Goal: Task Accomplishment & Management: Use online tool/utility

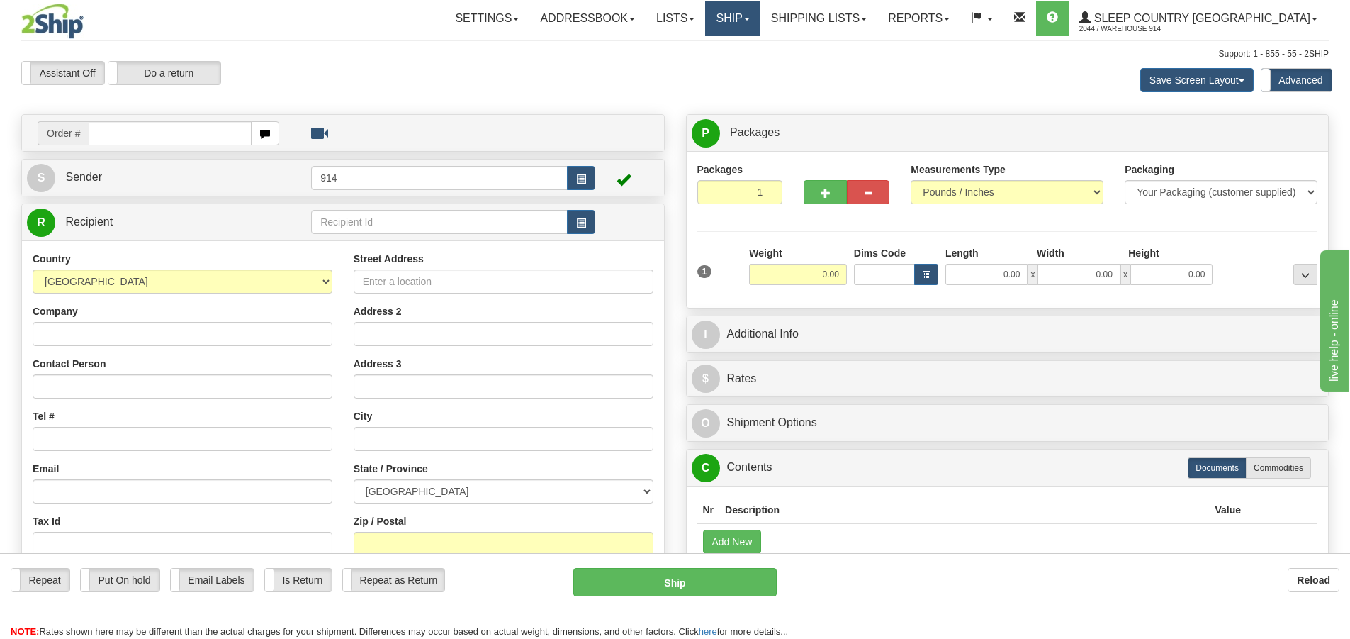
click at [760, 14] on link "Ship" at bounding box center [732, 18] width 55 height 35
click at [746, 70] on span "OnHold / Order Queue" at bounding box center [696, 67] width 100 height 11
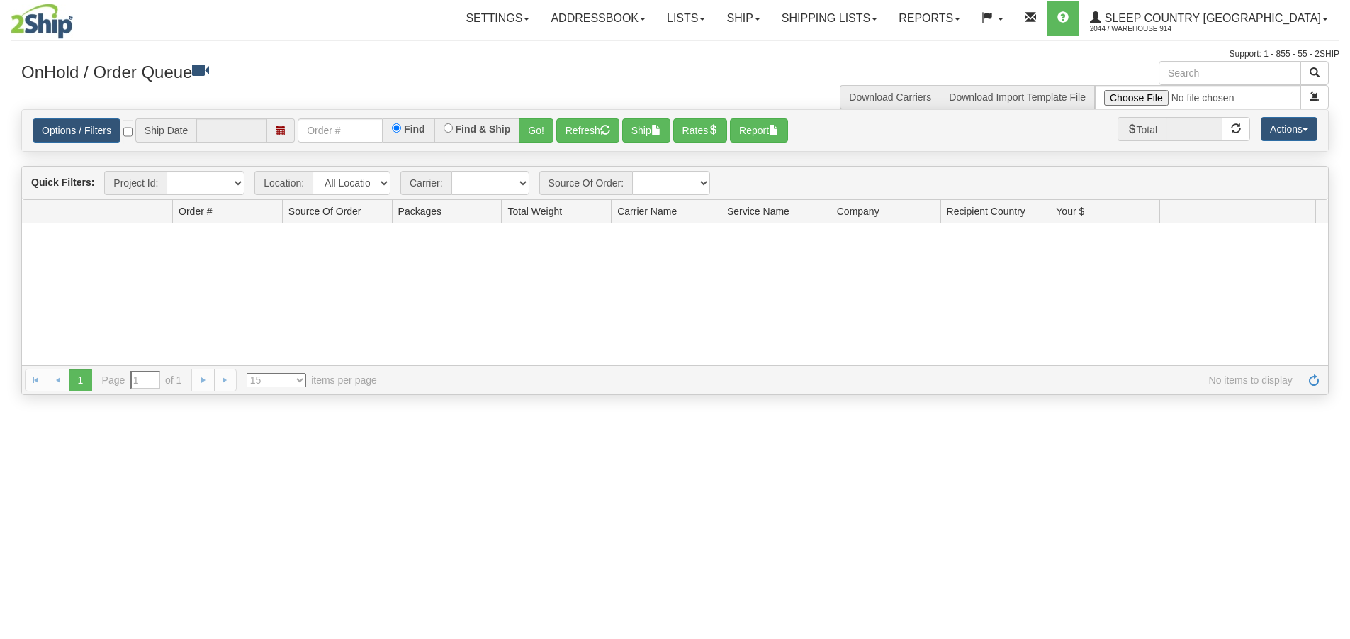
type input "[DATE]"
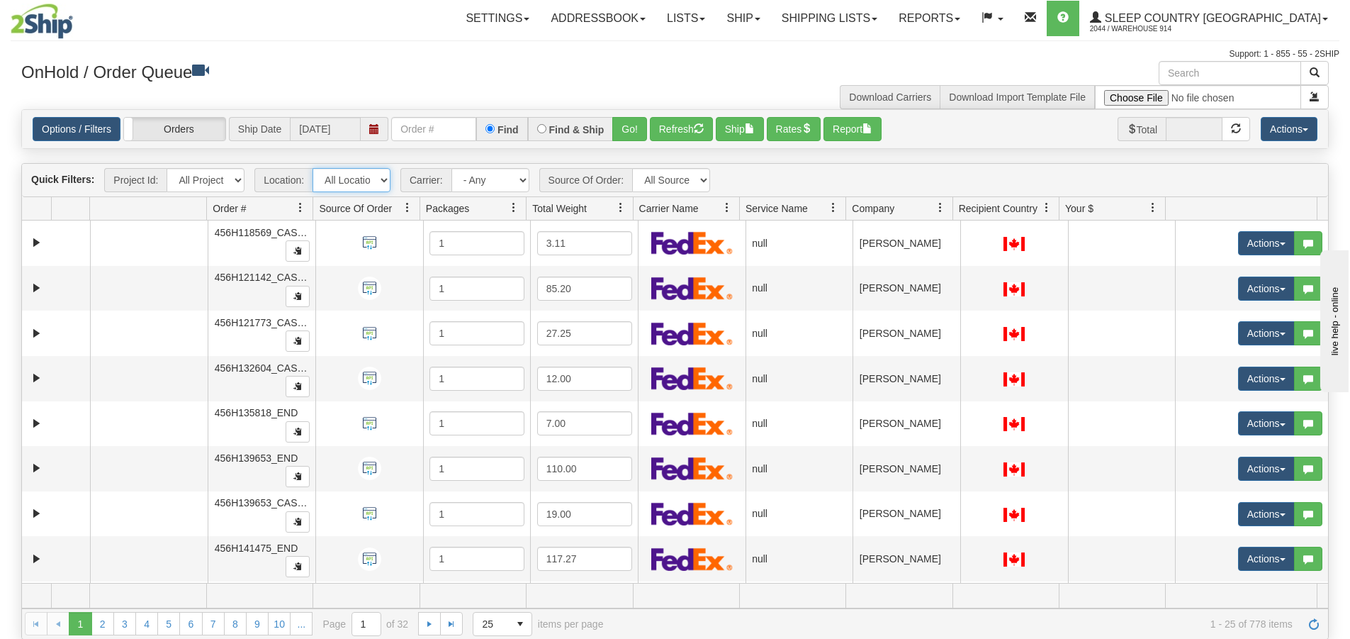
click at [382, 177] on select "All Locations 914 9009 [GEOGRAPHIC_DATA] SLE BEDDN ZINUC" at bounding box center [352, 180] width 78 height 24
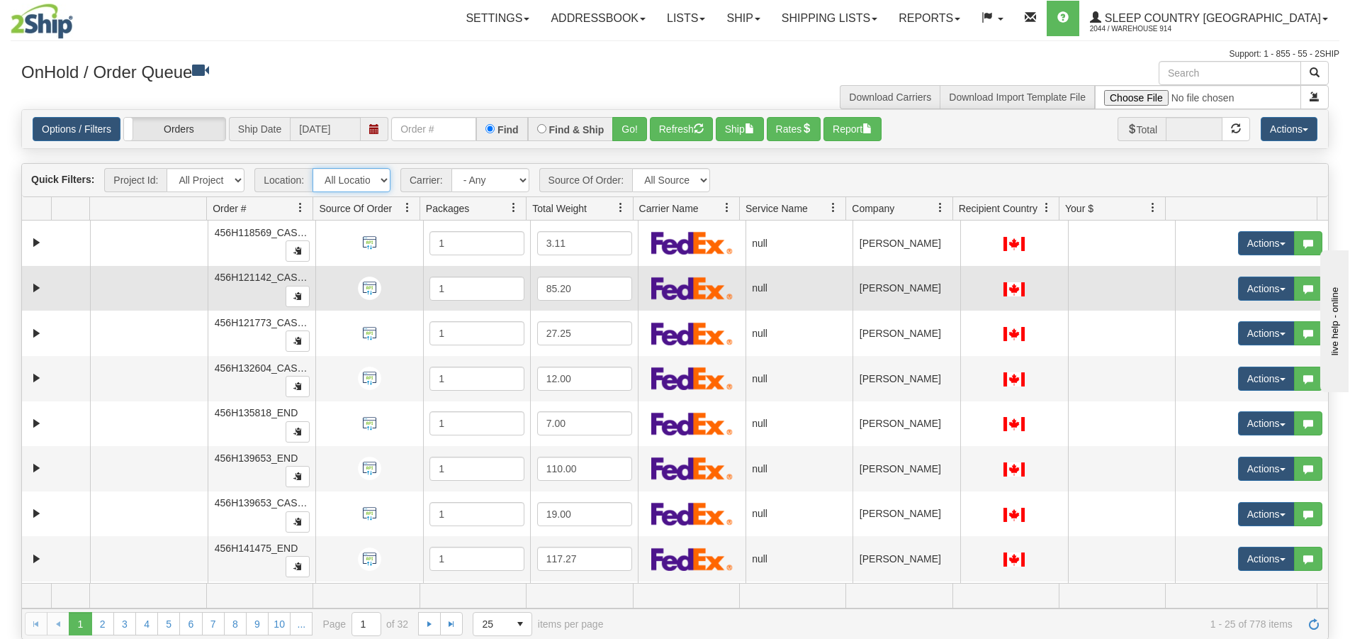
select select "7603"
click at [313, 168] on select "All Locations 914 9009 [GEOGRAPHIC_DATA] SLE BEDDN ZINUC" at bounding box center [352, 180] width 78 height 24
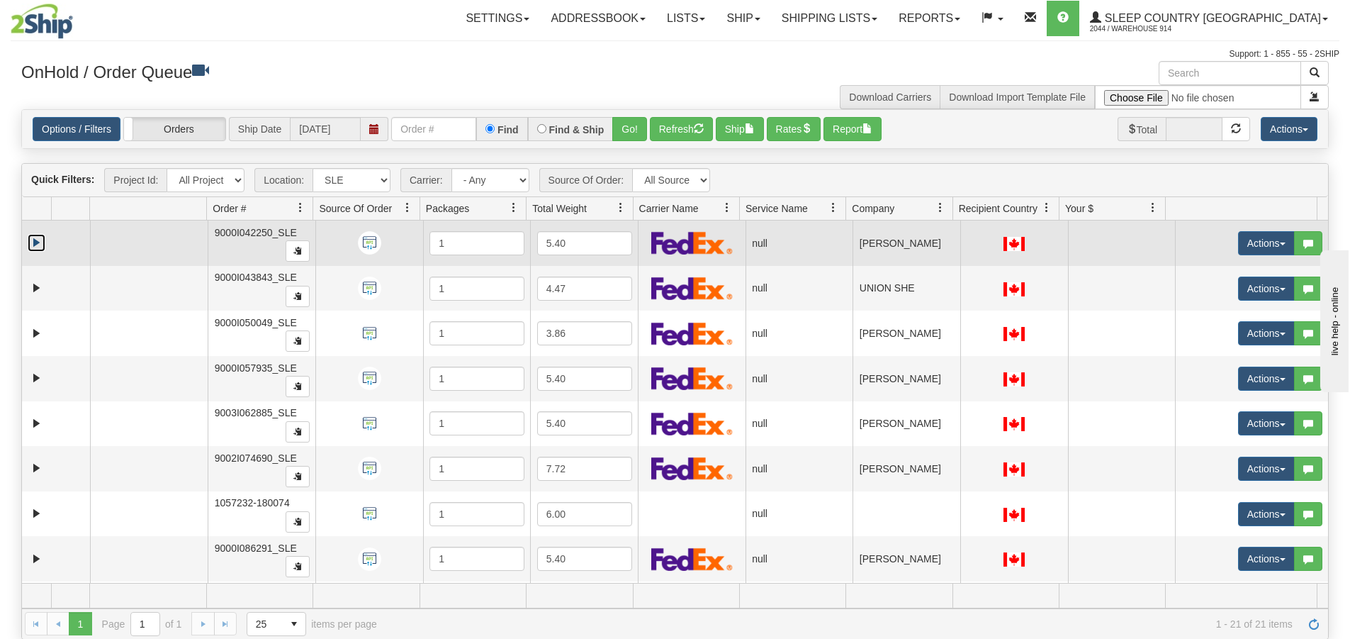
click at [44, 247] on link "Expand" at bounding box center [37, 243] width 18 height 18
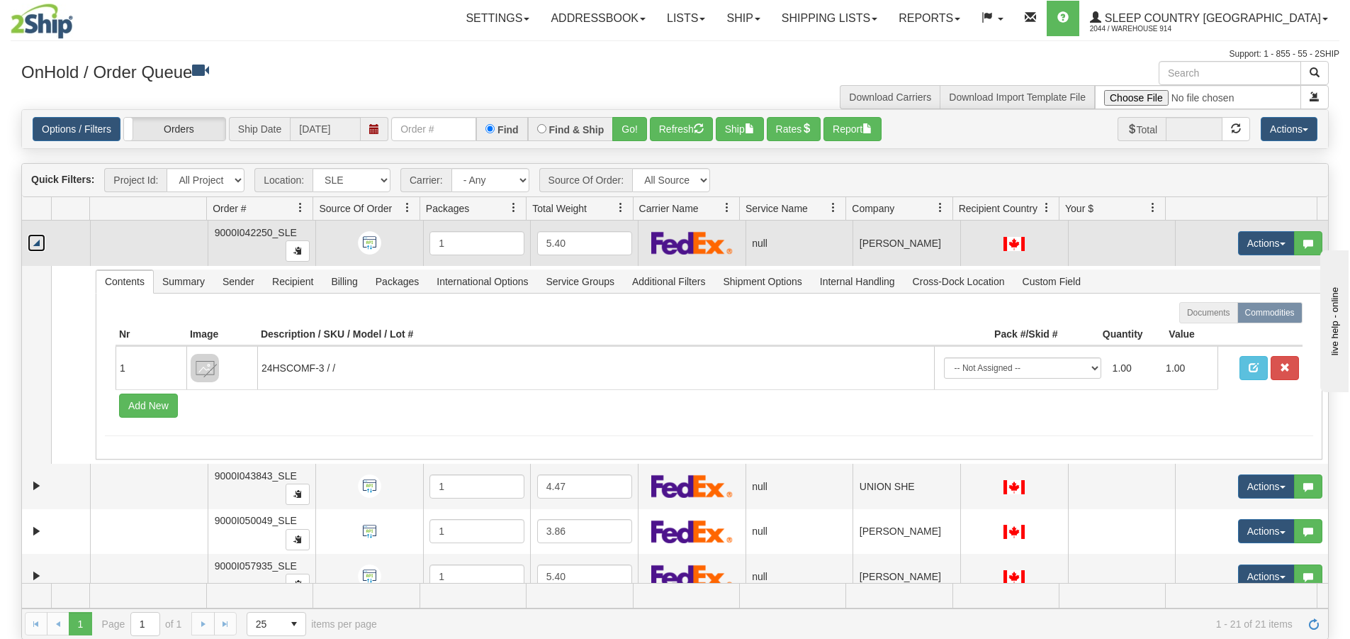
click at [44, 247] on link "Collapse" at bounding box center [37, 243] width 18 height 18
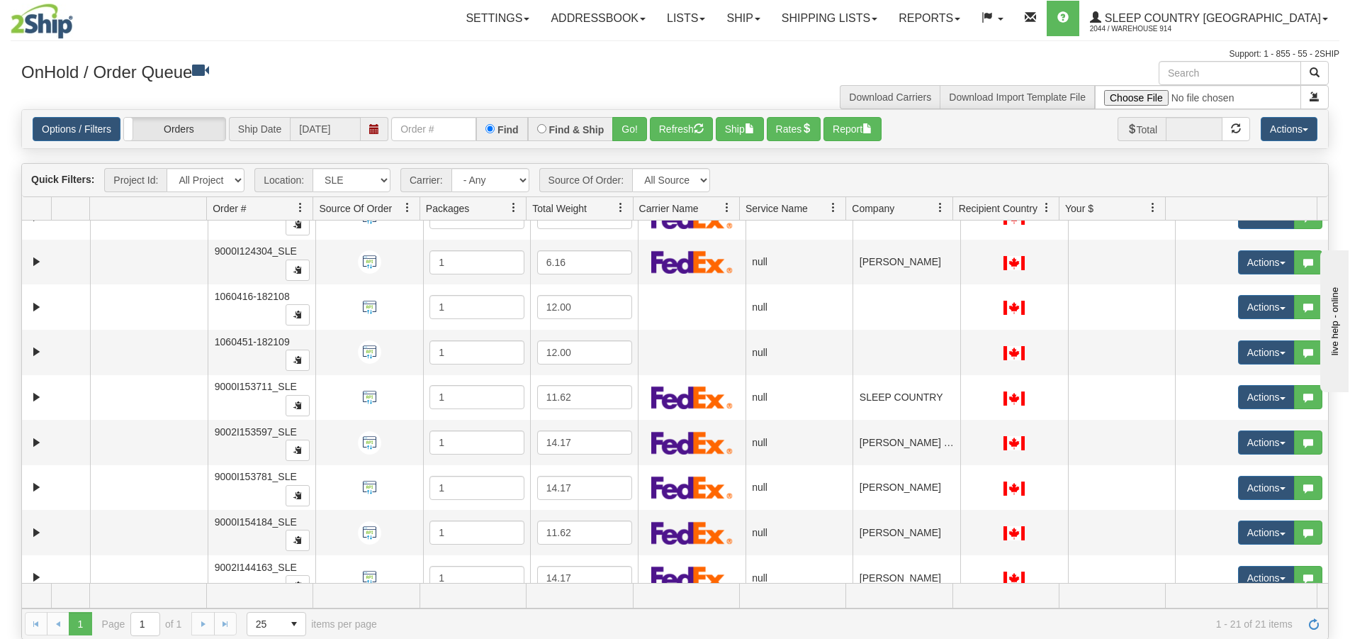
scroll to position [584, 0]
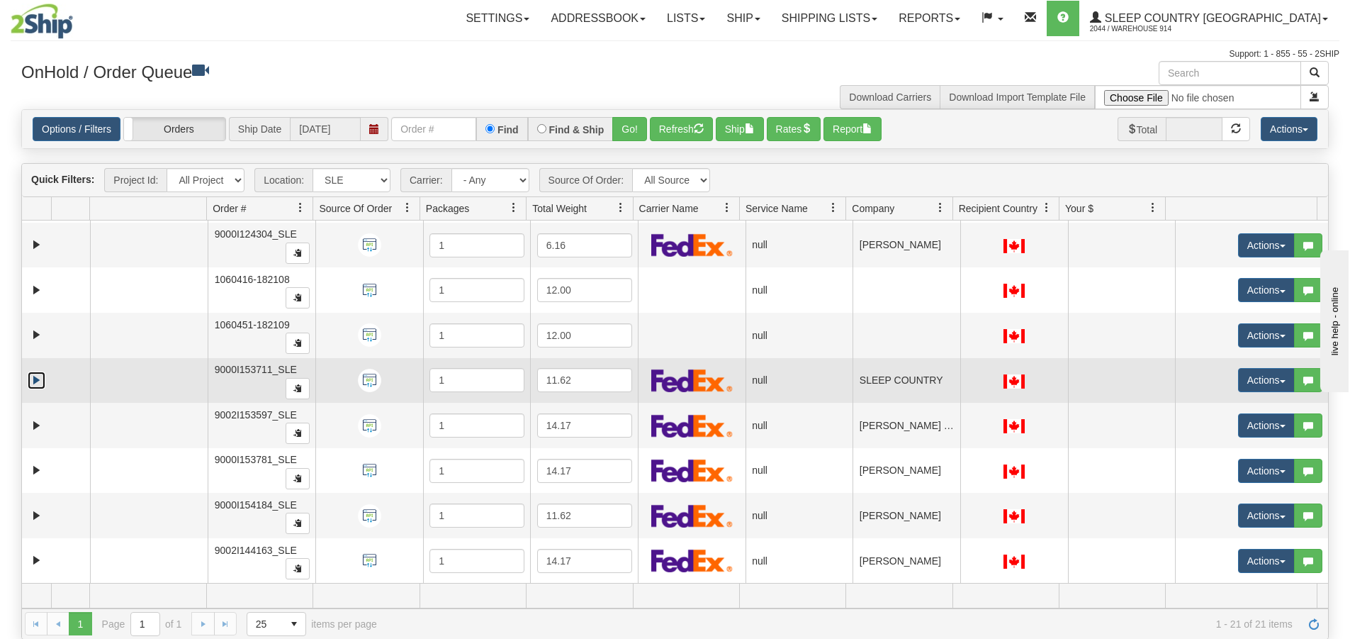
click at [32, 381] on link "Expand" at bounding box center [37, 380] width 18 height 18
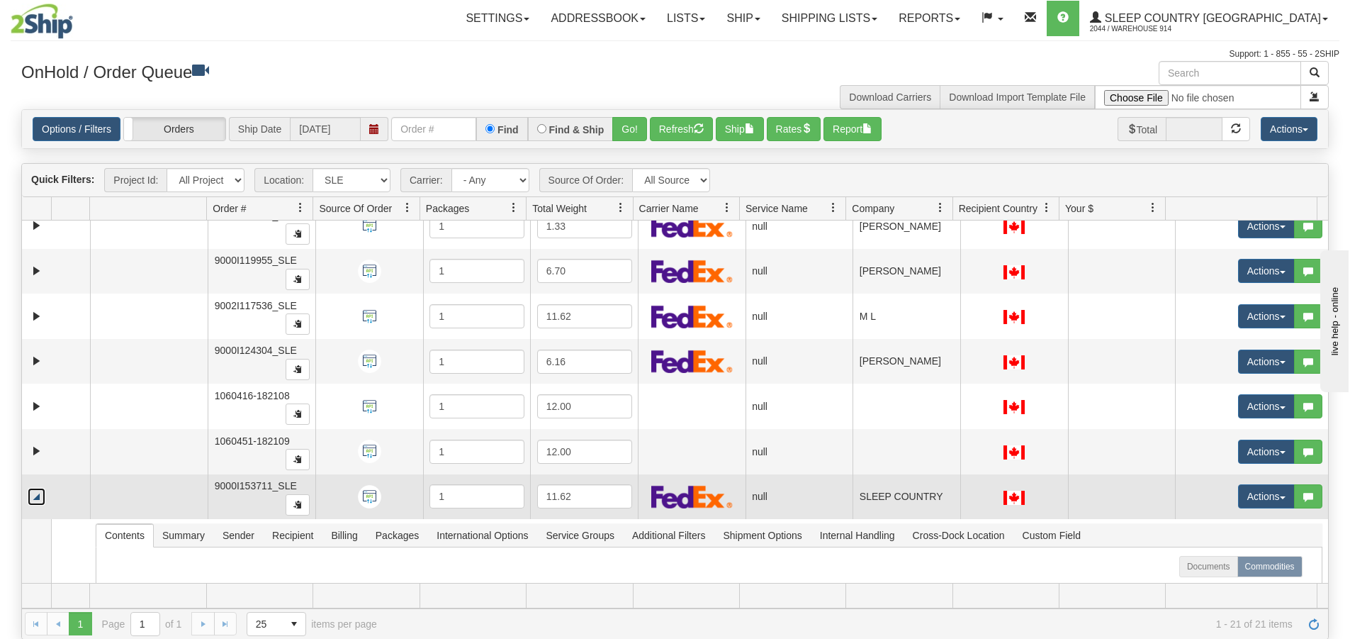
scroll to position [442, 0]
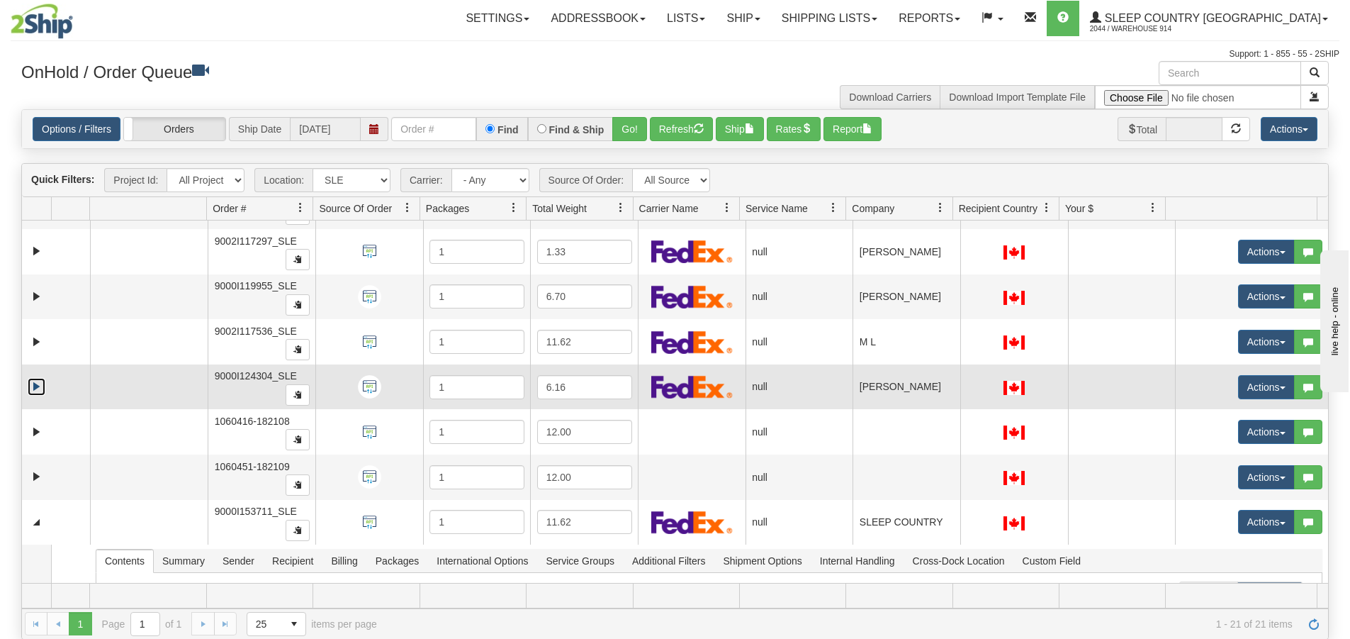
click at [30, 389] on link "Expand" at bounding box center [37, 387] width 18 height 18
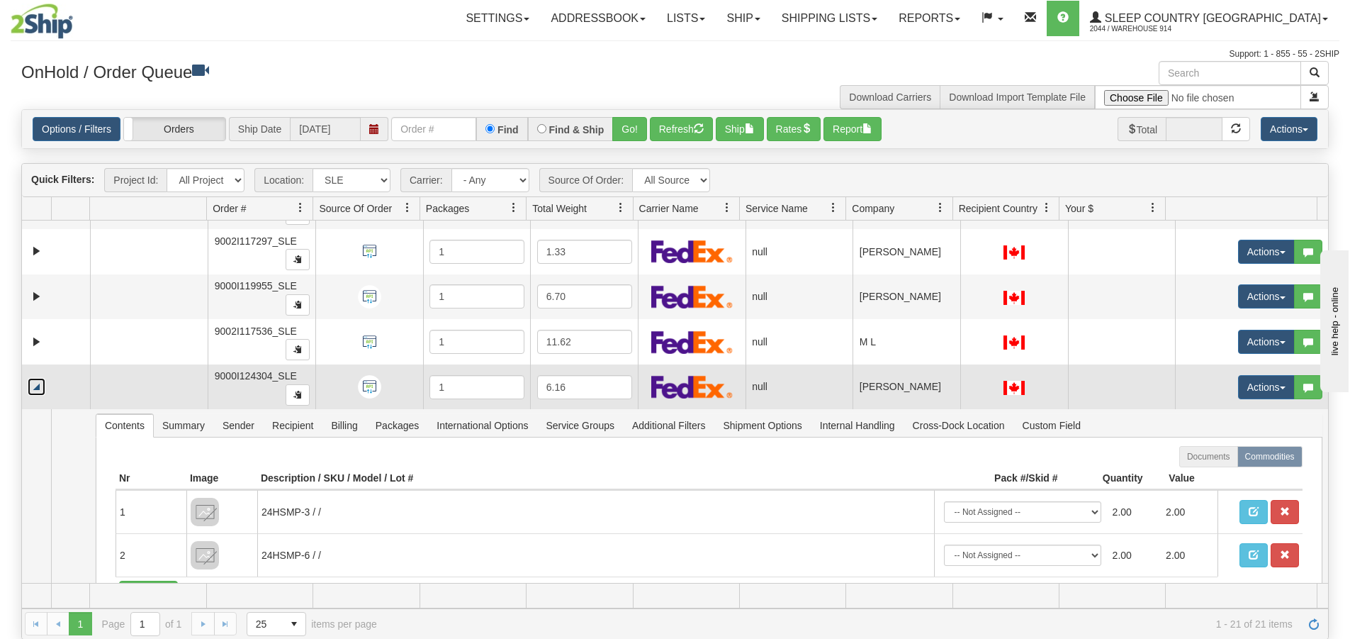
scroll to position [371, 0]
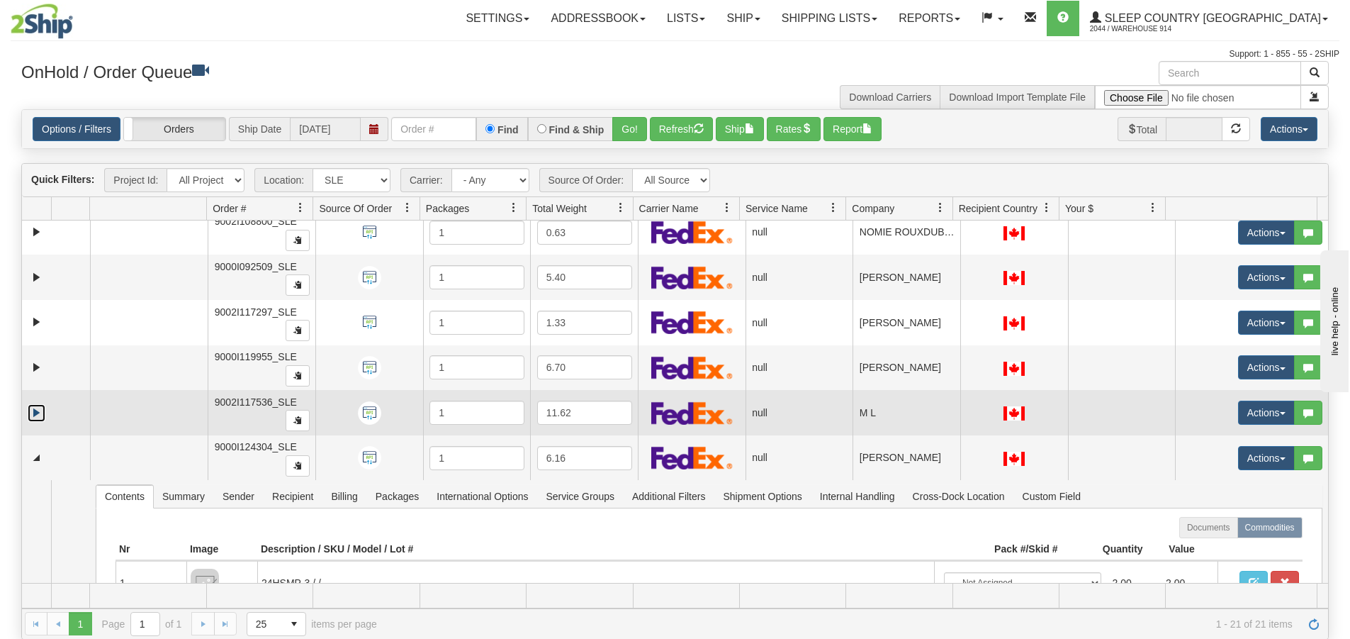
click at [35, 408] on link "Expand" at bounding box center [37, 413] width 18 height 18
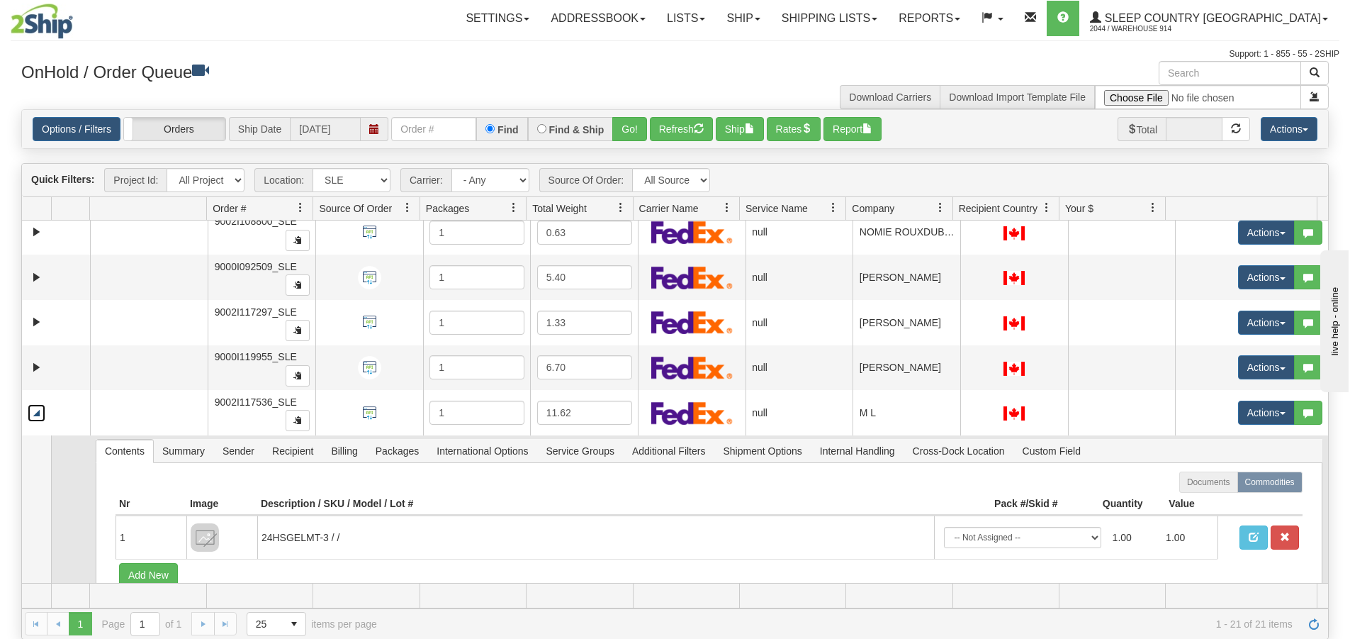
scroll to position [300, 0]
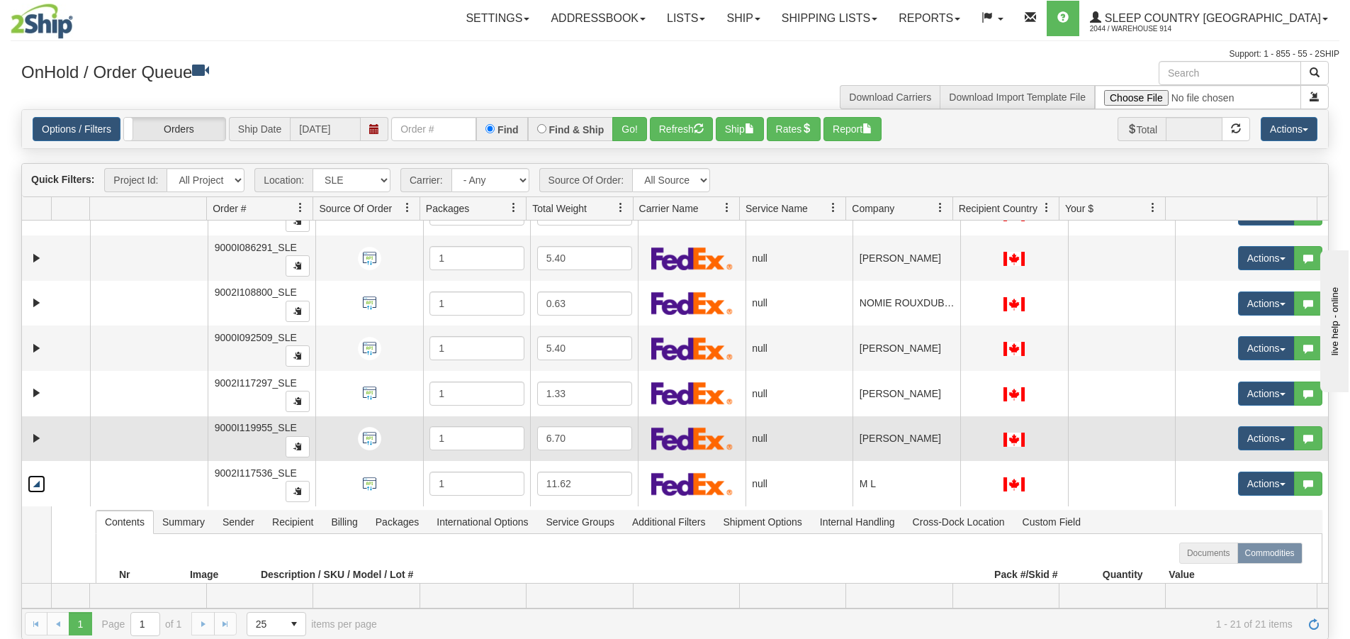
click at [26, 437] on td at bounding box center [56, 438] width 68 height 45
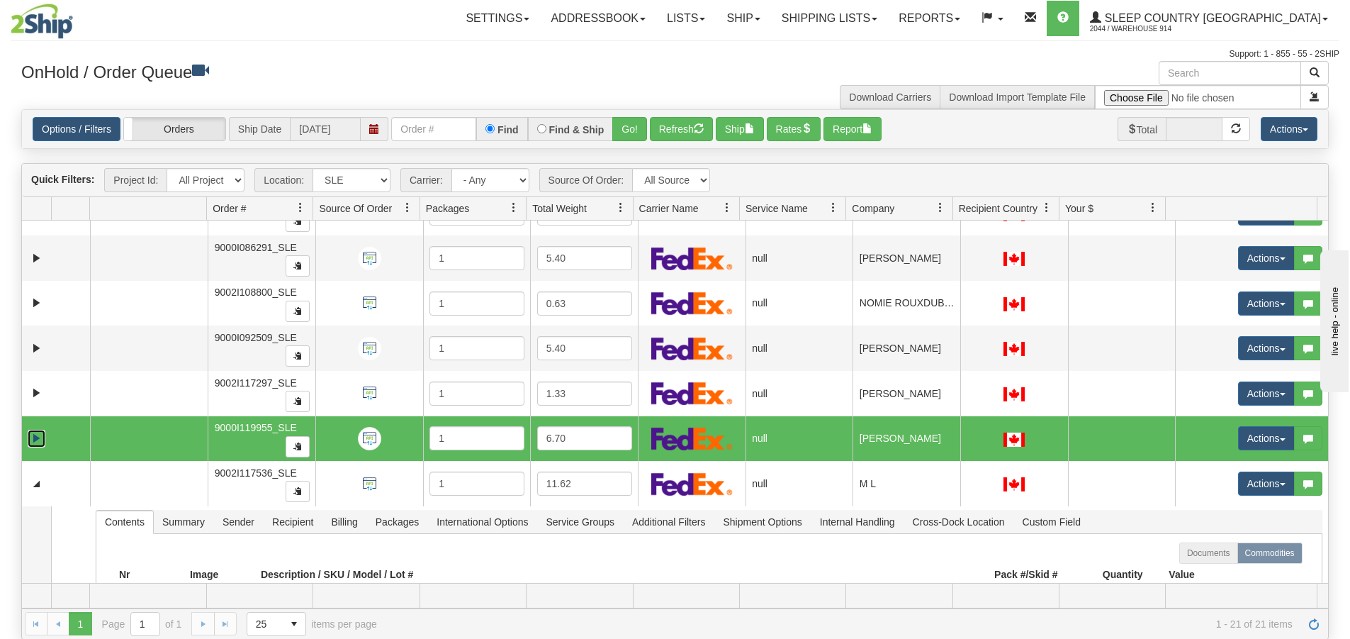
click at [31, 438] on link "Expand" at bounding box center [37, 438] width 18 height 18
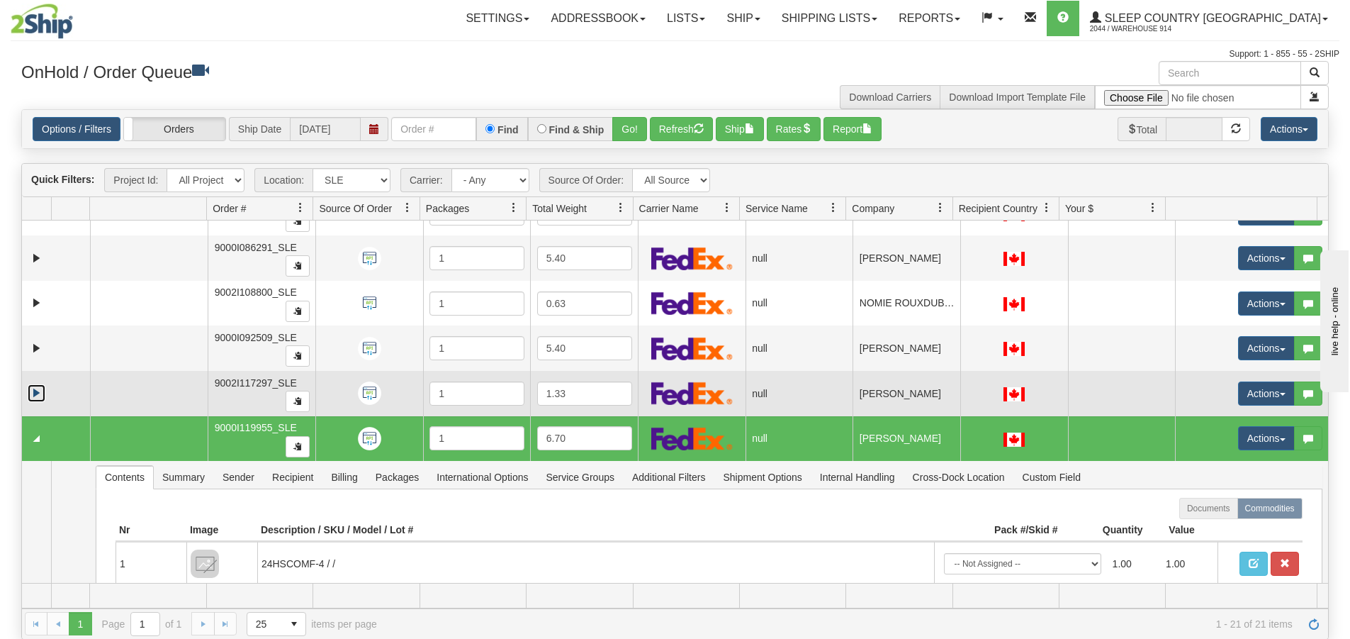
click at [35, 390] on link "Expand" at bounding box center [37, 393] width 18 height 18
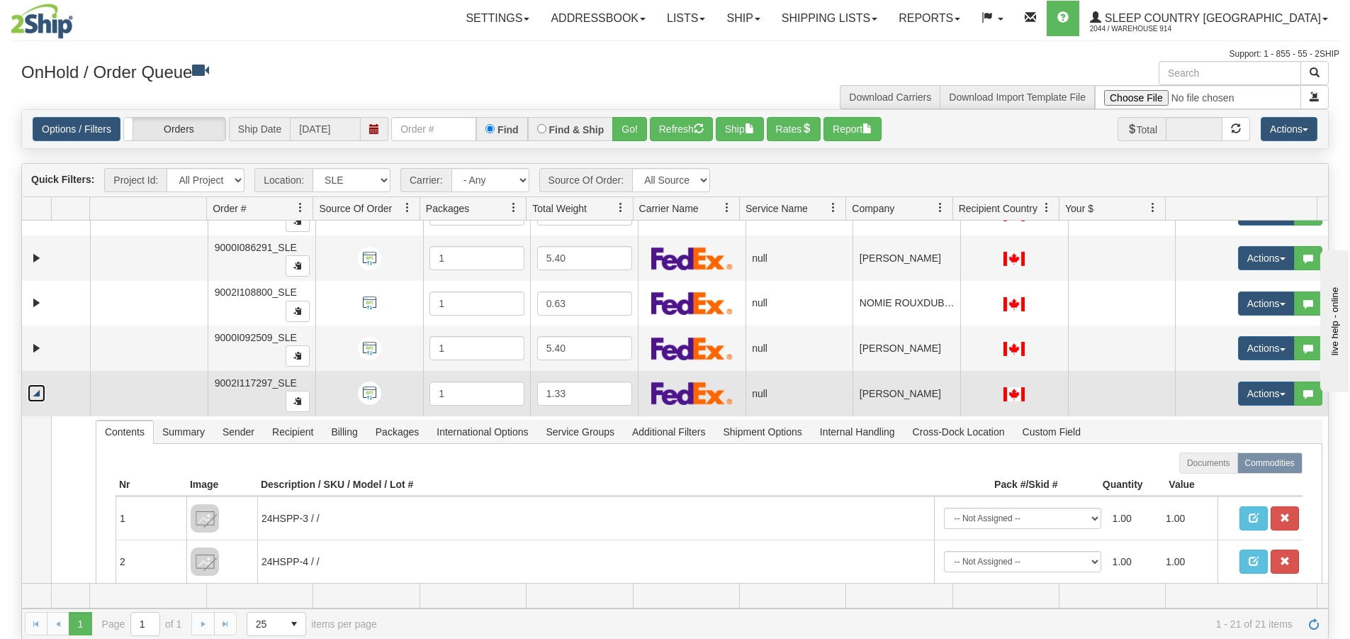
scroll to position [230, 0]
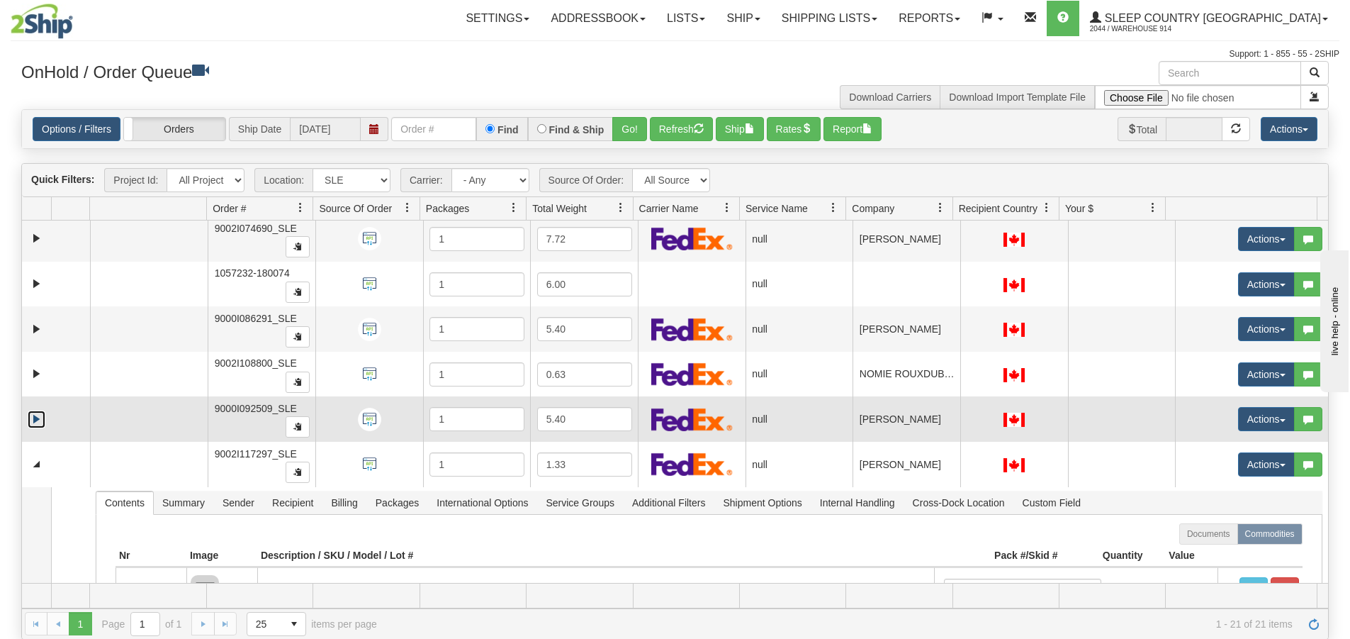
click at [36, 422] on link "Expand" at bounding box center [37, 419] width 18 height 18
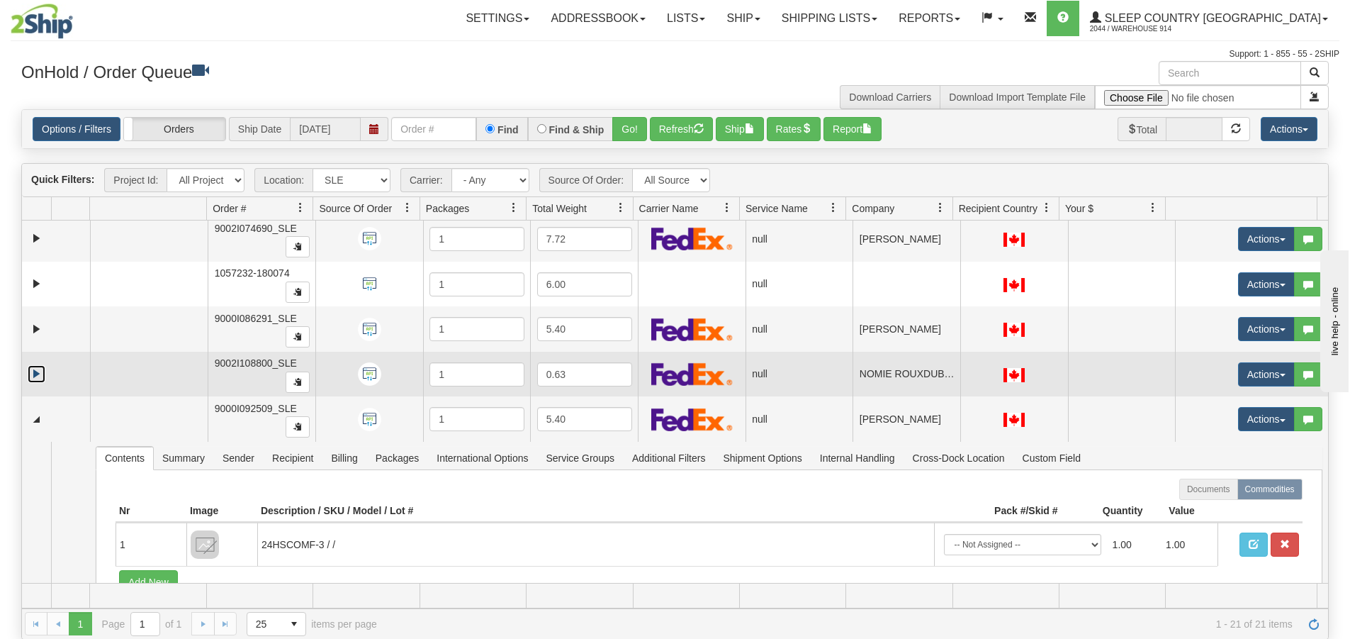
click at [32, 381] on link "Expand" at bounding box center [37, 374] width 18 height 18
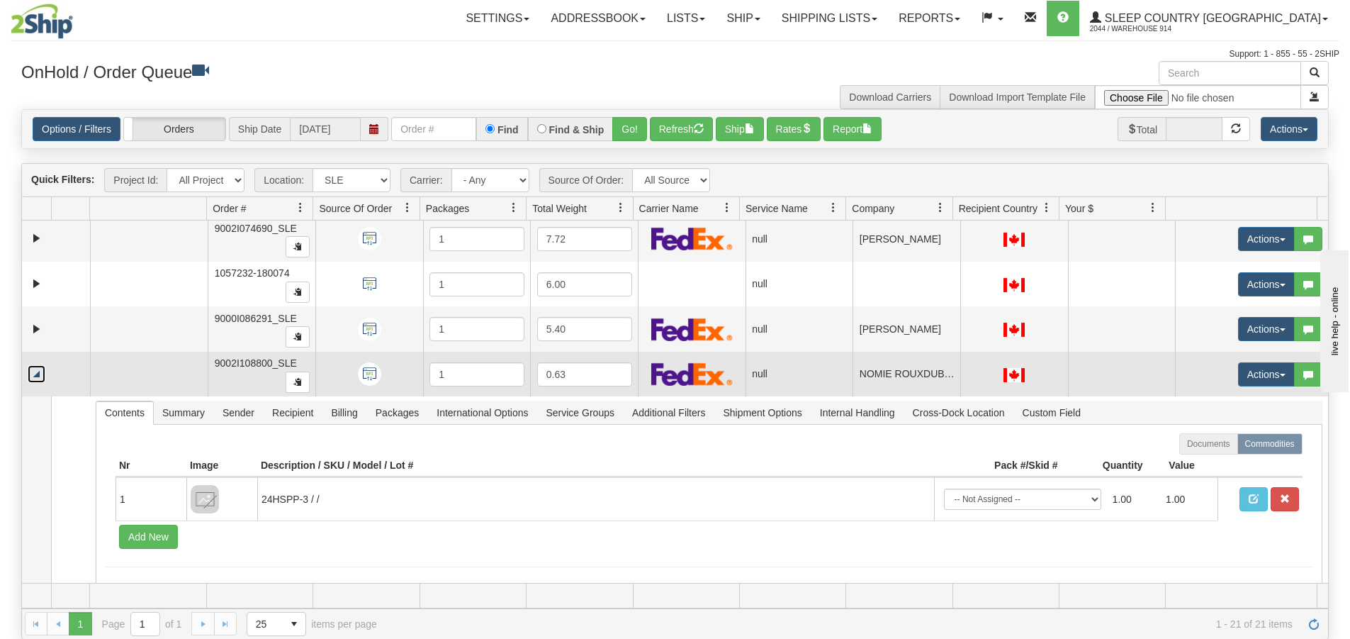
scroll to position [159, 0]
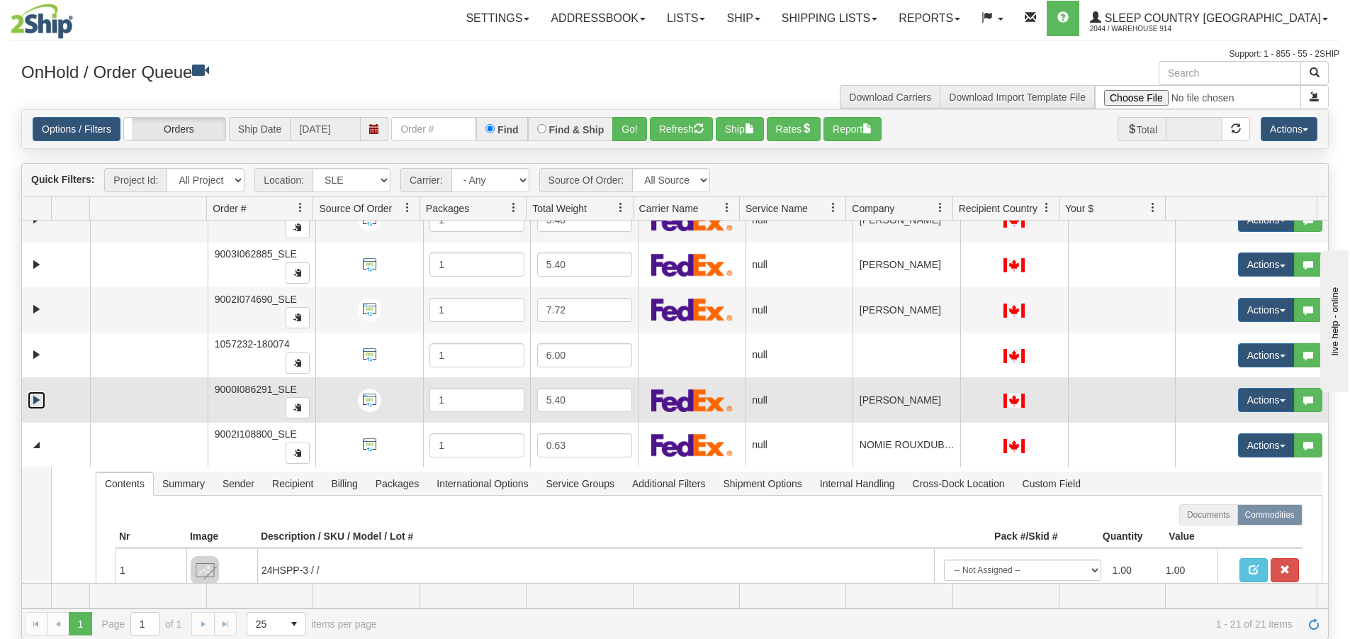
click at [33, 398] on link "Expand" at bounding box center [37, 400] width 18 height 18
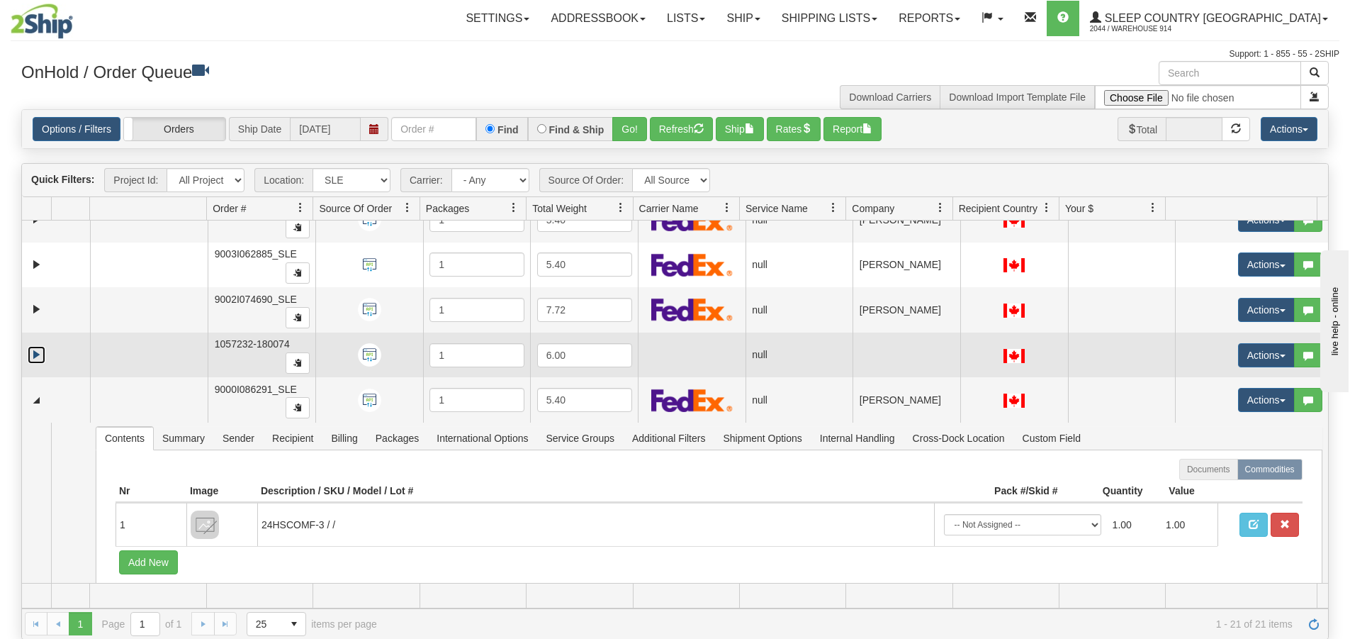
click at [39, 353] on link "Expand" at bounding box center [37, 355] width 18 height 18
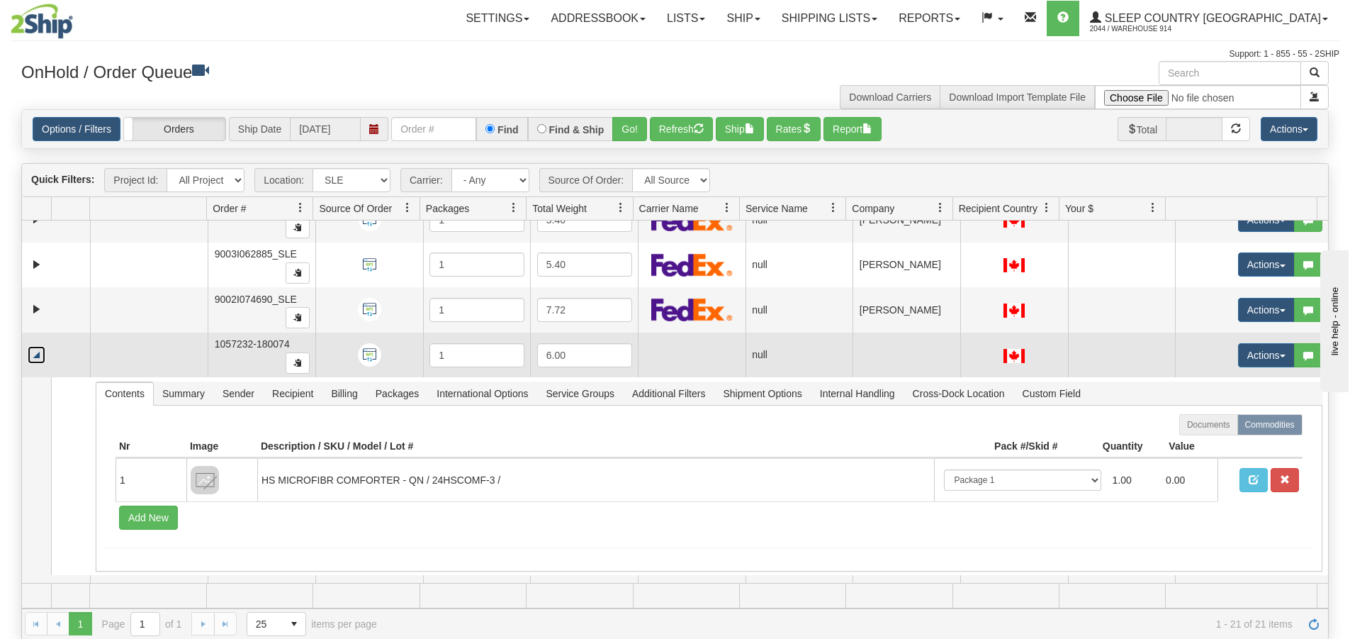
scroll to position [88, 0]
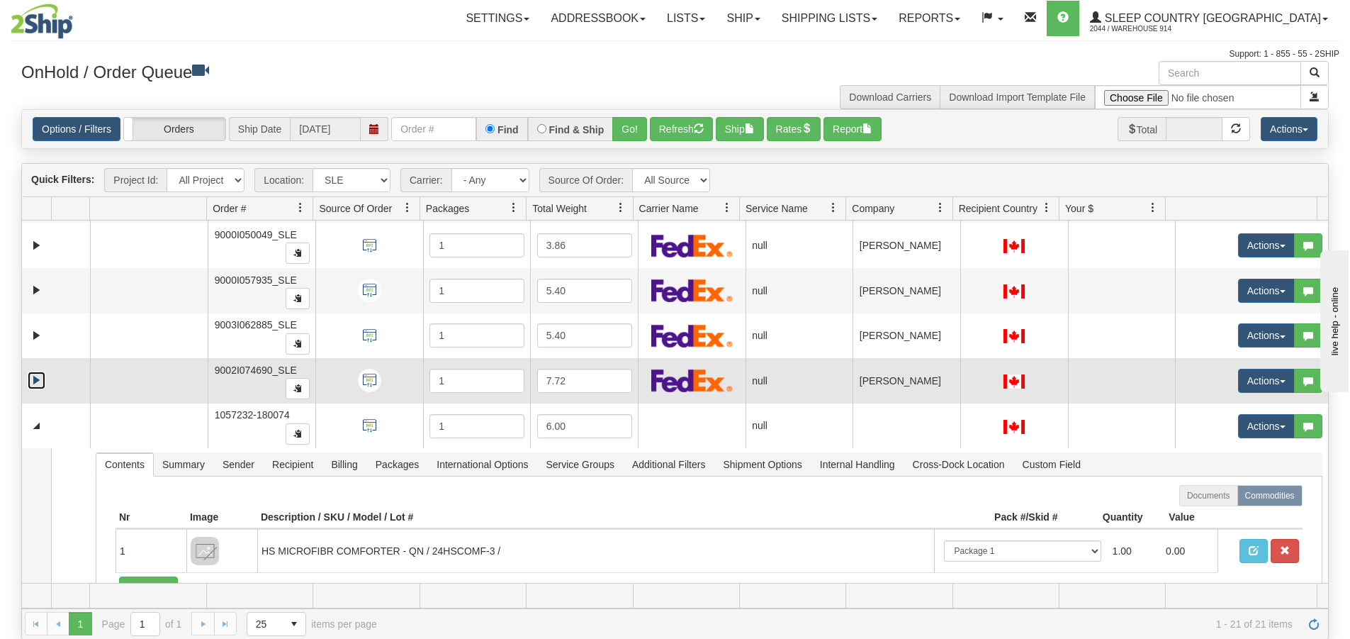
click at [36, 383] on link "Expand" at bounding box center [37, 380] width 18 height 18
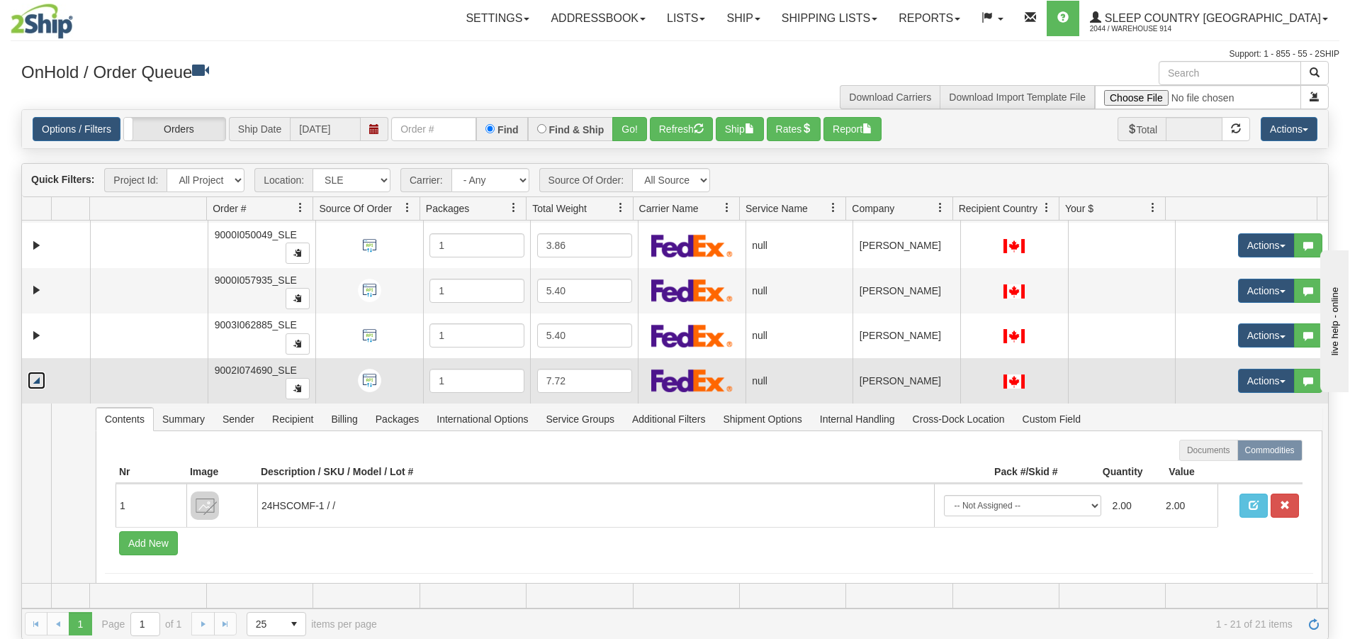
scroll to position [17, 0]
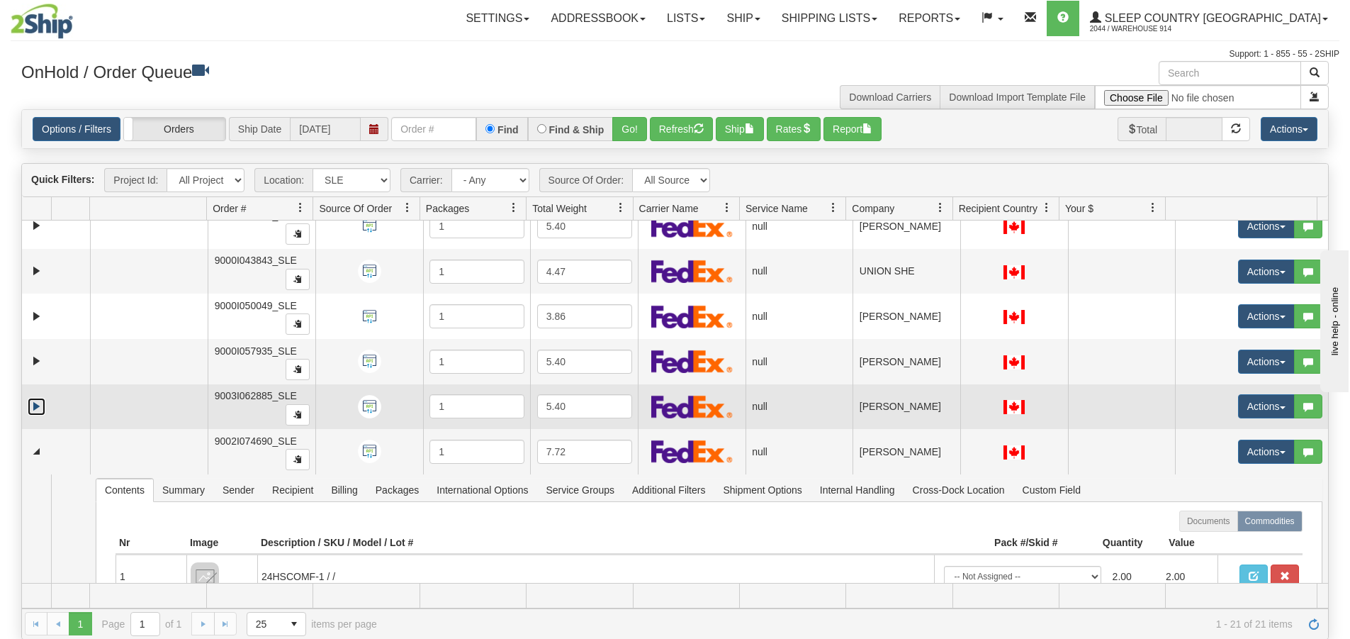
click at [29, 410] on link "Expand" at bounding box center [37, 407] width 18 height 18
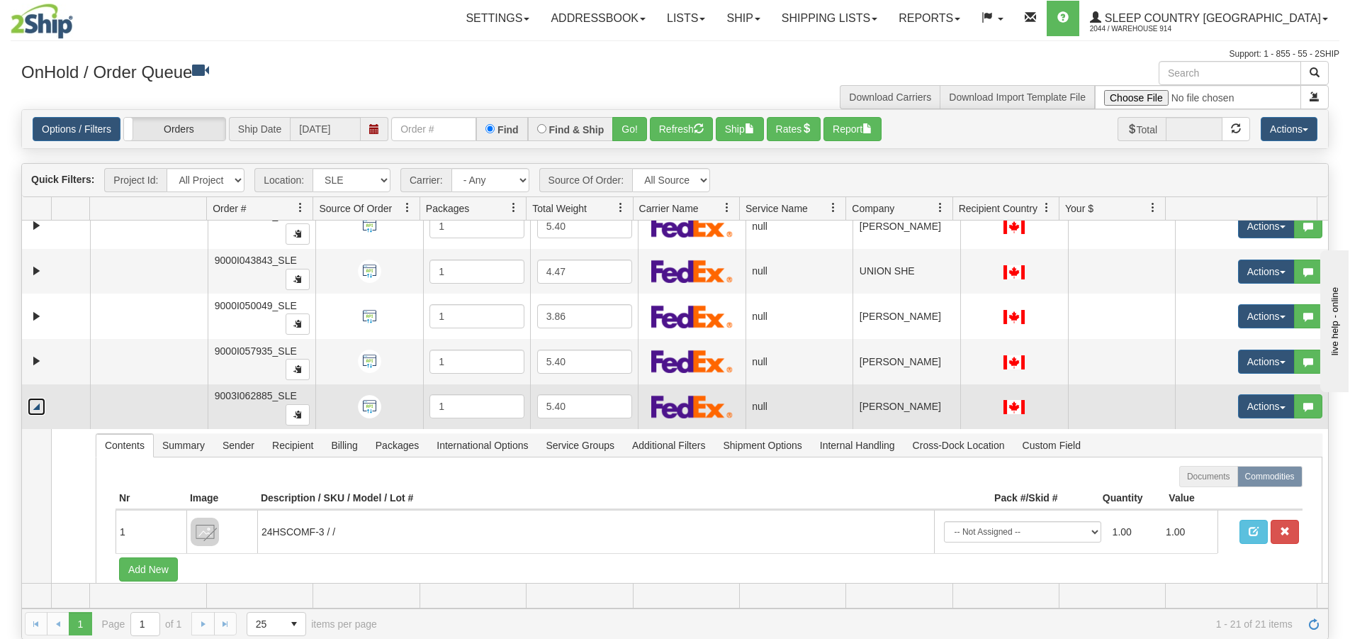
scroll to position [0, 0]
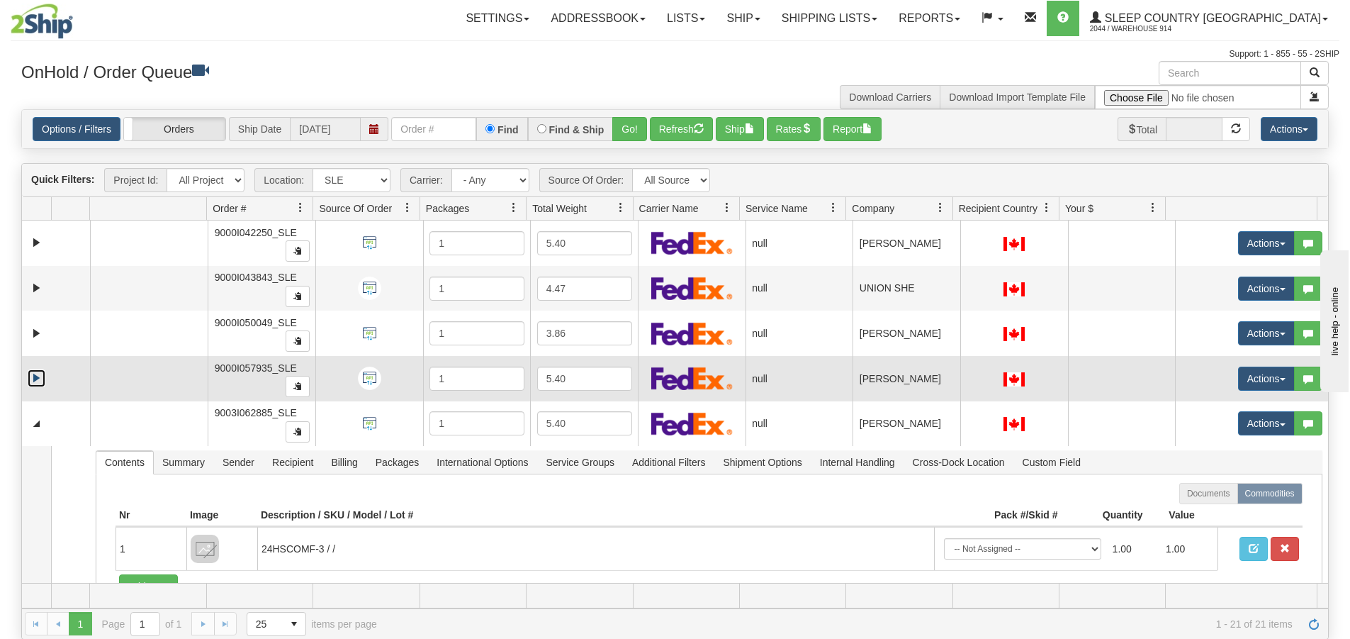
click at [40, 378] on link "Expand" at bounding box center [37, 378] width 18 height 18
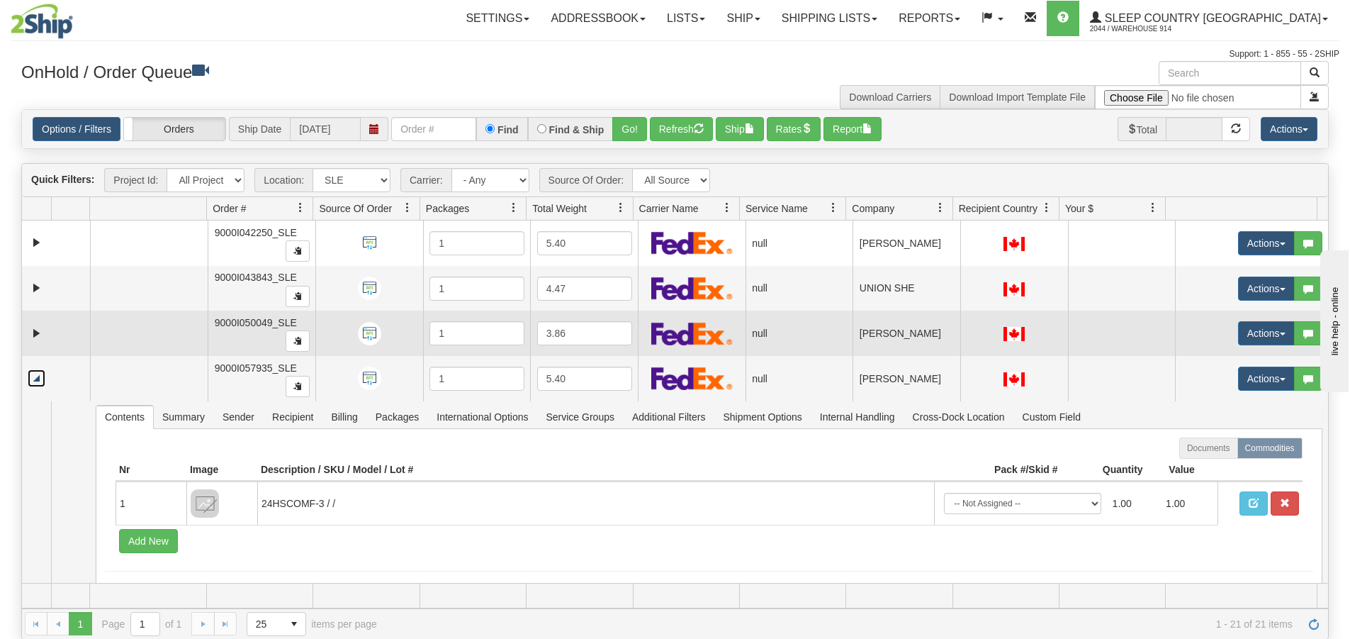
click at [38, 343] on td at bounding box center [56, 332] width 68 height 45
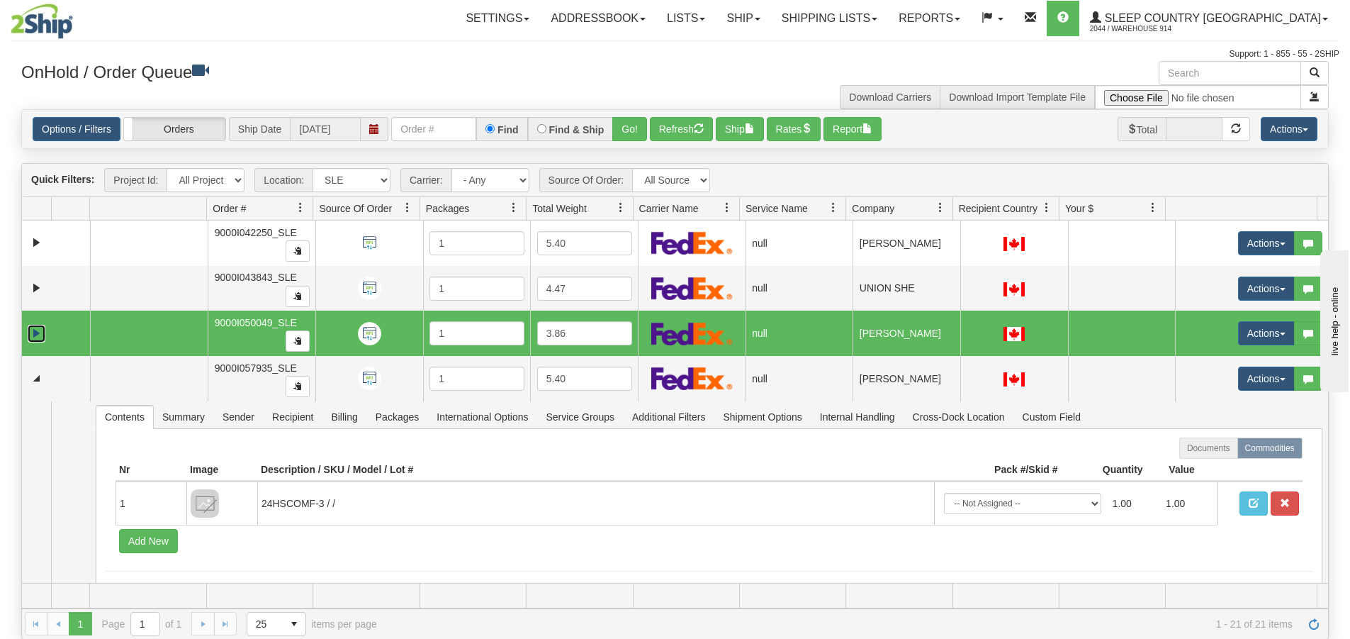
click at [38, 330] on link "Expand" at bounding box center [37, 334] width 18 height 18
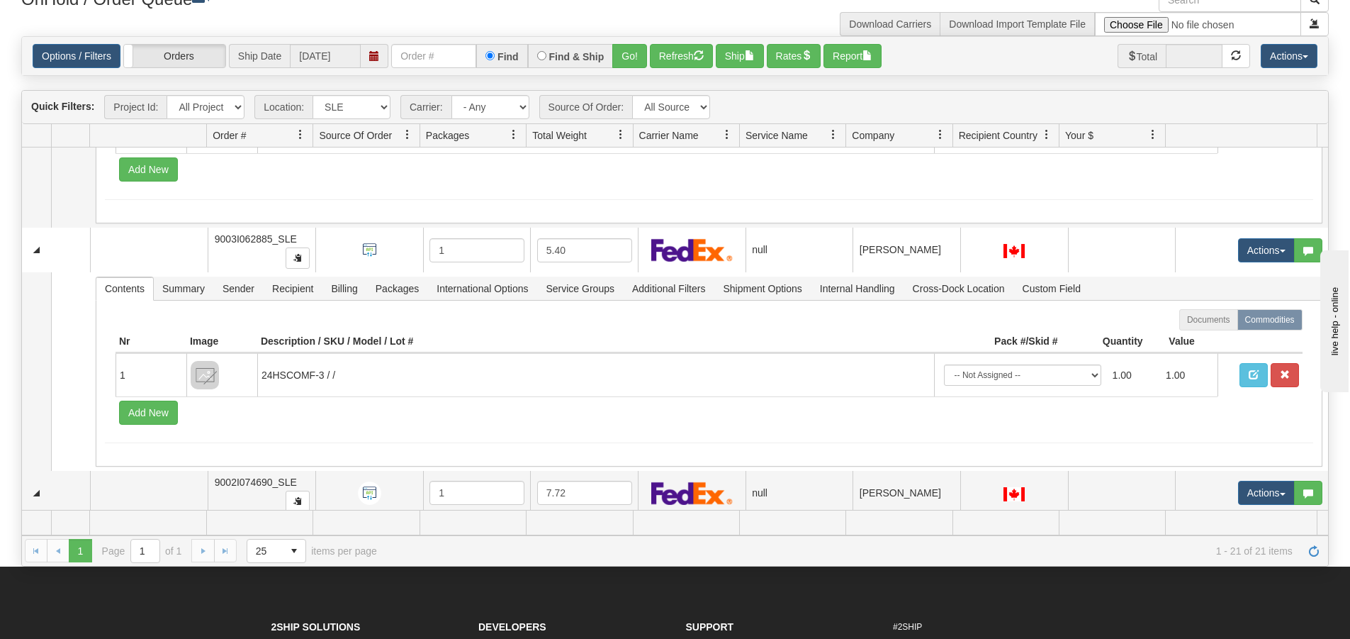
scroll to position [142, 0]
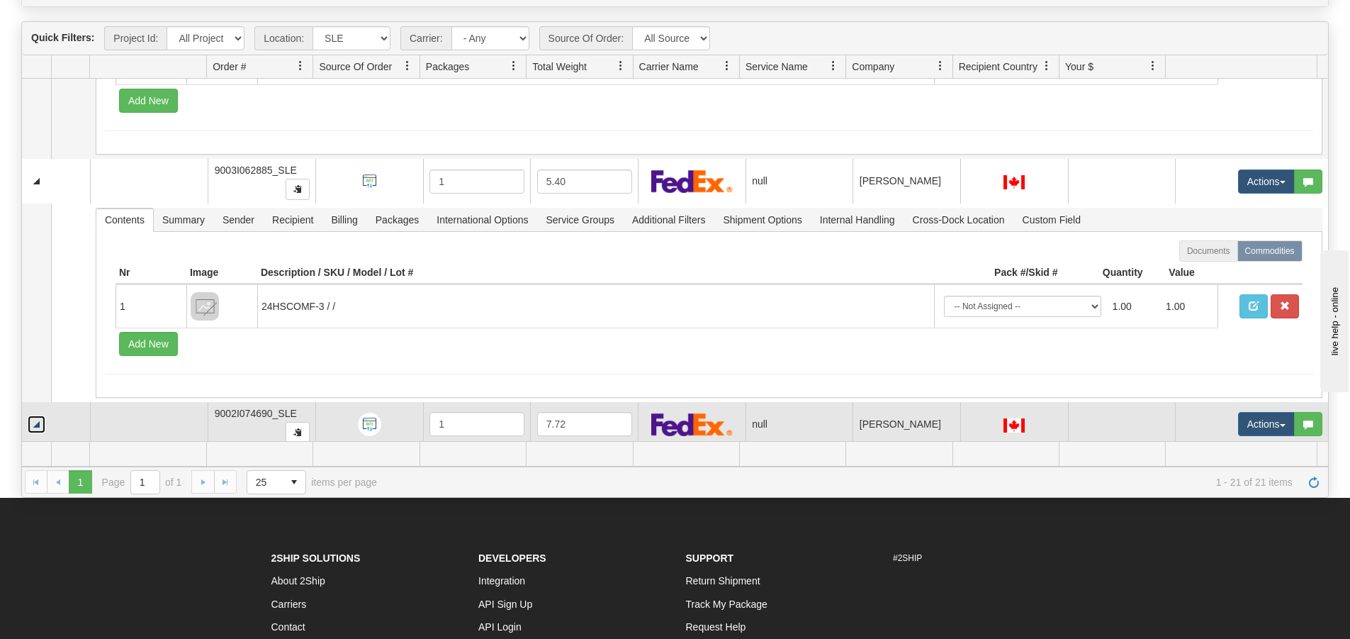
click at [35, 422] on link "Collapse" at bounding box center [37, 424] width 18 height 18
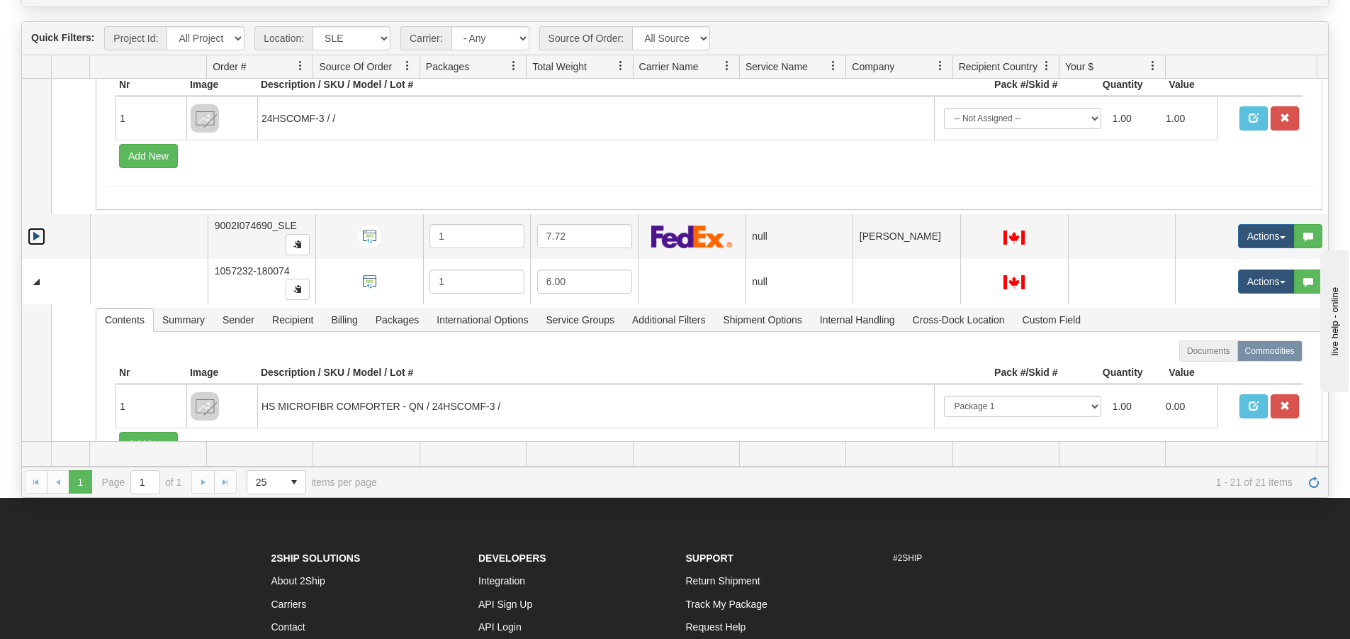
scroll to position [780, 0]
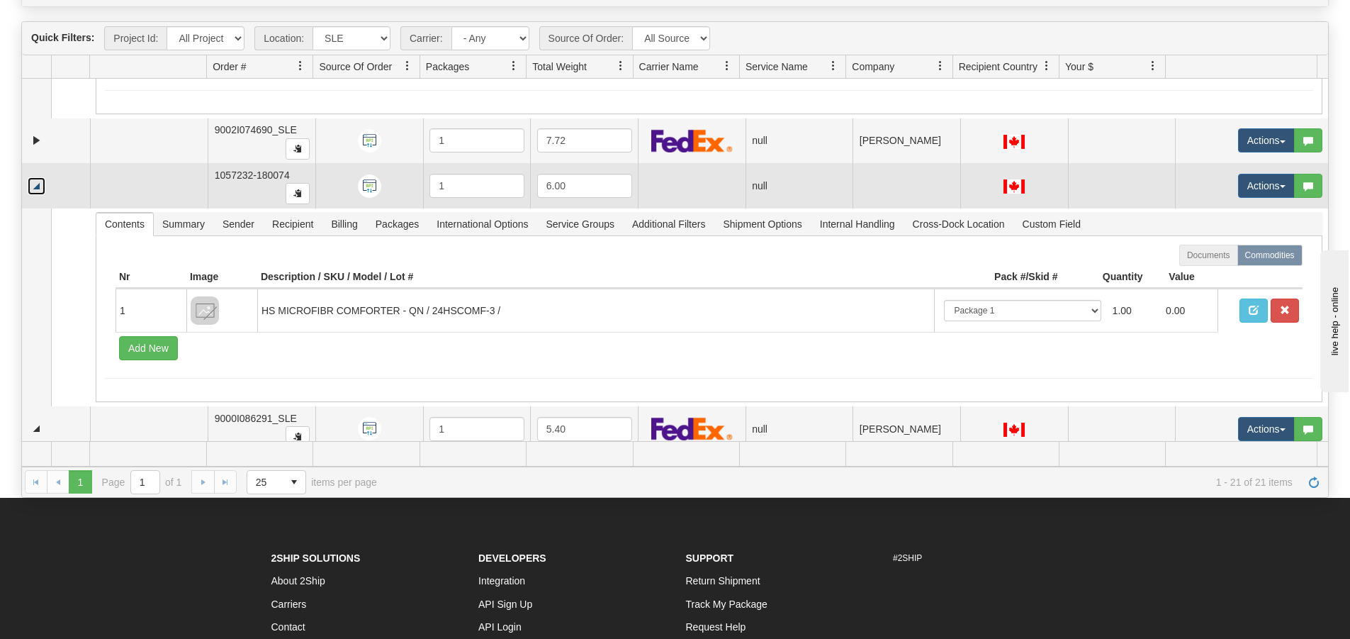
click at [35, 187] on link "Collapse" at bounding box center [37, 186] width 18 height 18
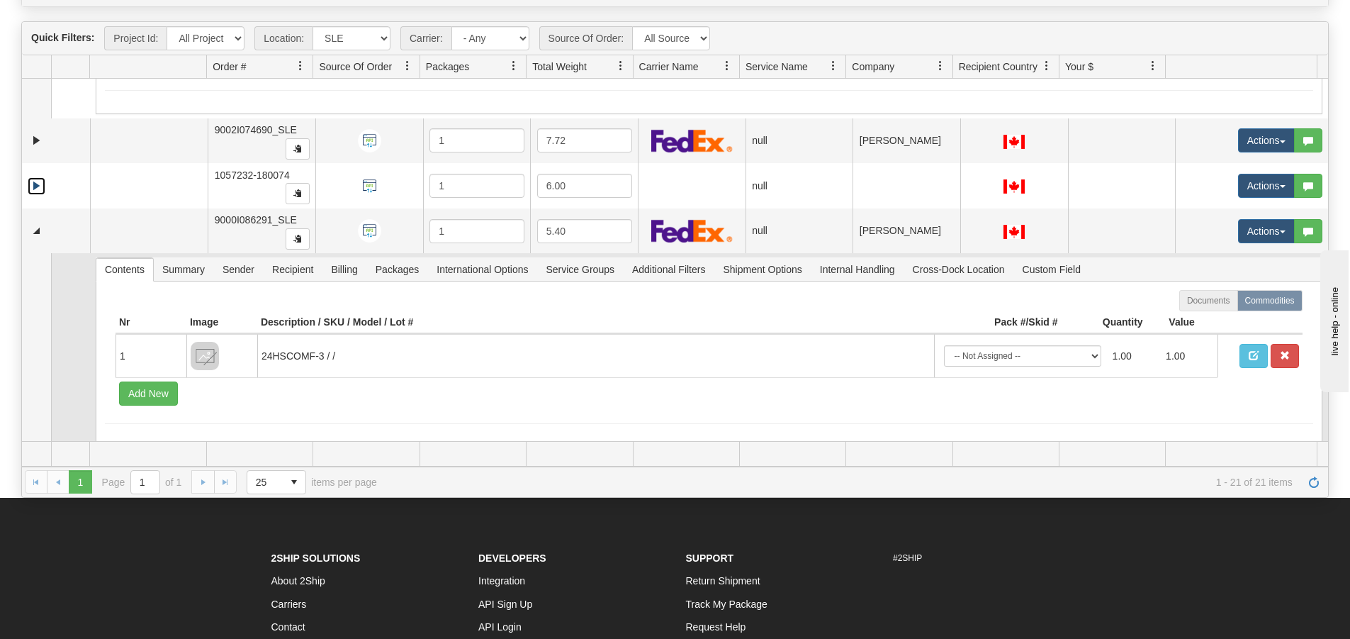
scroll to position [850, 0]
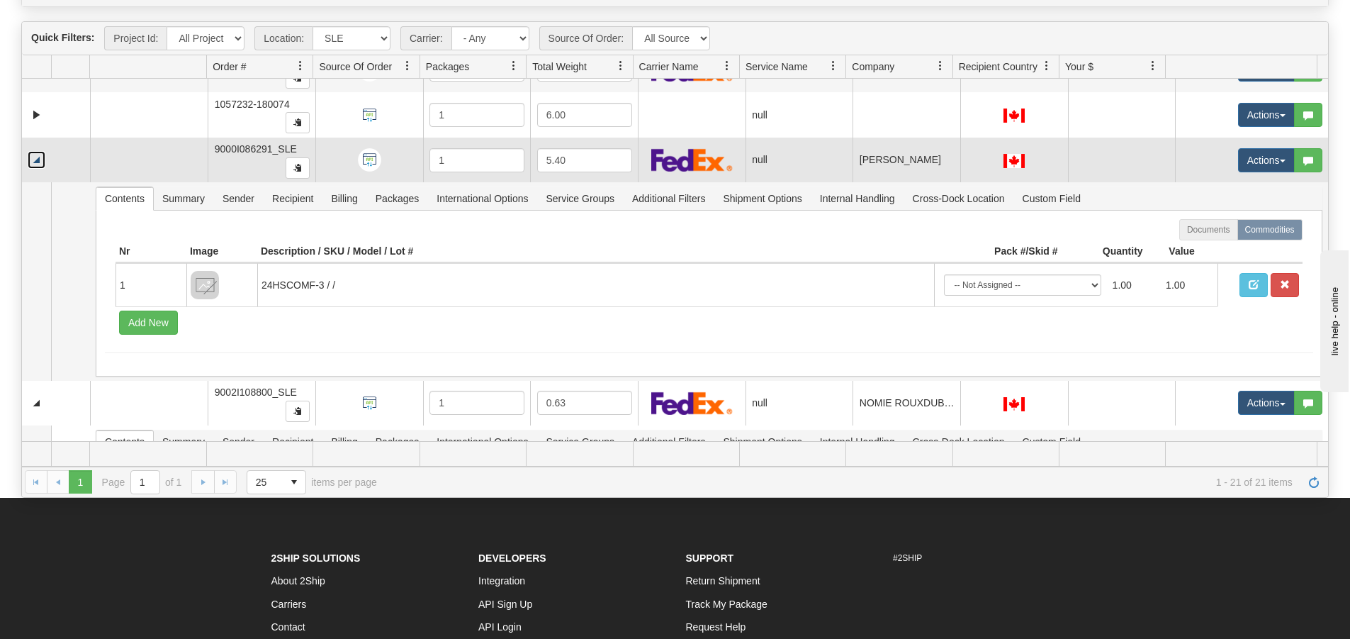
click at [38, 161] on link "Collapse" at bounding box center [37, 160] width 18 height 18
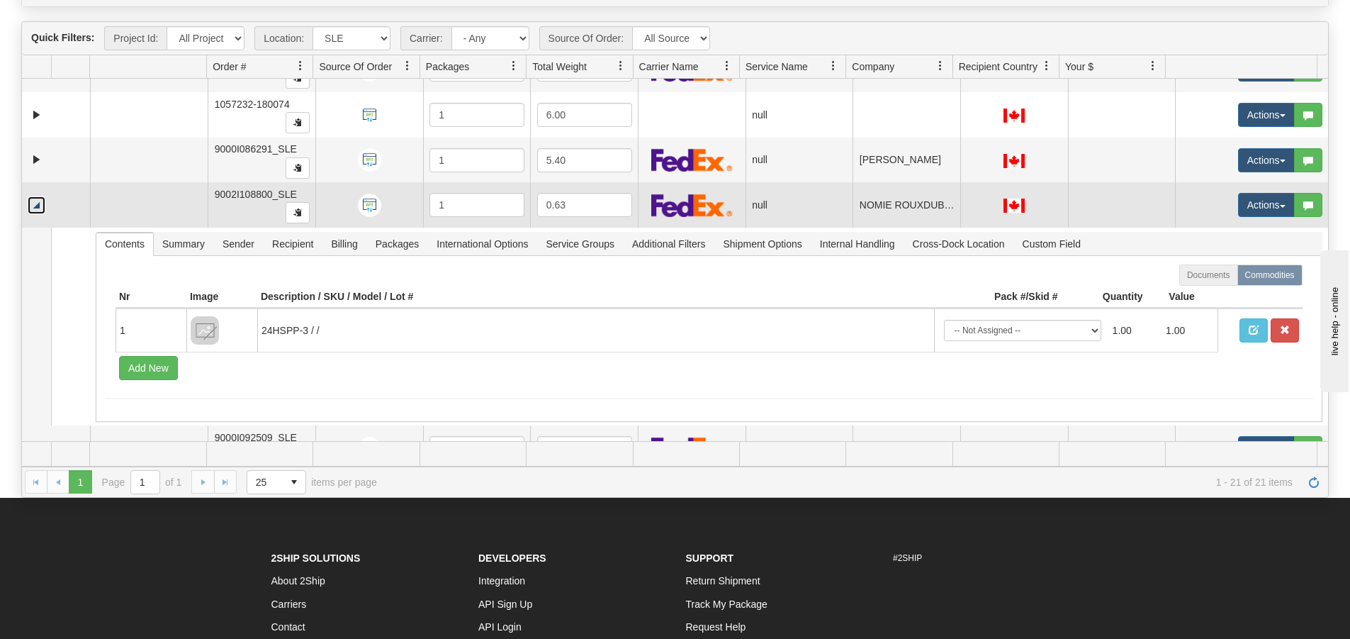
click at [40, 204] on link "Collapse" at bounding box center [37, 205] width 18 height 18
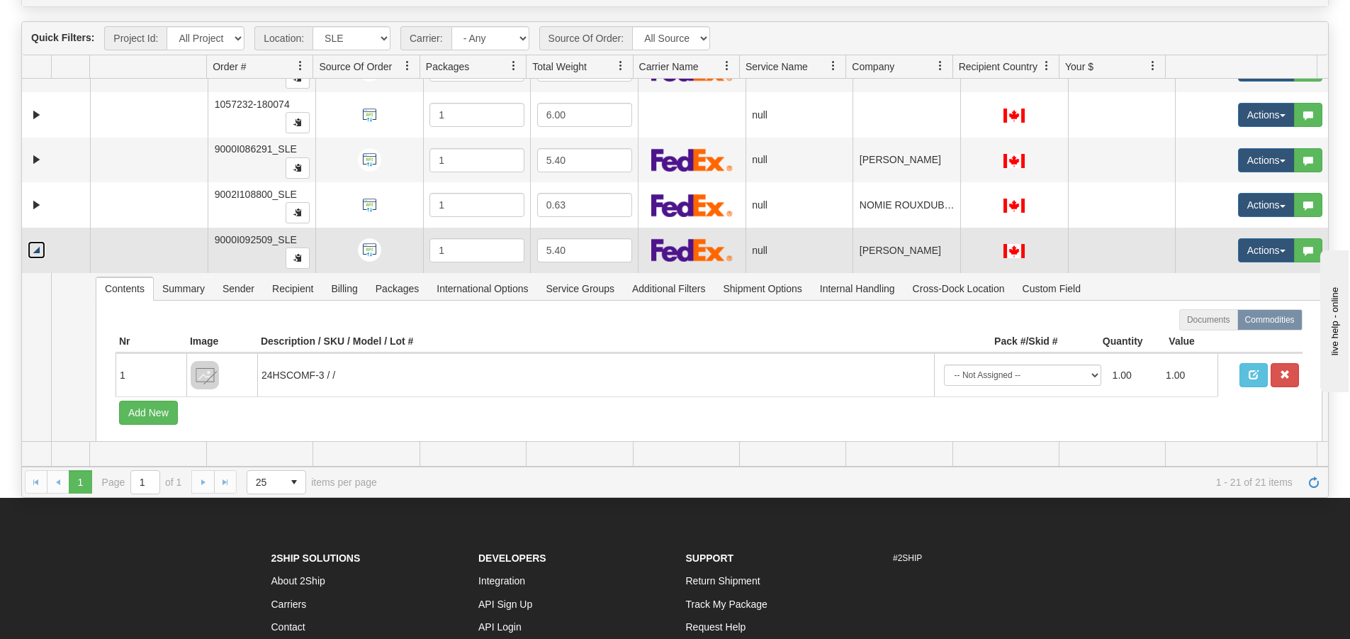
click at [38, 252] on link "Collapse" at bounding box center [37, 250] width 18 height 18
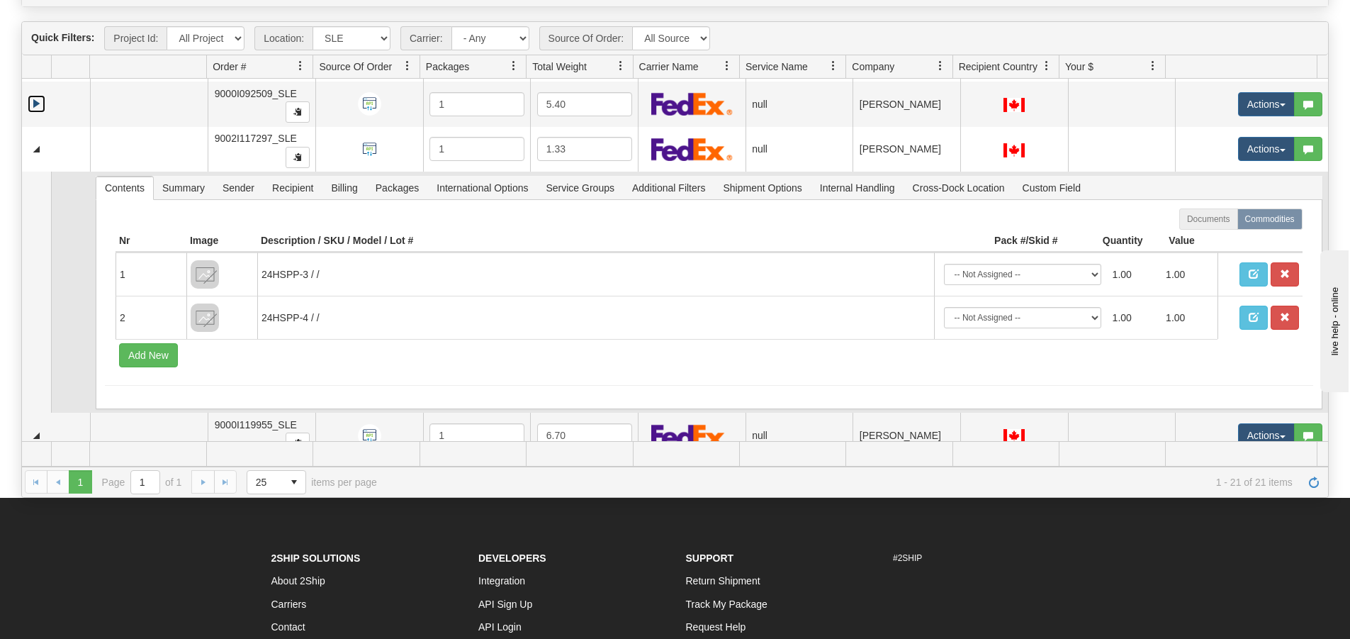
scroll to position [1063, 0]
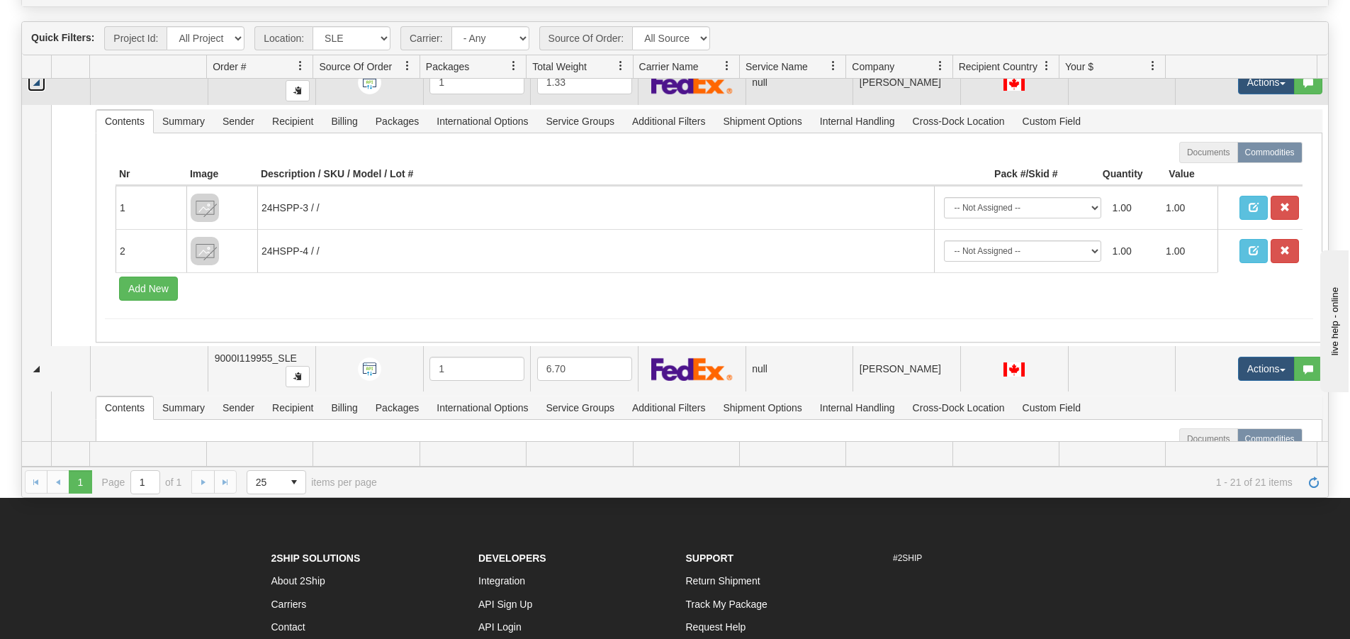
click at [38, 81] on link "Collapse" at bounding box center [37, 83] width 18 height 18
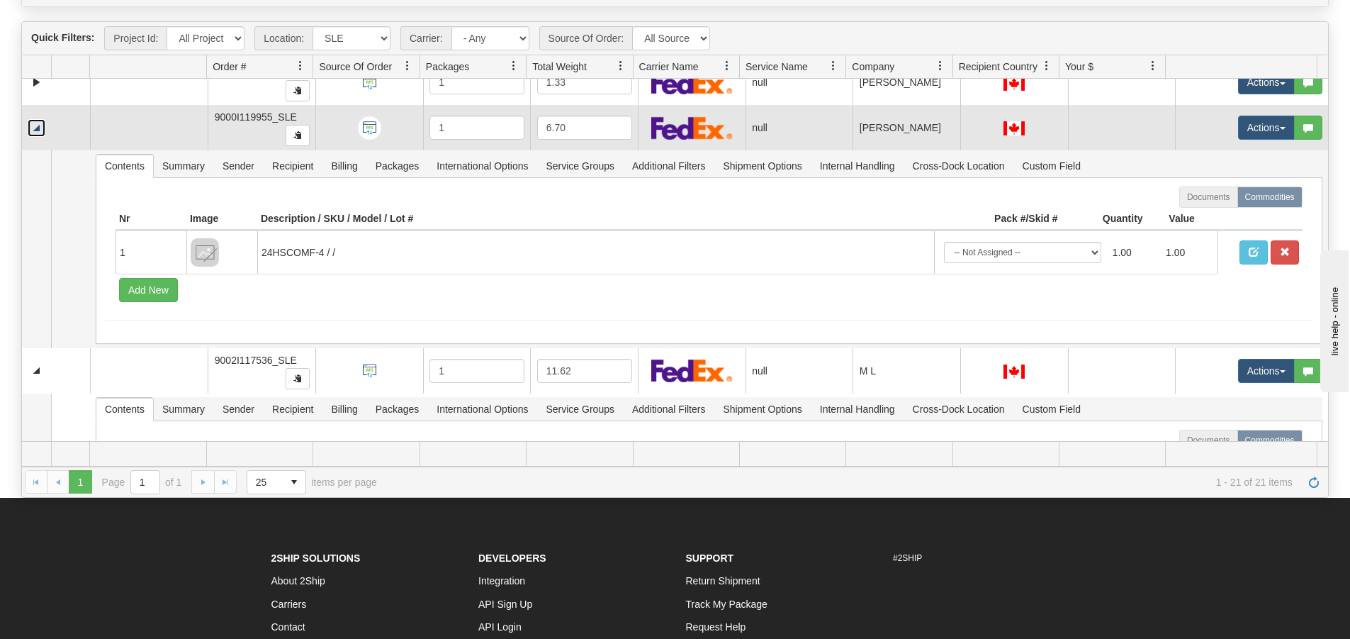
click at [38, 129] on link "Collapse" at bounding box center [37, 128] width 18 height 18
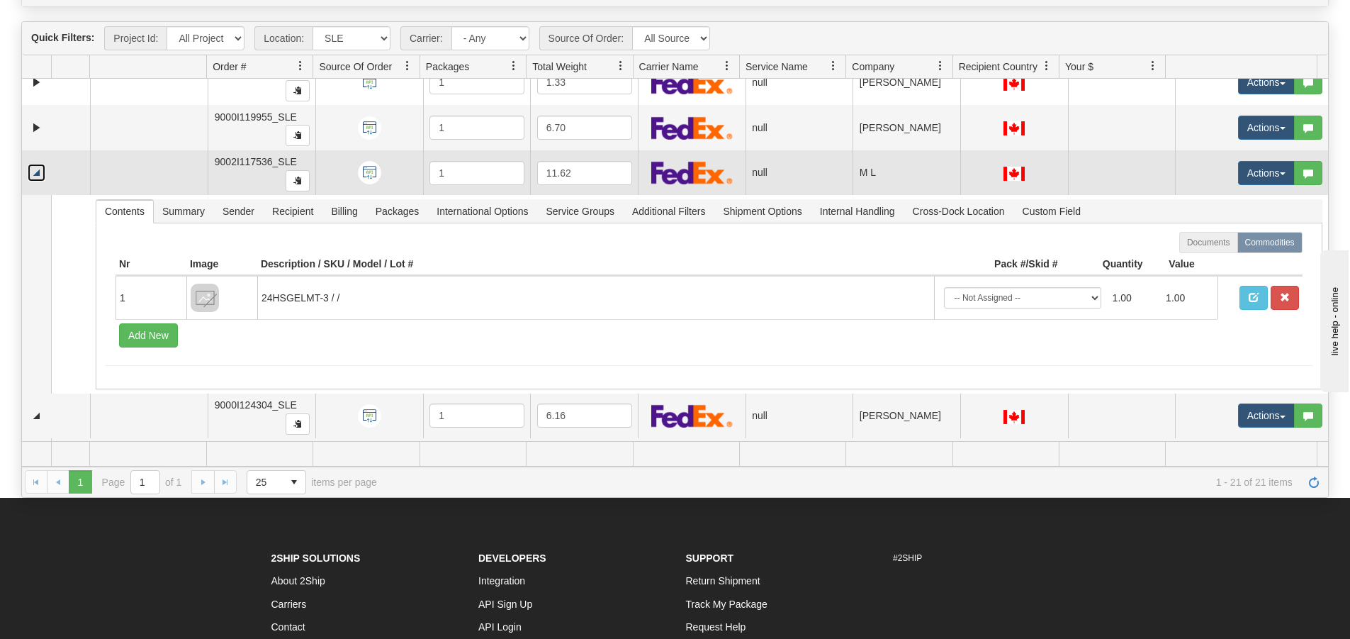
click at [38, 177] on link "Collapse" at bounding box center [37, 173] width 18 height 18
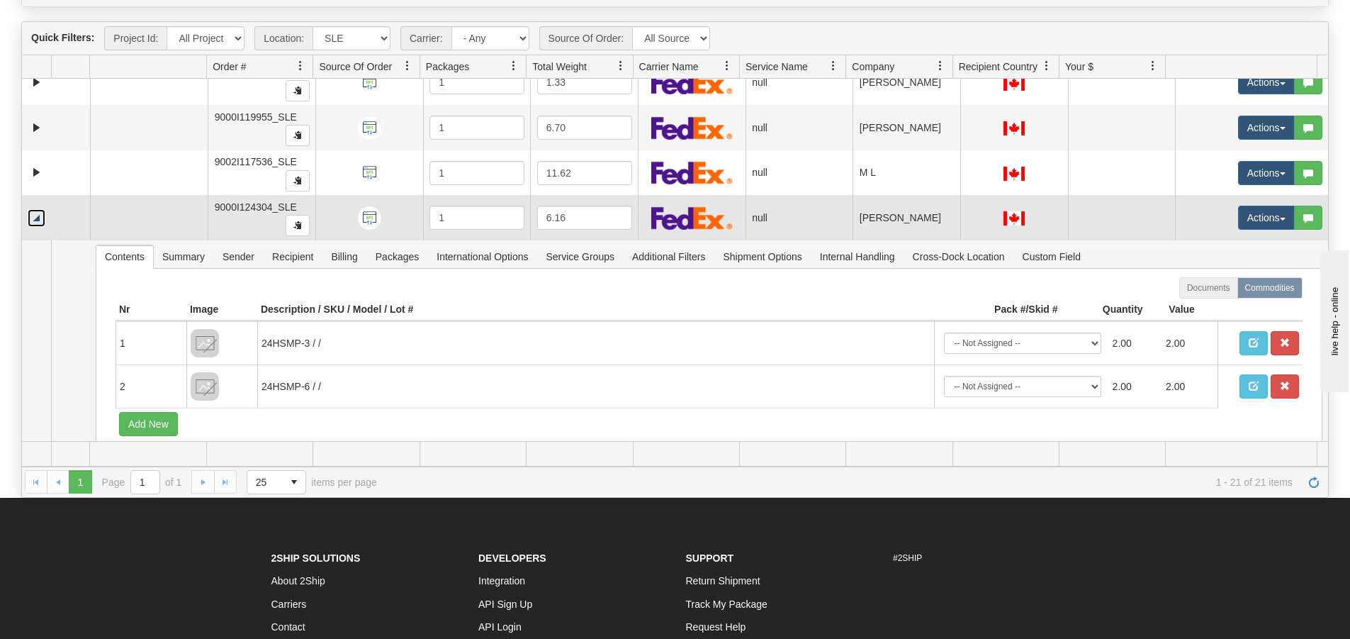
click at [41, 222] on link "Collapse" at bounding box center [37, 218] width 18 height 18
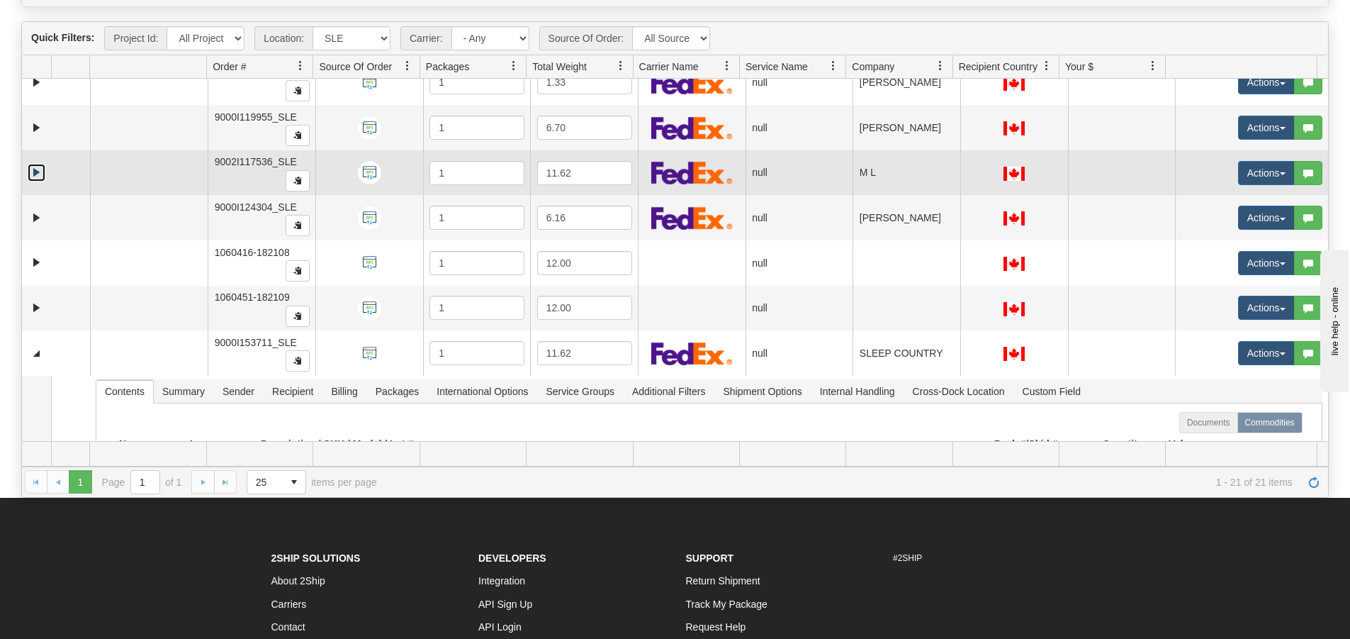
click at [33, 179] on link "Expand" at bounding box center [37, 173] width 18 height 18
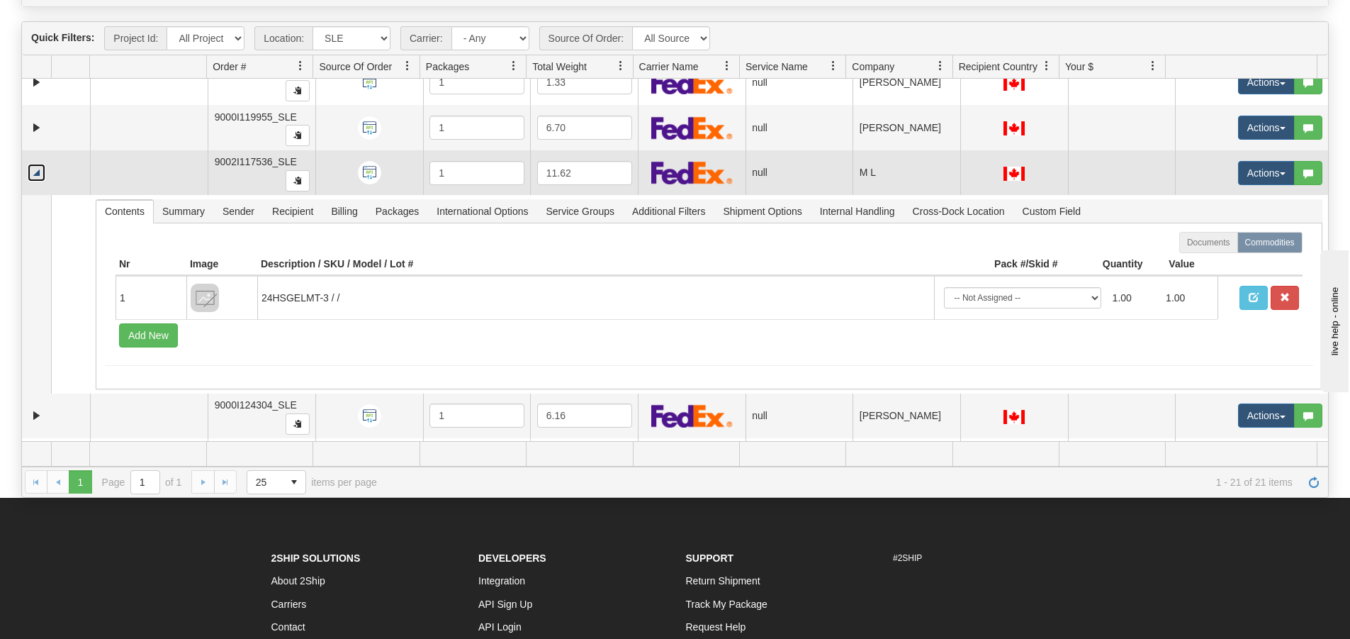
click at [34, 178] on link "Collapse" at bounding box center [37, 173] width 18 height 18
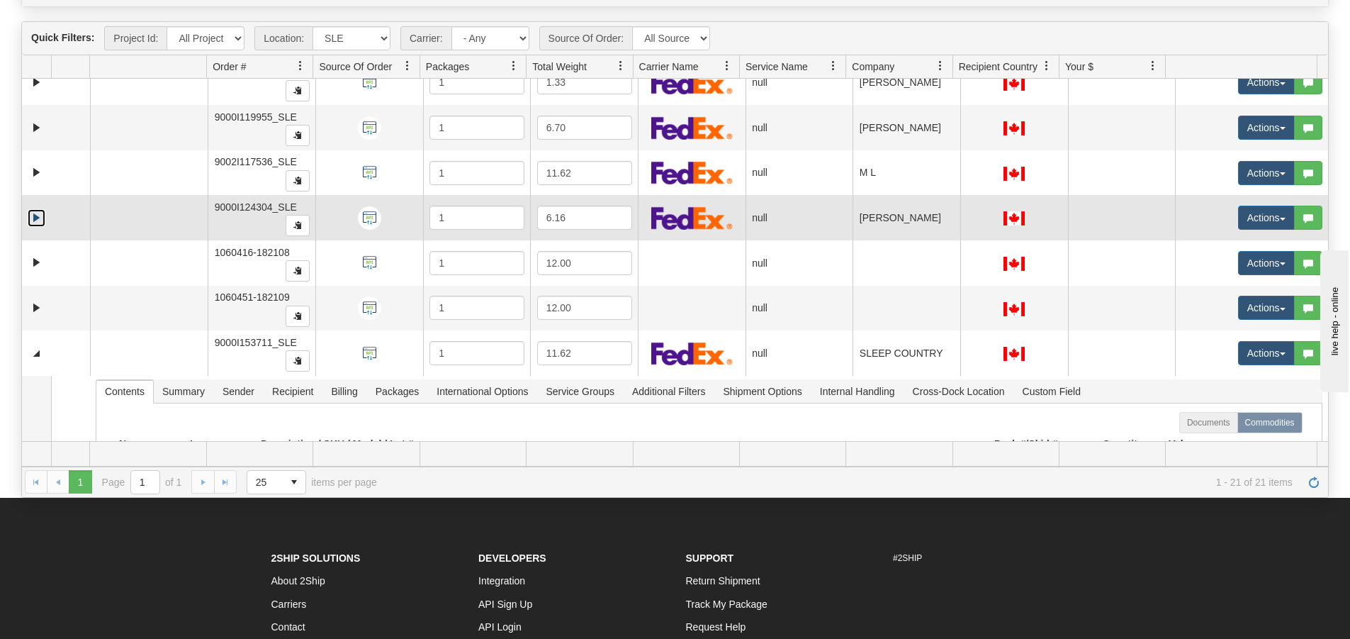
click at [38, 220] on link "Expand" at bounding box center [37, 218] width 18 height 18
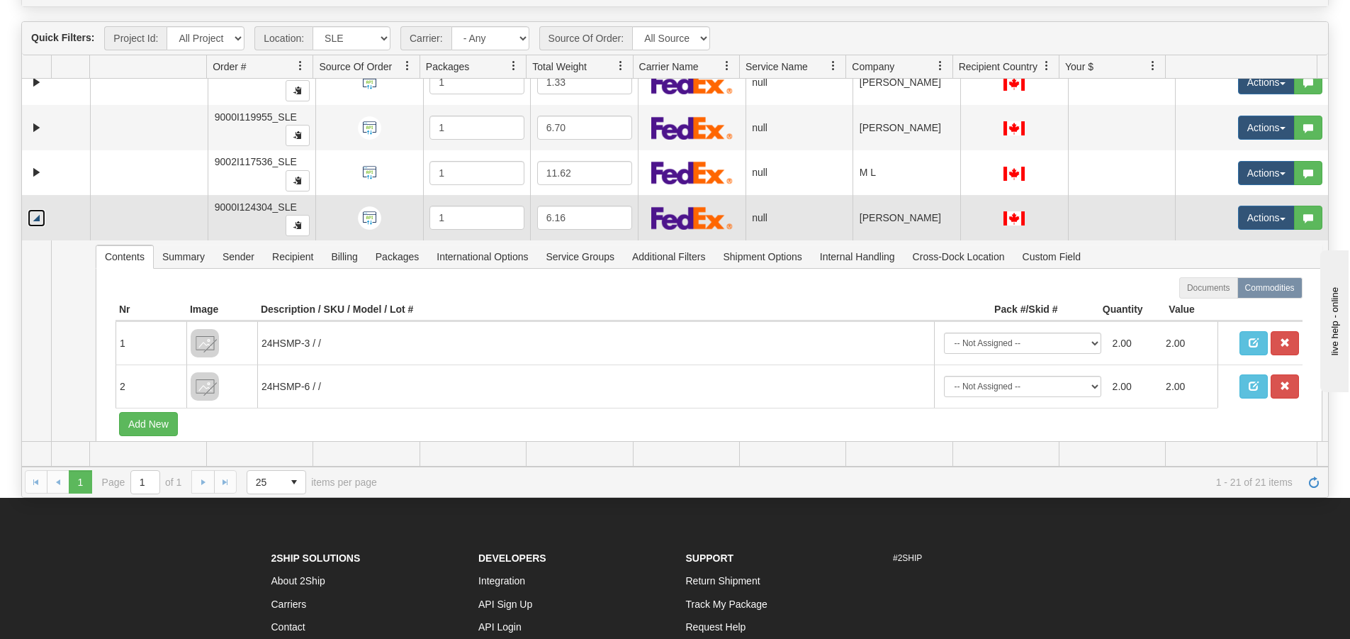
click at [30, 222] on link "Collapse" at bounding box center [37, 218] width 18 height 18
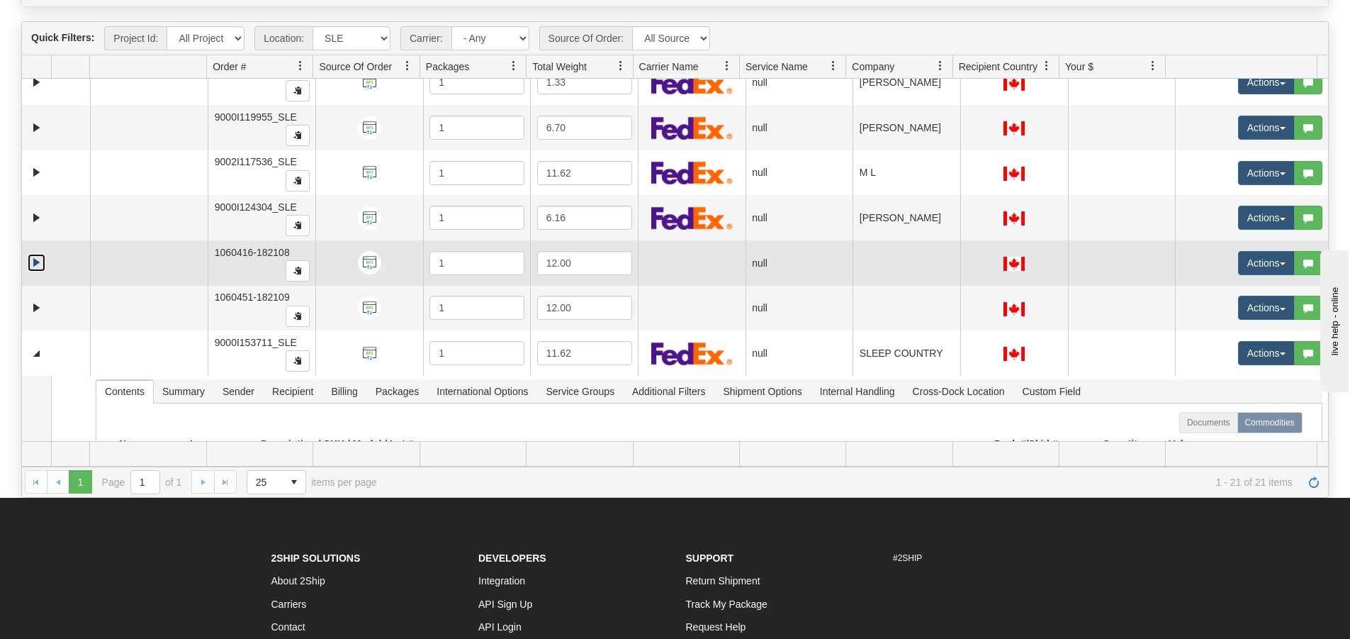
click at [37, 261] on link "Expand" at bounding box center [37, 263] width 18 height 18
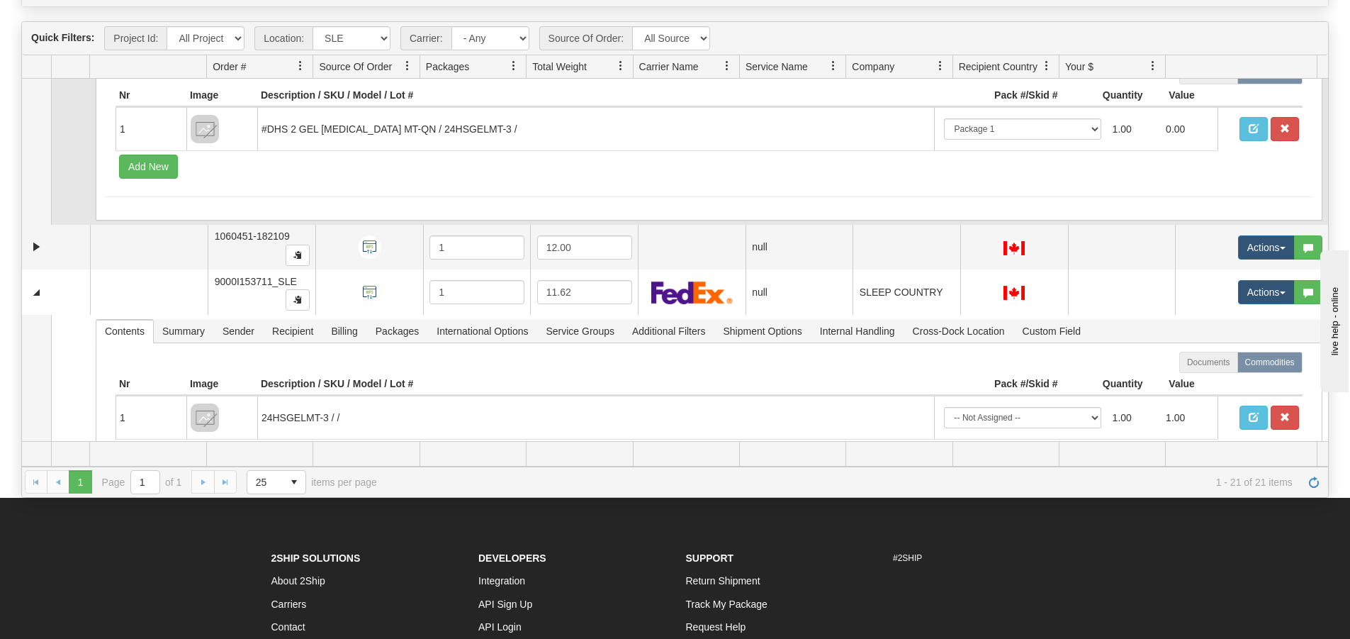
scroll to position [1346, 0]
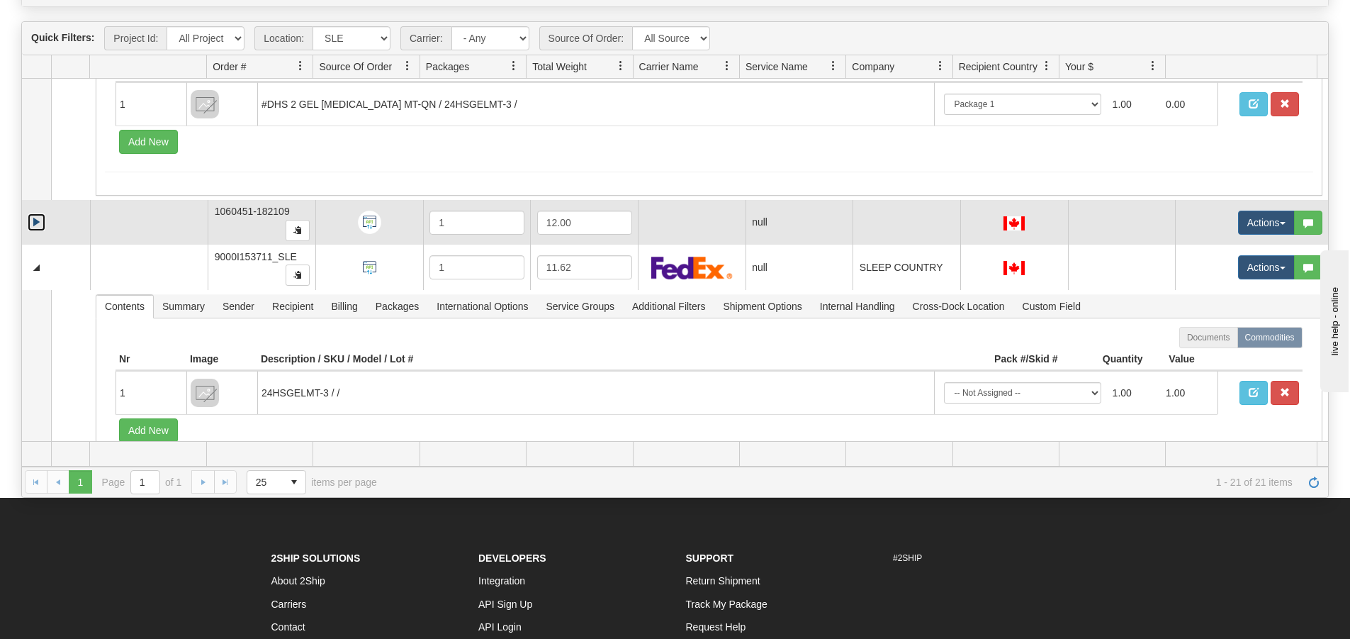
click at [33, 225] on link "Expand" at bounding box center [37, 222] width 18 height 18
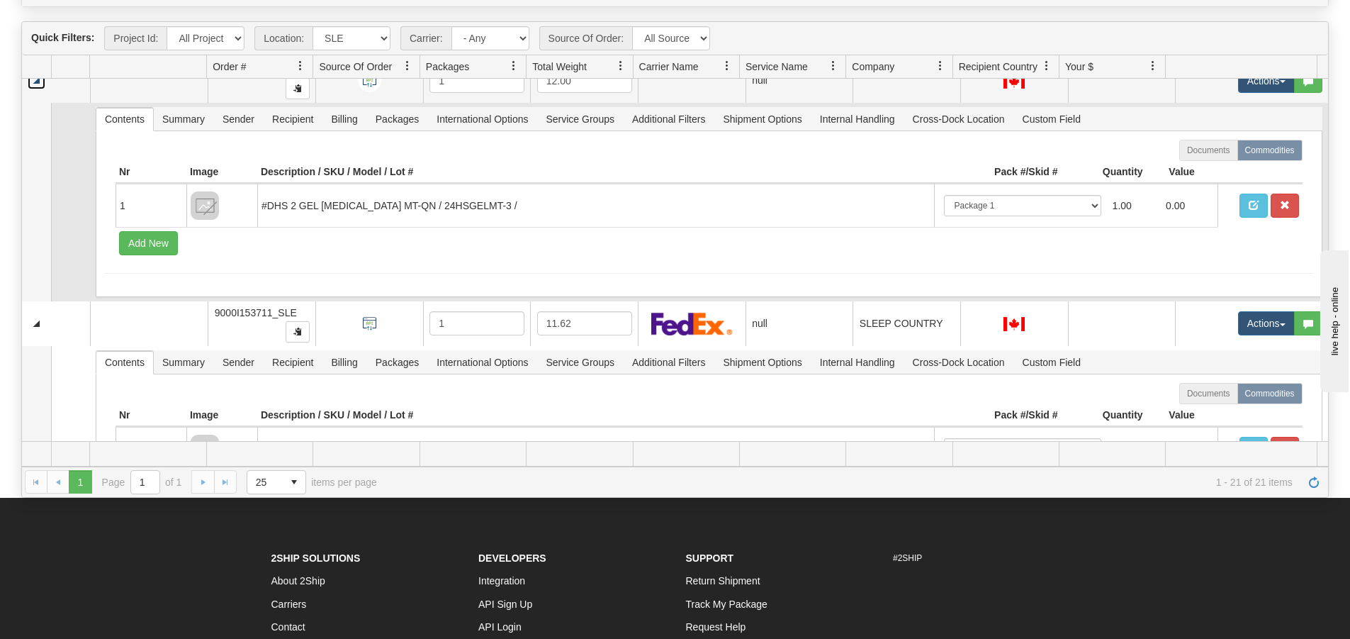
scroll to position [1559, 0]
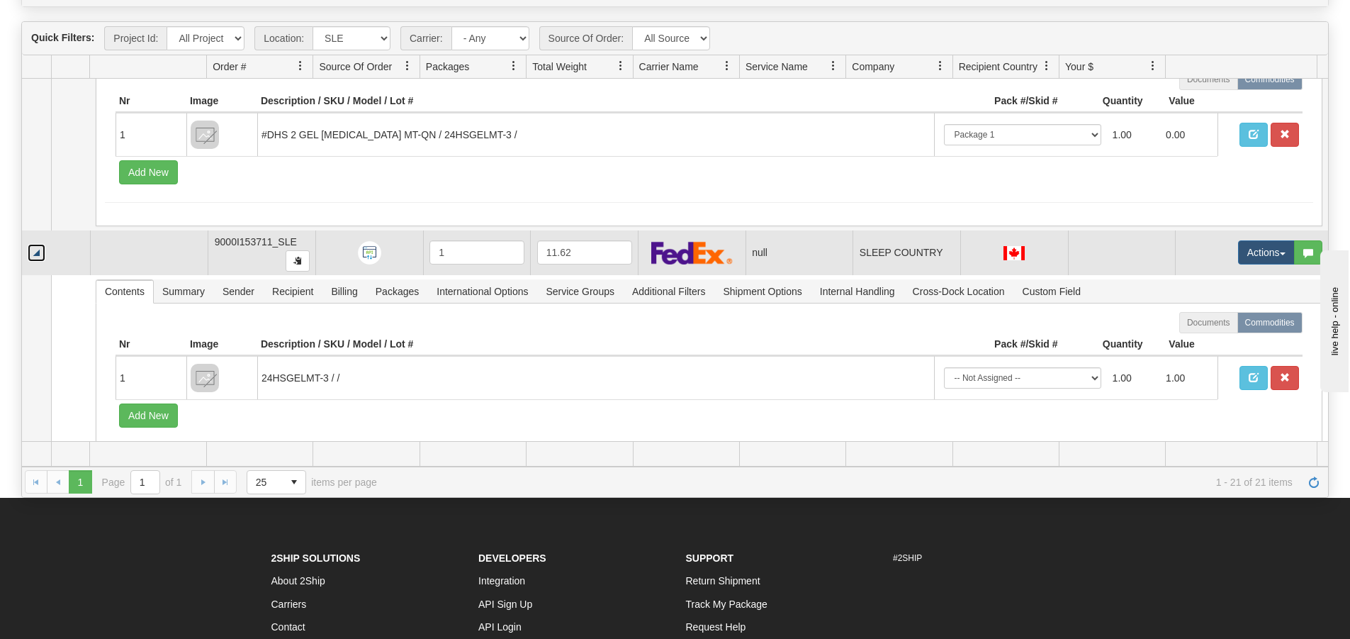
click at [38, 252] on link "Collapse" at bounding box center [37, 253] width 18 height 18
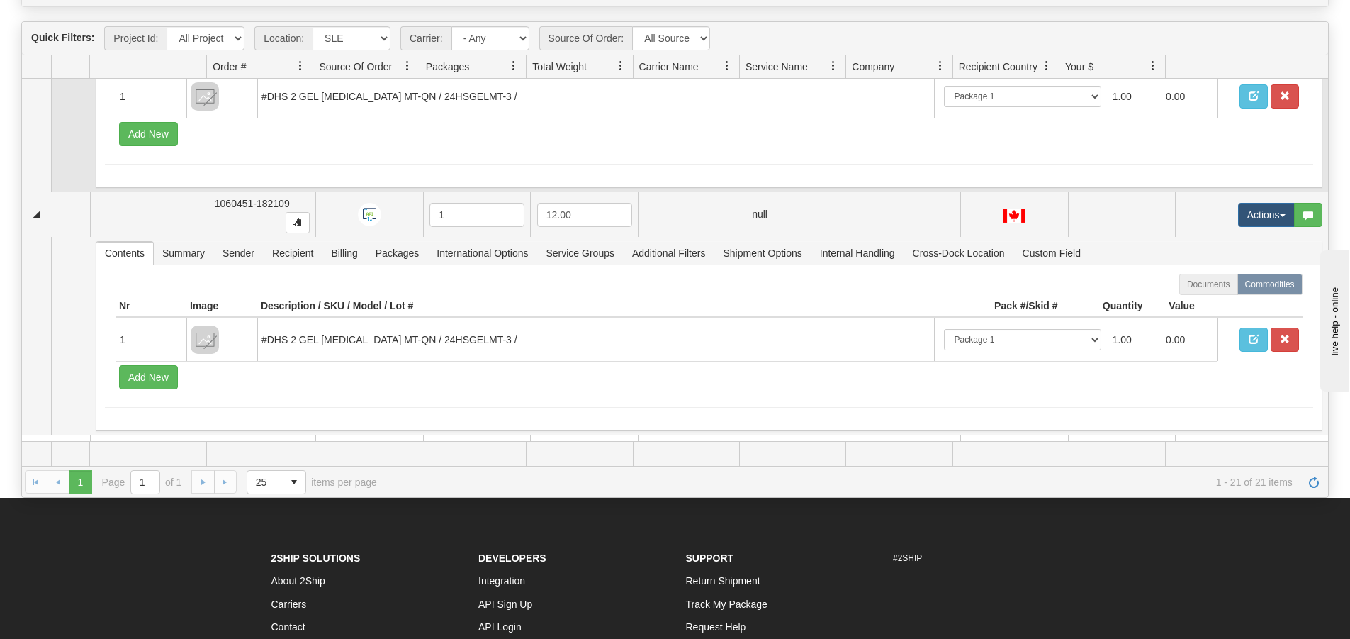
scroll to position [1346, 0]
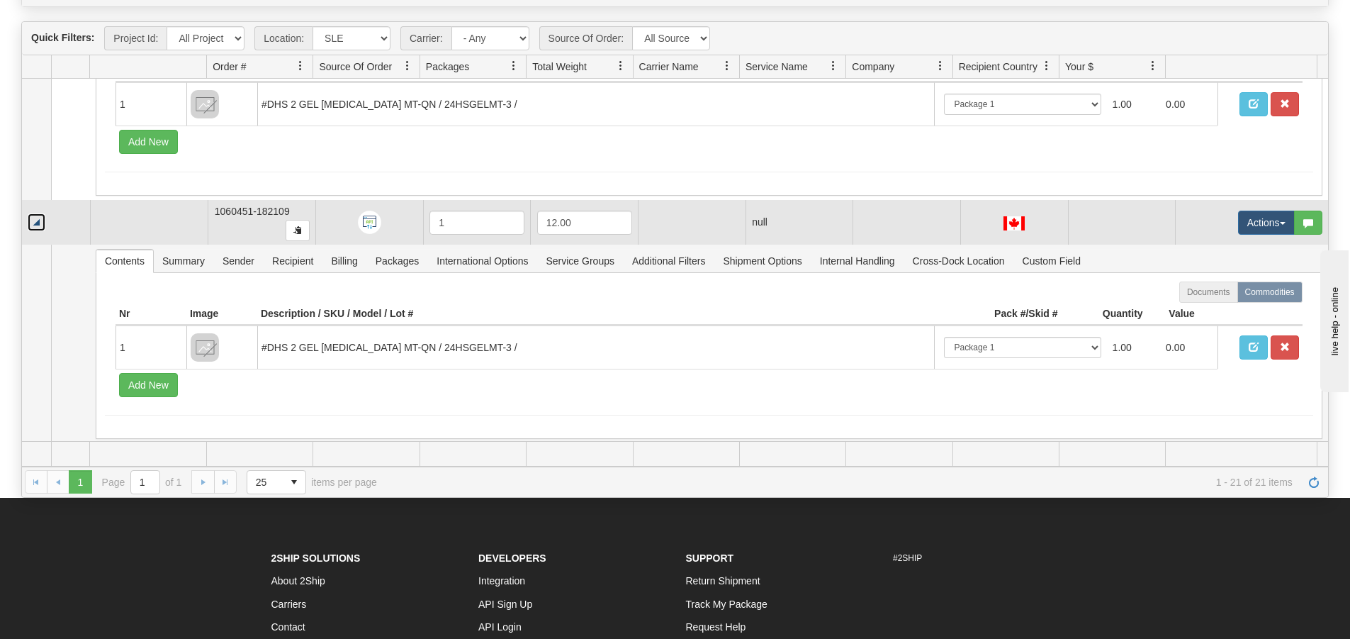
click at [37, 223] on link "Collapse" at bounding box center [37, 222] width 18 height 18
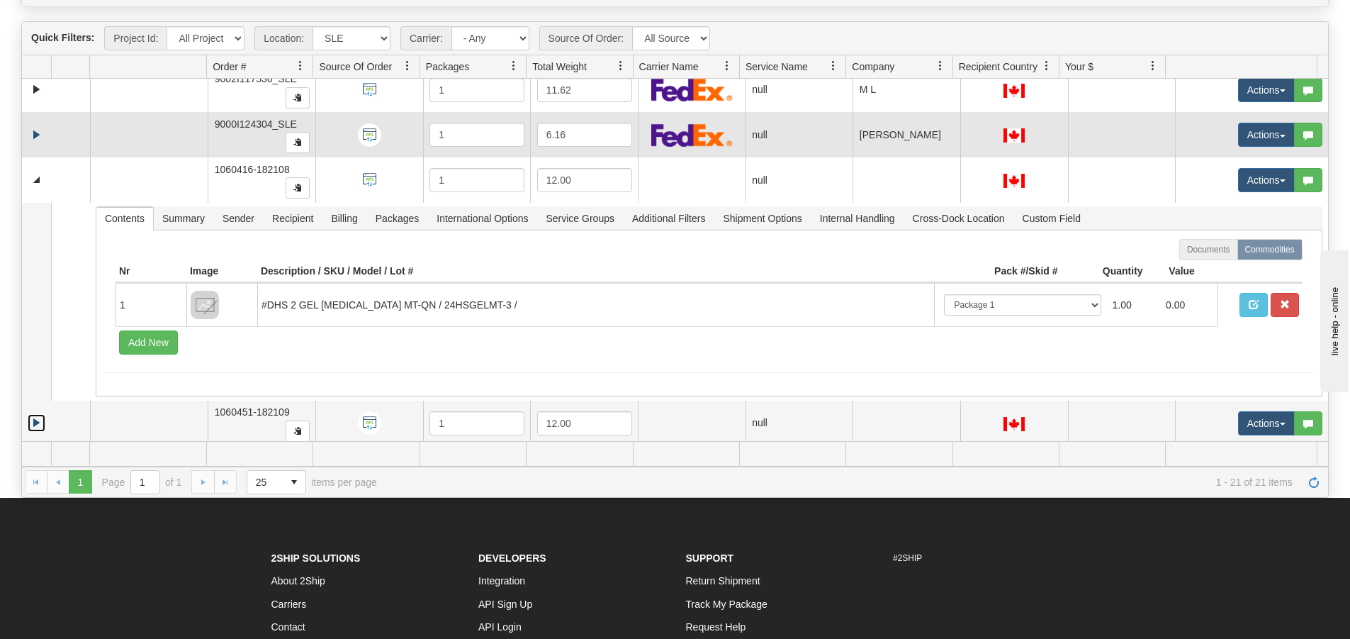
scroll to position [1063, 0]
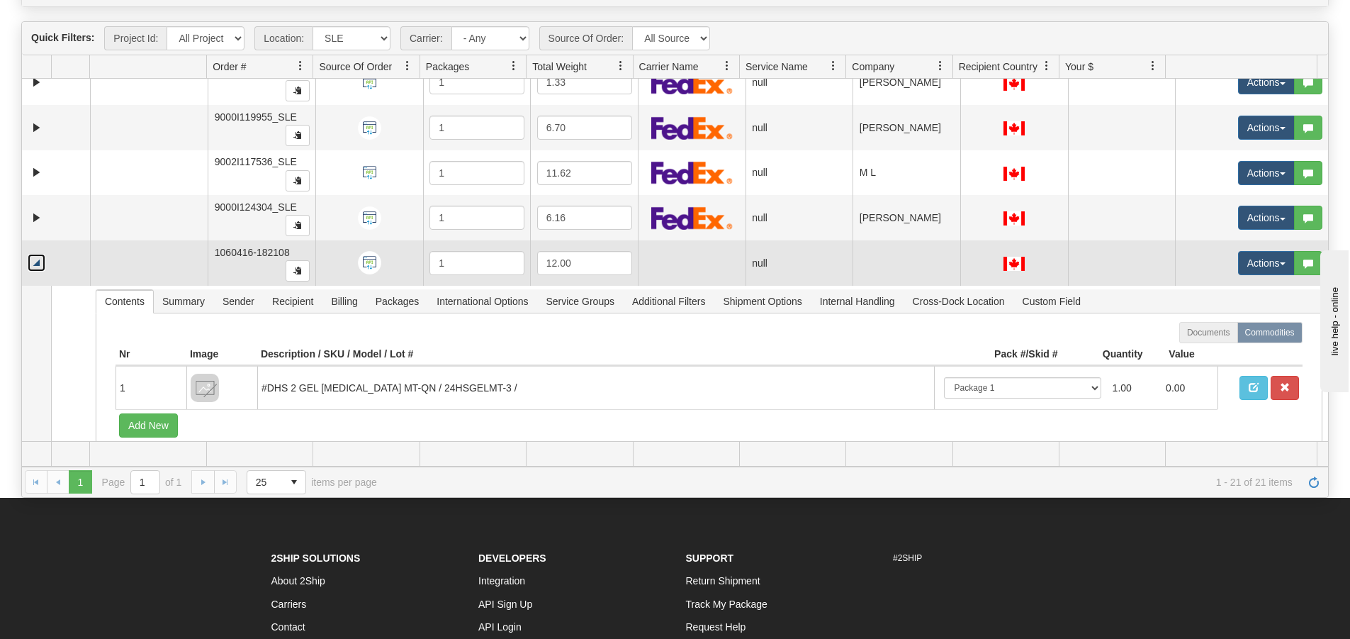
click at [39, 258] on link "Collapse" at bounding box center [37, 263] width 18 height 18
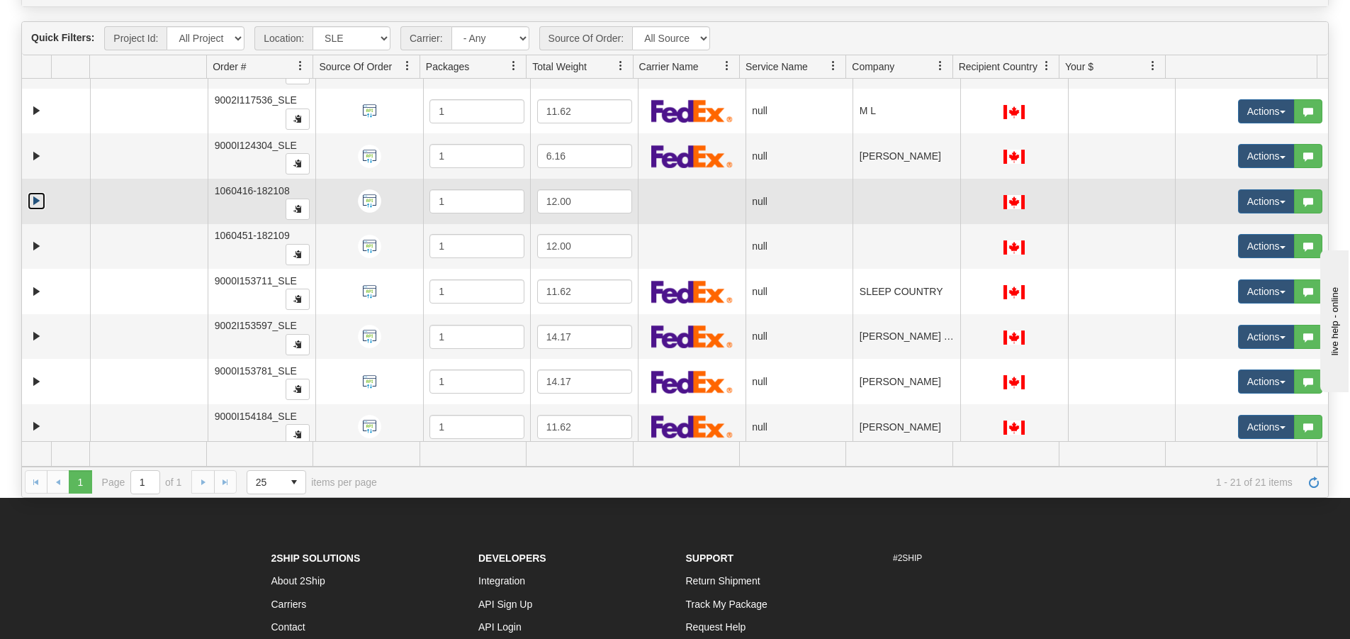
scroll to position [1178, 0]
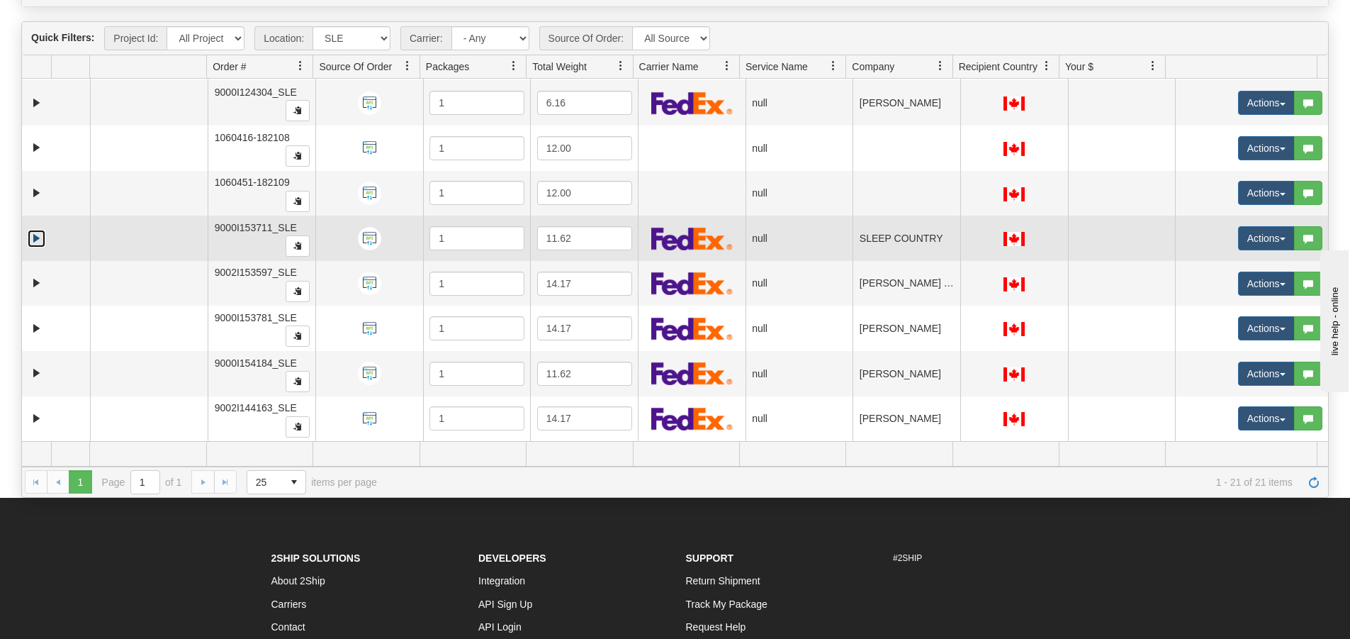
click at [40, 241] on link "Expand" at bounding box center [37, 239] width 18 height 18
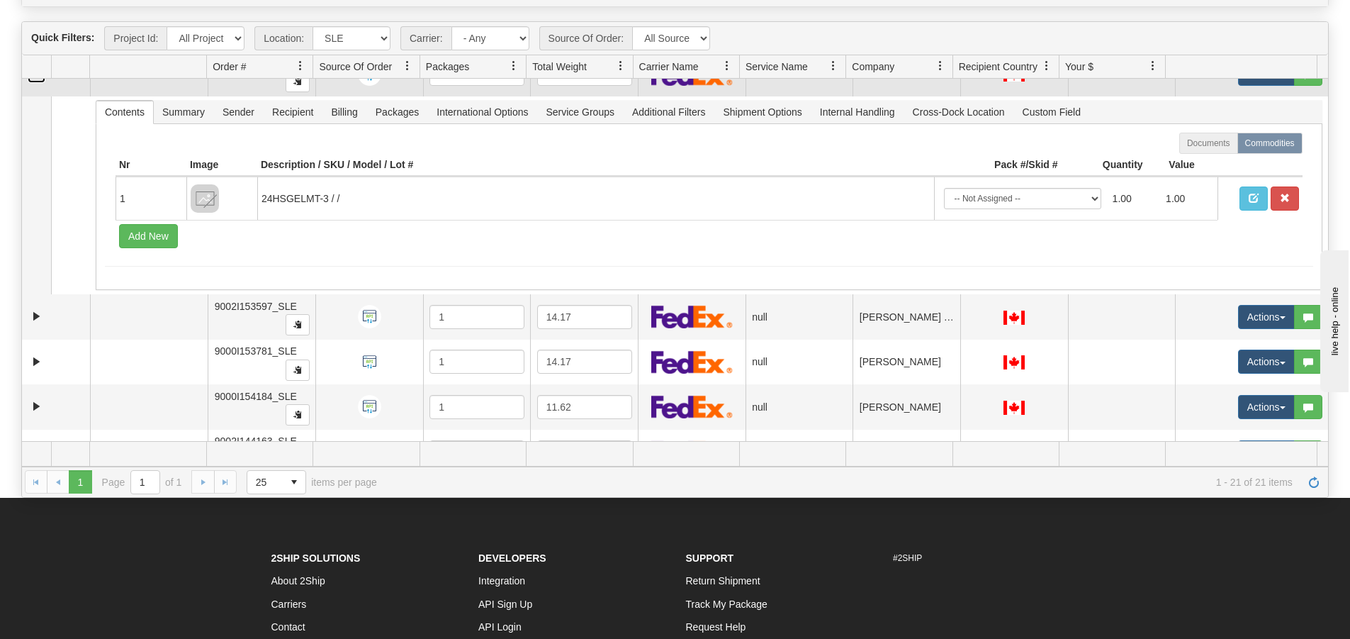
scroll to position [1376, 0]
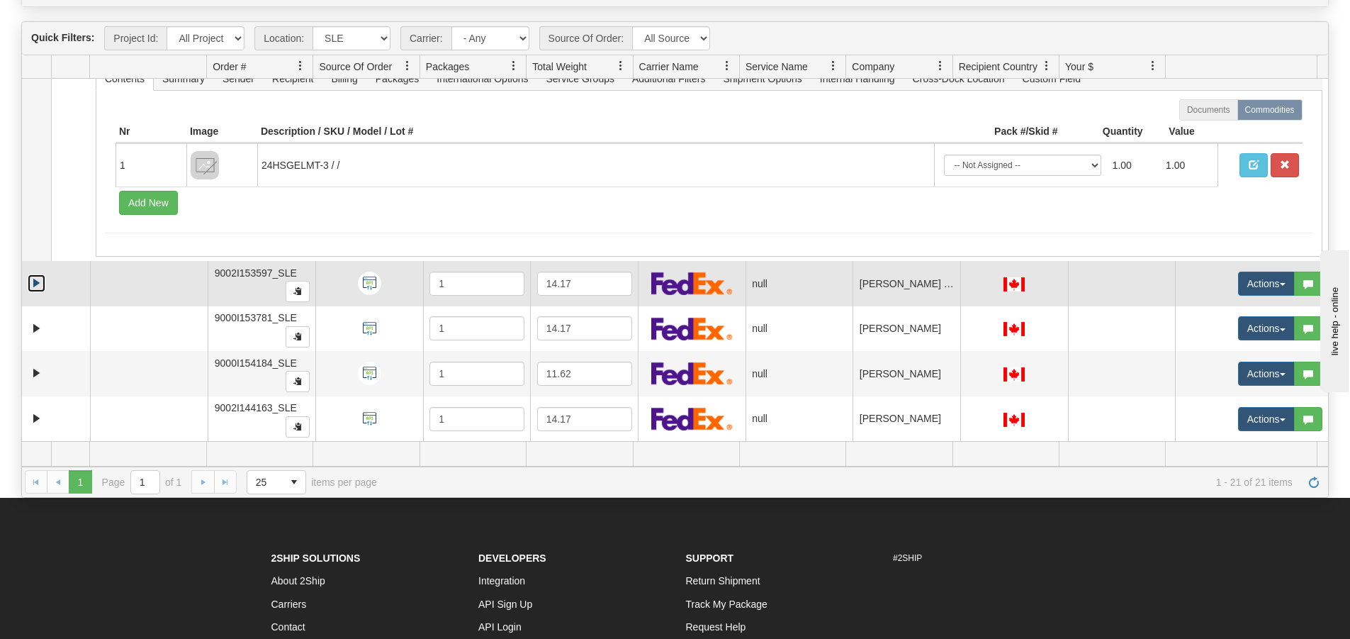
click at [33, 280] on link "Expand" at bounding box center [37, 283] width 18 height 18
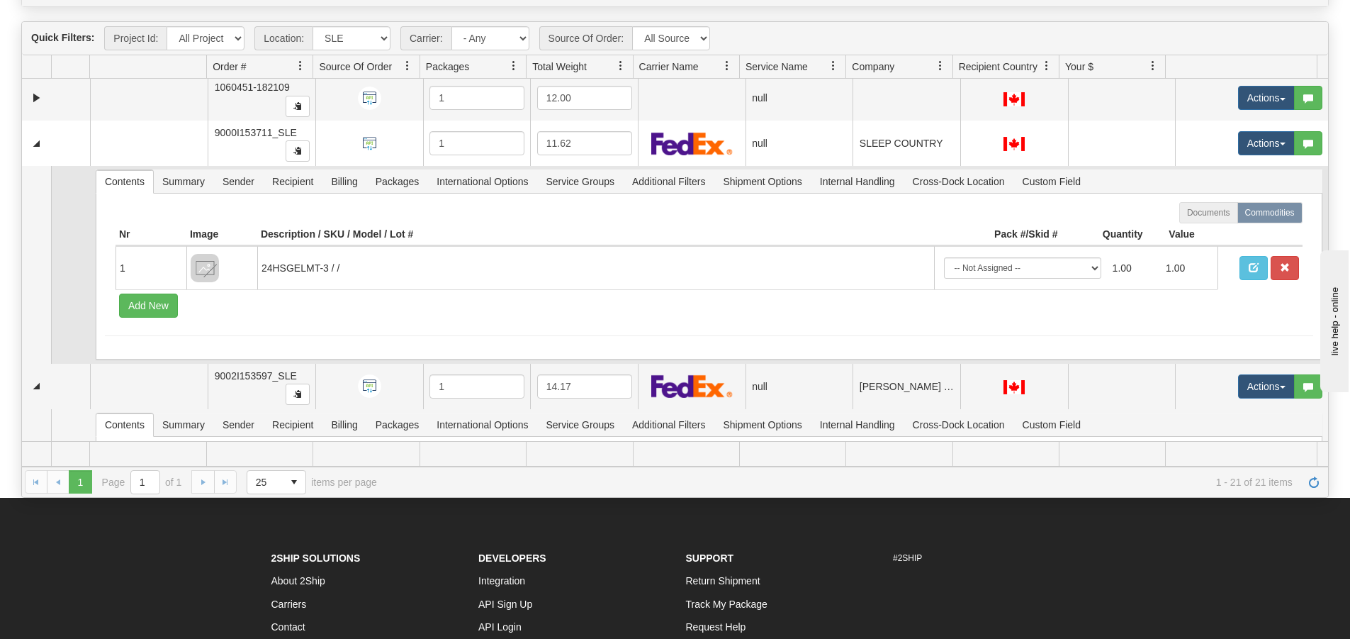
scroll to position [1266, 0]
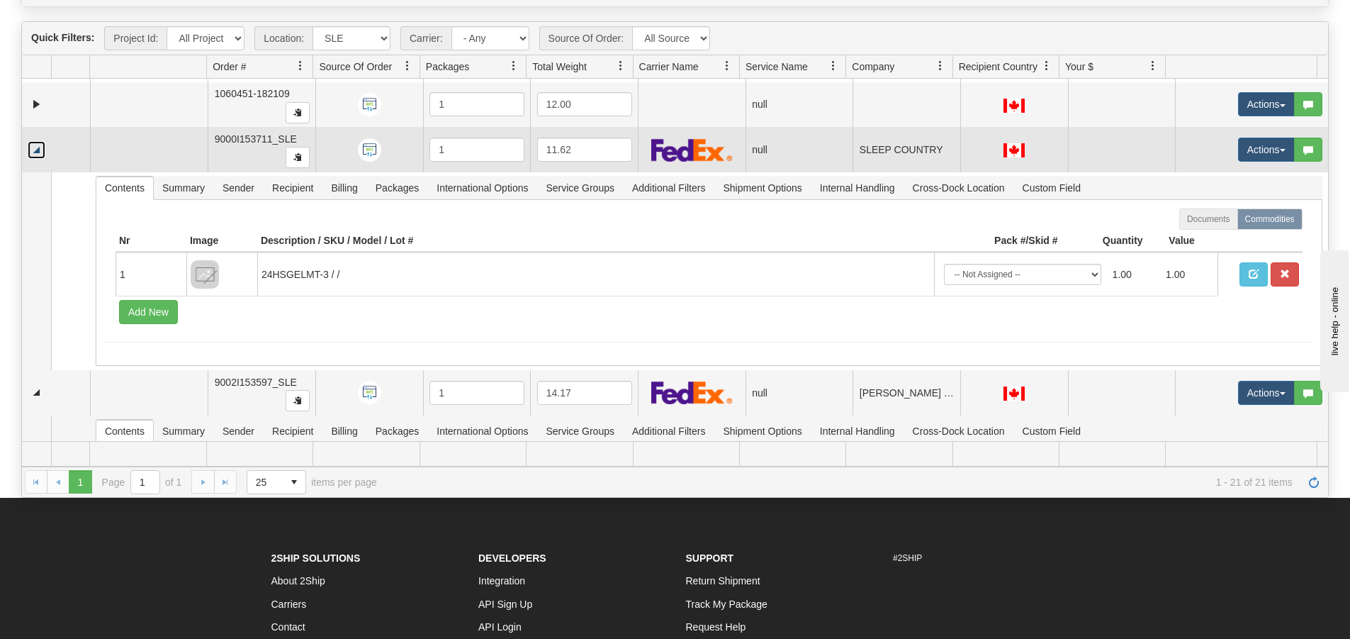
click at [36, 150] on link "Collapse" at bounding box center [37, 150] width 18 height 18
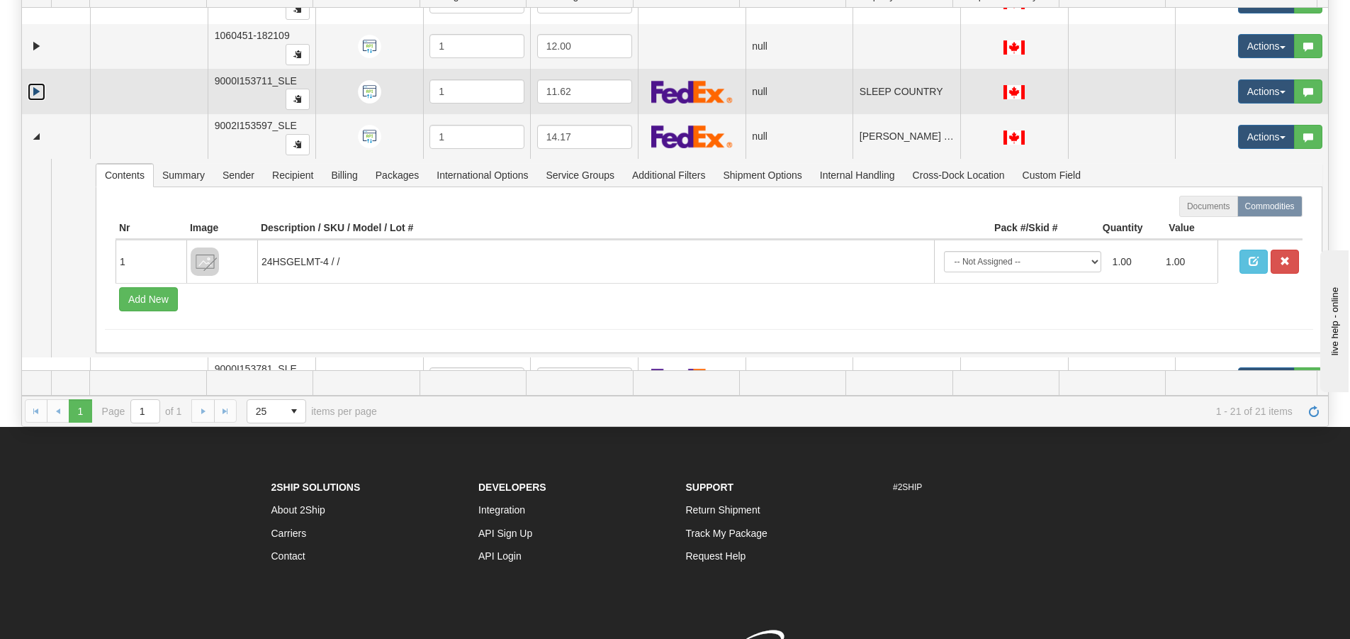
scroll to position [1376, 0]
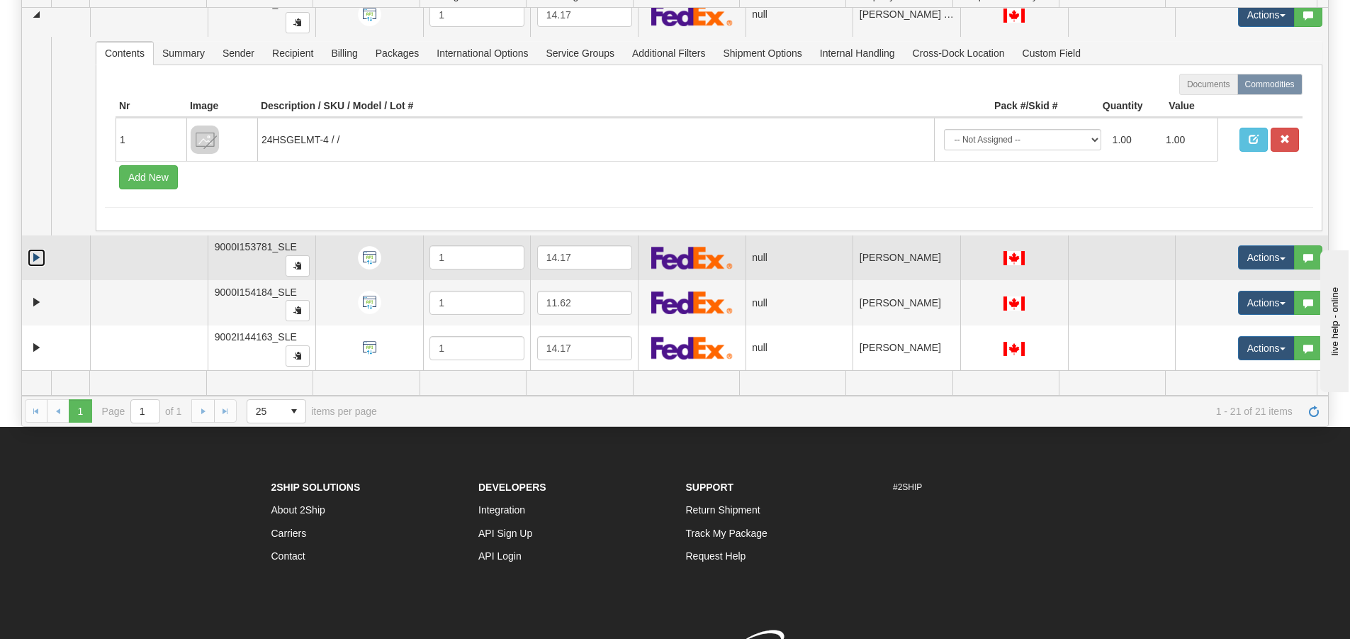
click at [37, 254] on link "Expand" at bounding box center [37, 258] width 18 height 18
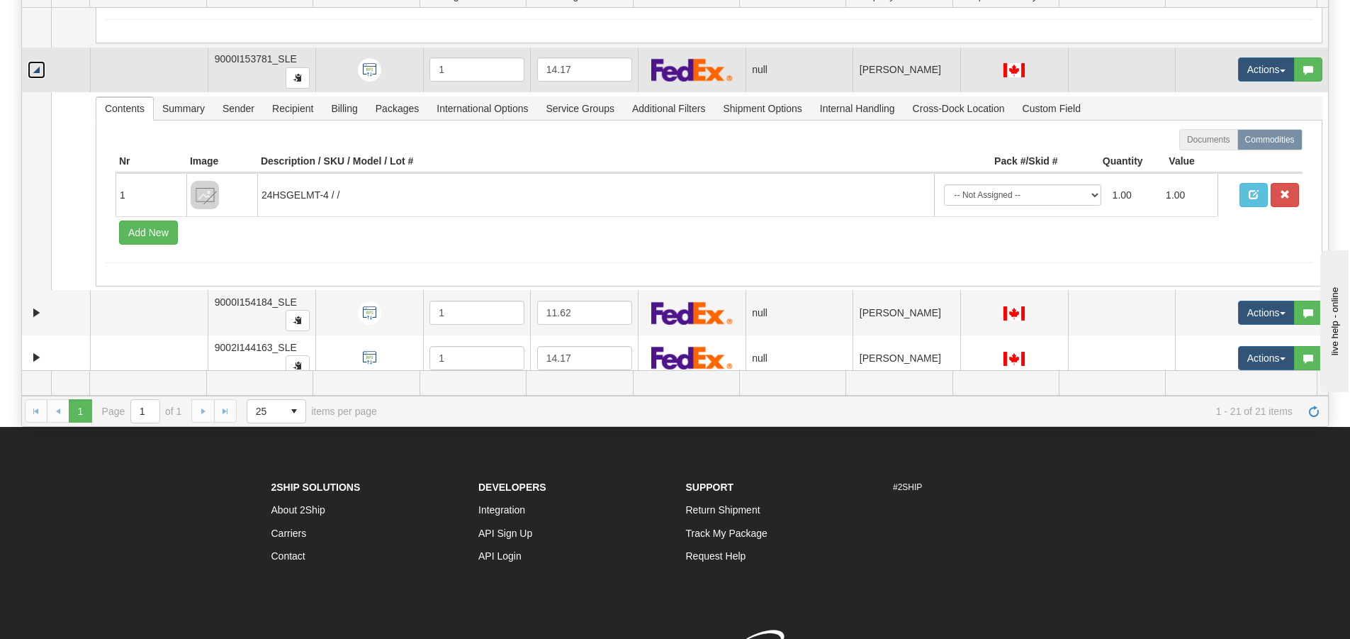
scroll to position [1568, 0]
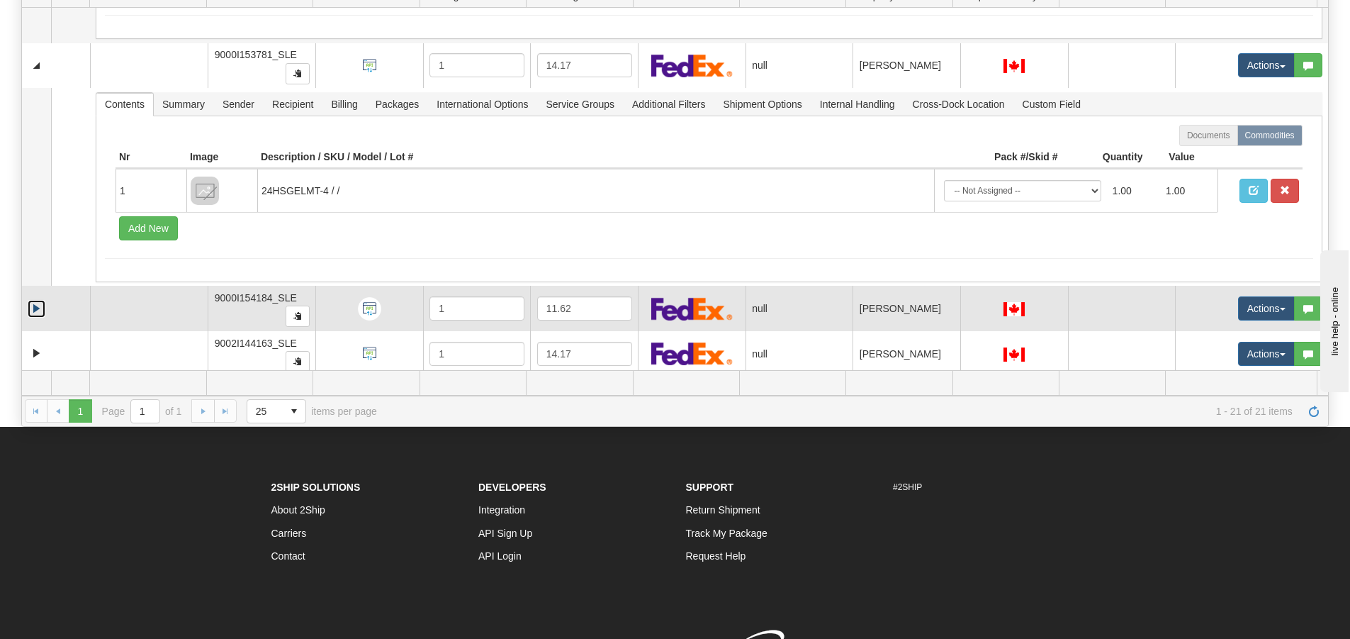
click at [38, 311] on link "Expand" at bounding box center [37, 309] width 18 height 18
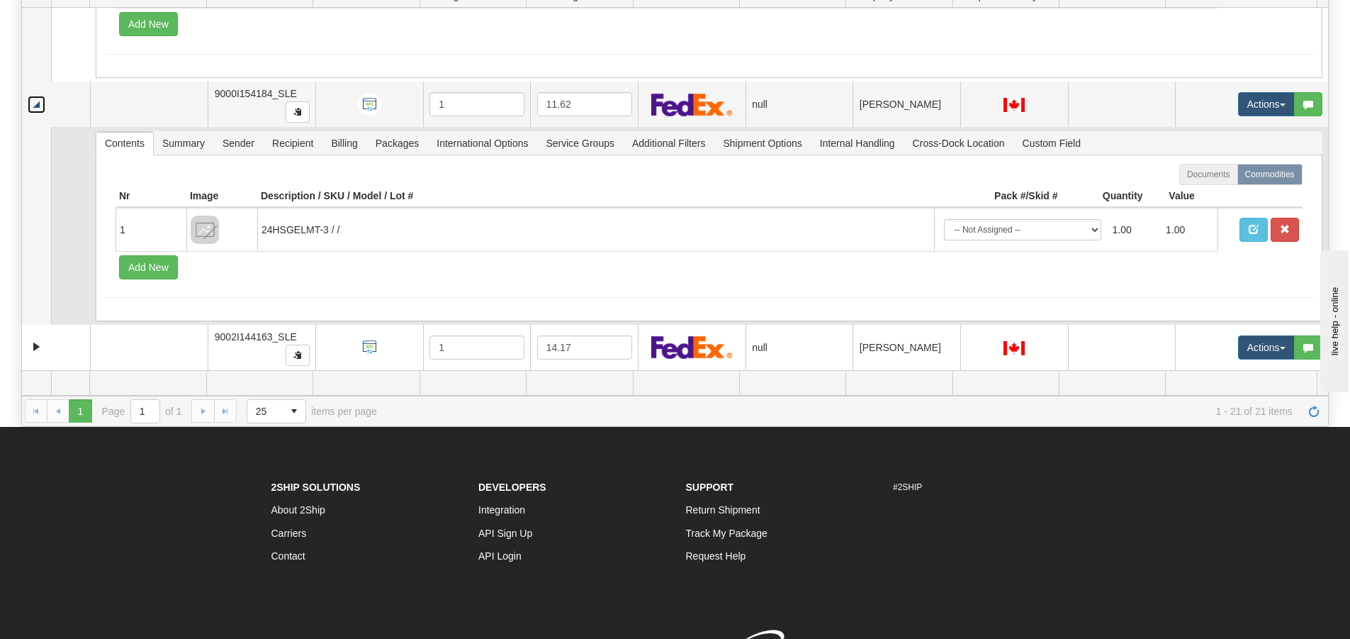
scroll to position [294, 0]
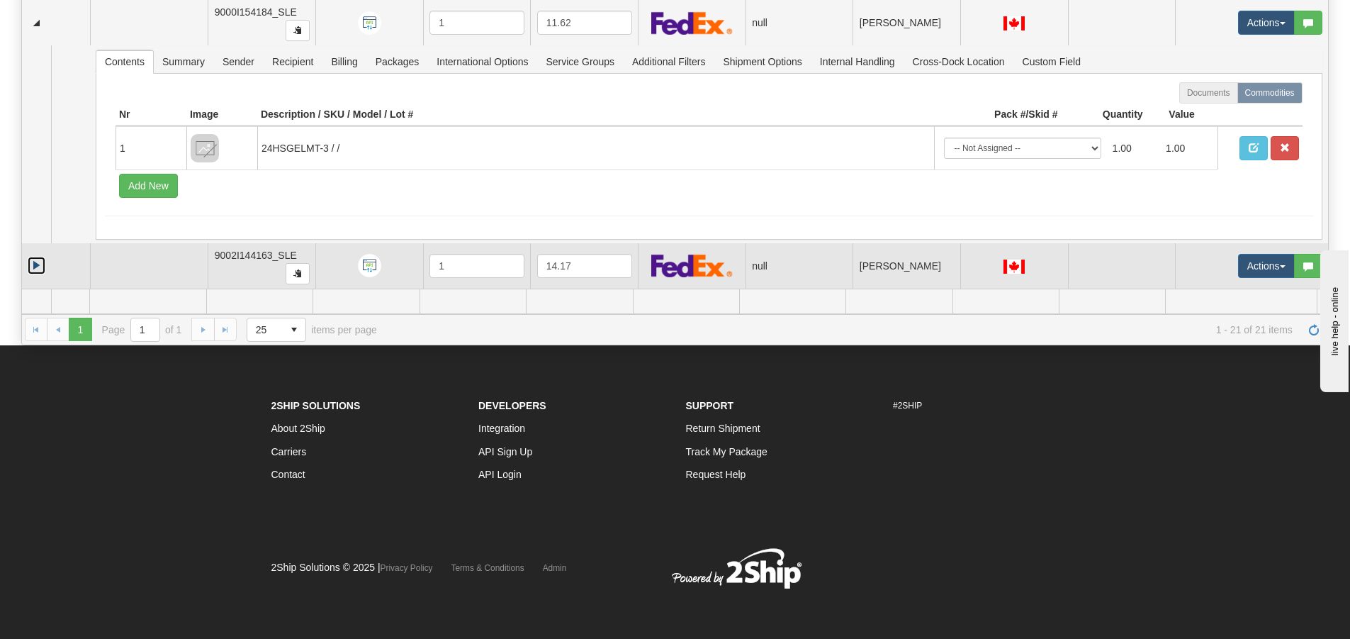
click at [30, 261] on link "Expand" at bounding box center [37, 266] width 18 height 18
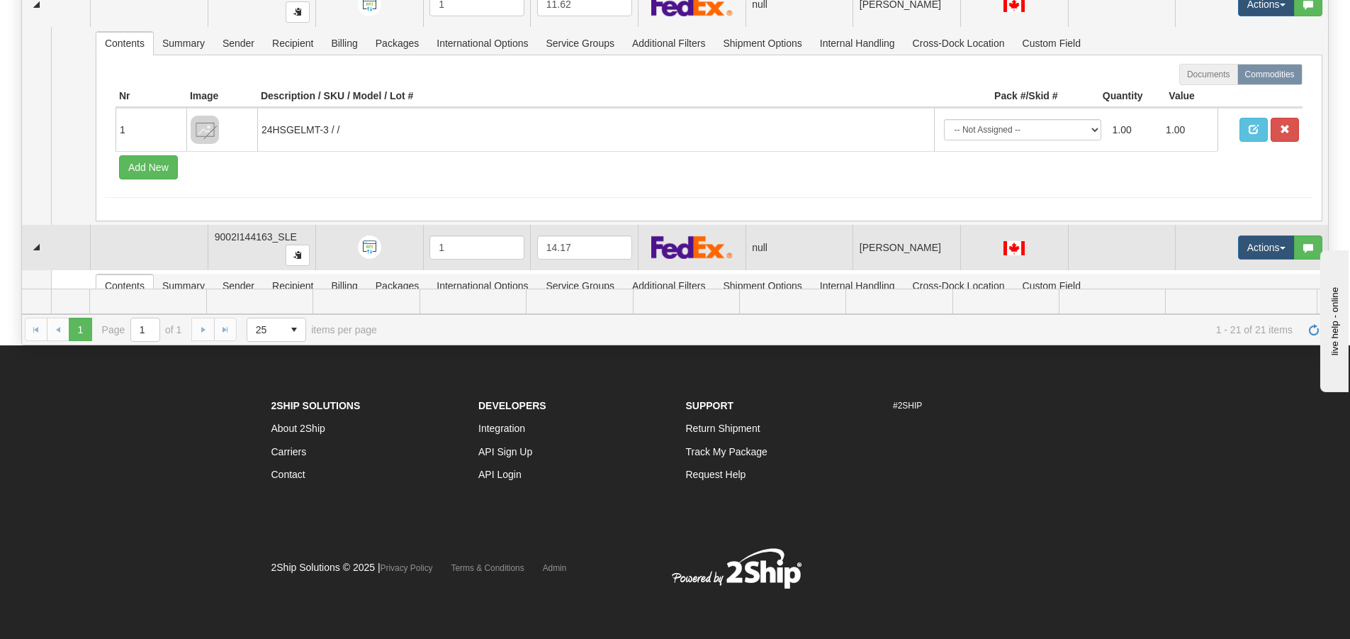
scroll to position [1757, 0]
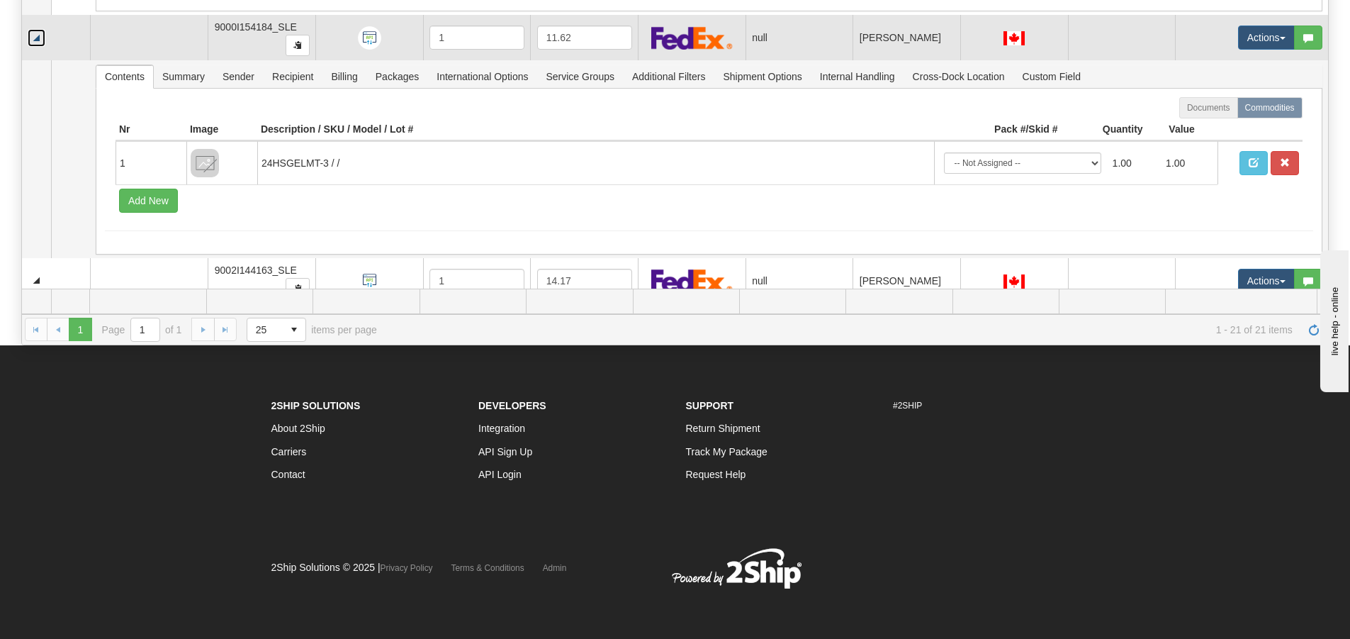
click at [38, 42] on link "Collapse" at bounding box center [37, 38] width 18 height 18
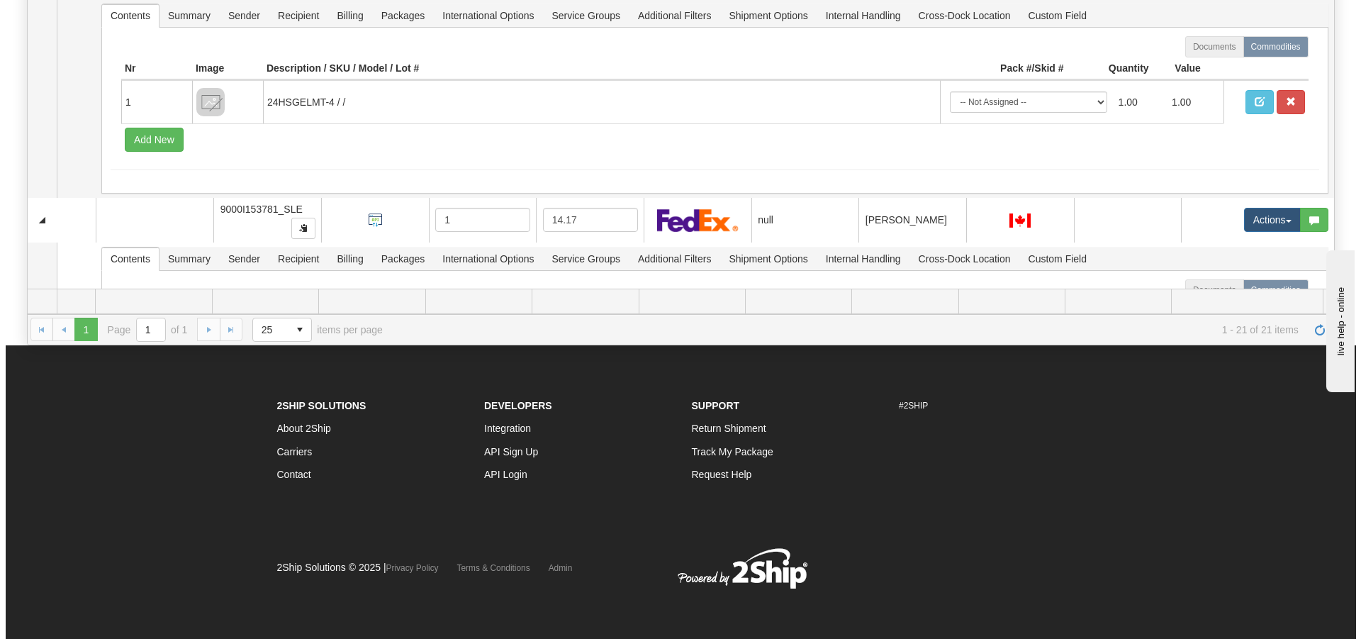
scroll to position [1261, 0]
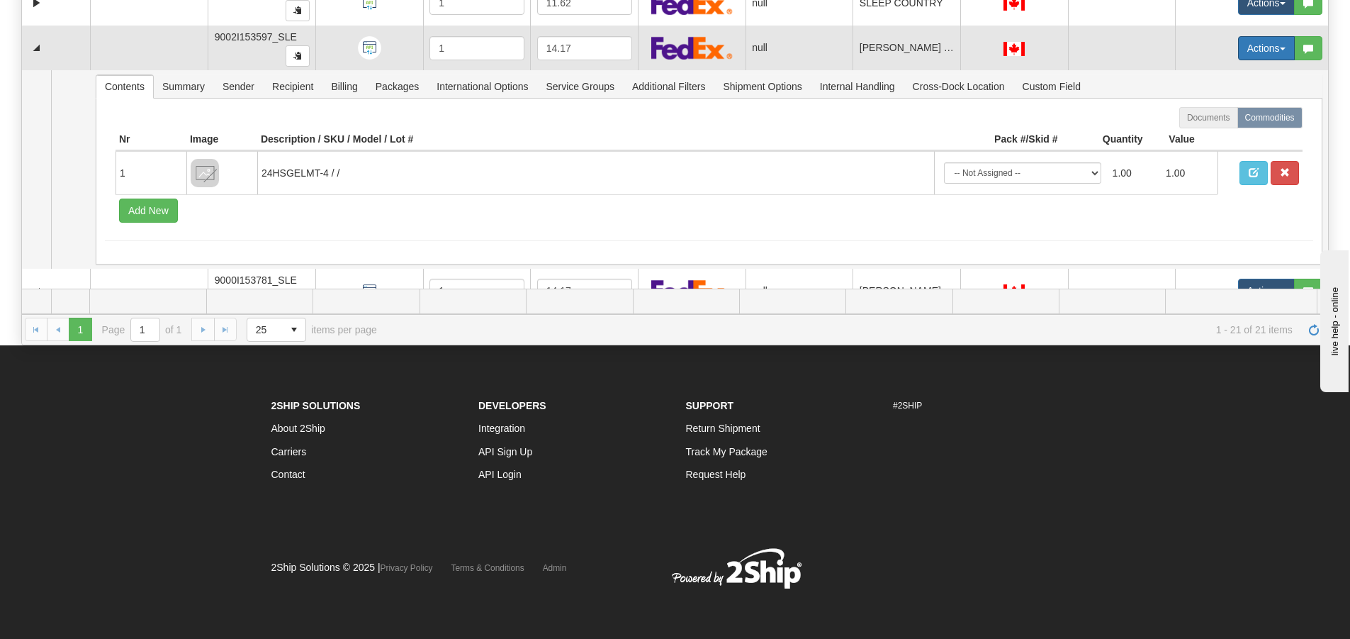
click at [1247, 52] on button "Actions" at bounding box center [1266, 48] width 57 height 24
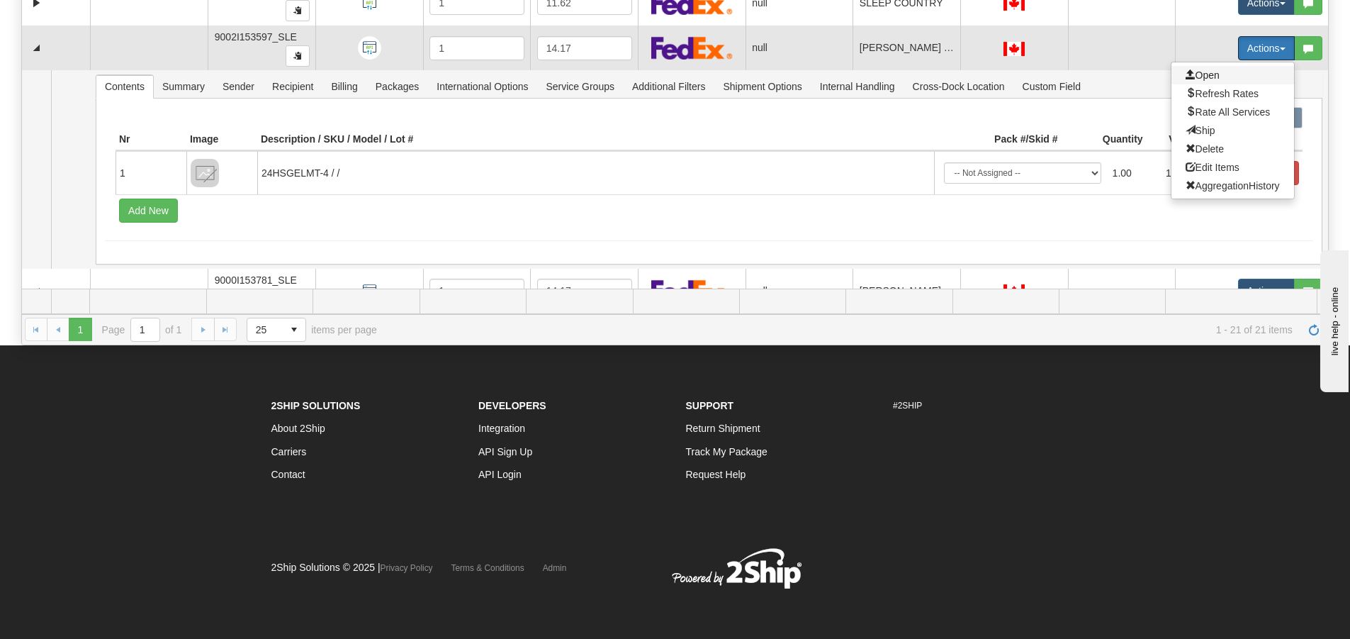
click at [1201, 75] on span "Open" at bounding box center [1203, 74] width 34 height 11
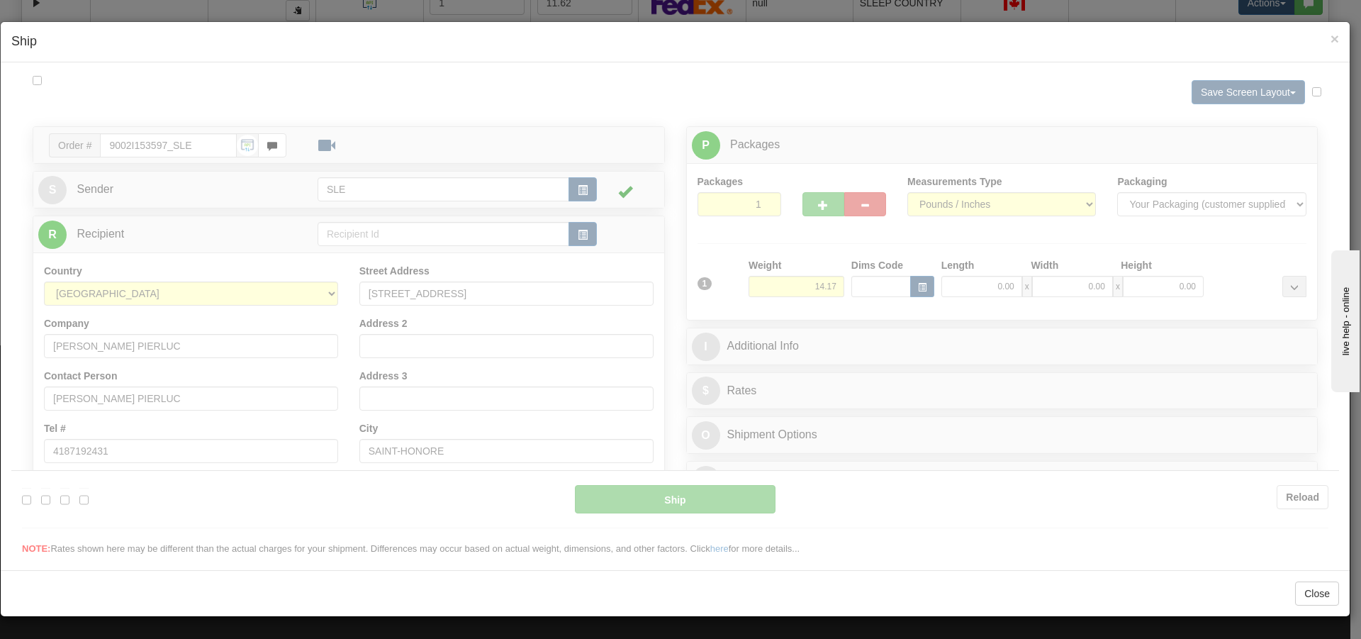
scroll to position [0, 0]
type input "15:17"
type input "16:00"
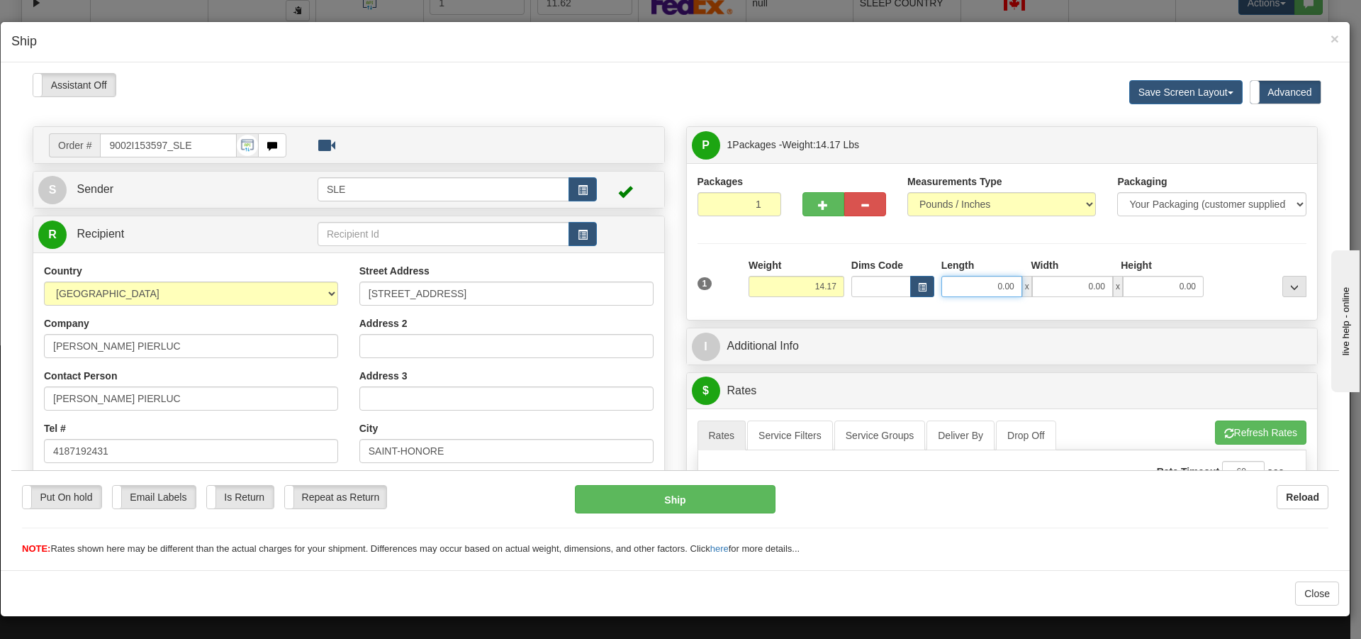
click at [1006, 286] on input "0.00" at bounding box center [981, 285] width 81 height 21
type input "12.75"
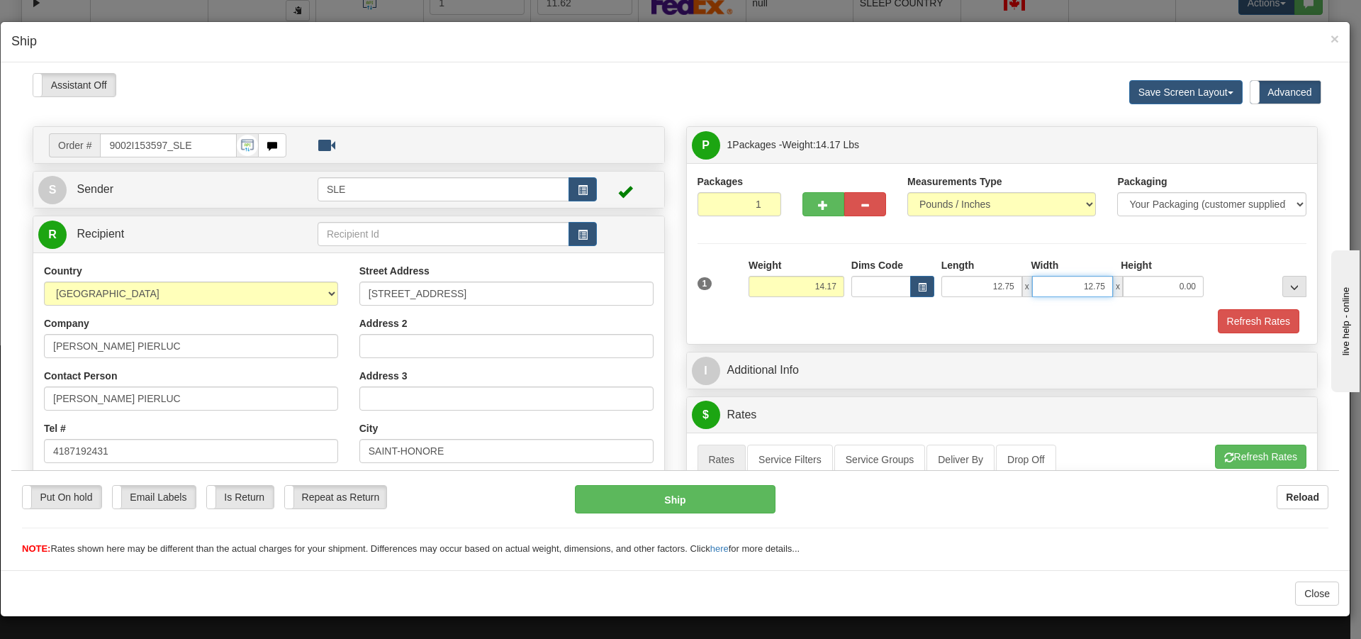
type input "12.75"
type input "23.00"
click at [1226, 456] on button "Refresh Rates" at bounding box center [1260, 456] width 91 height 24
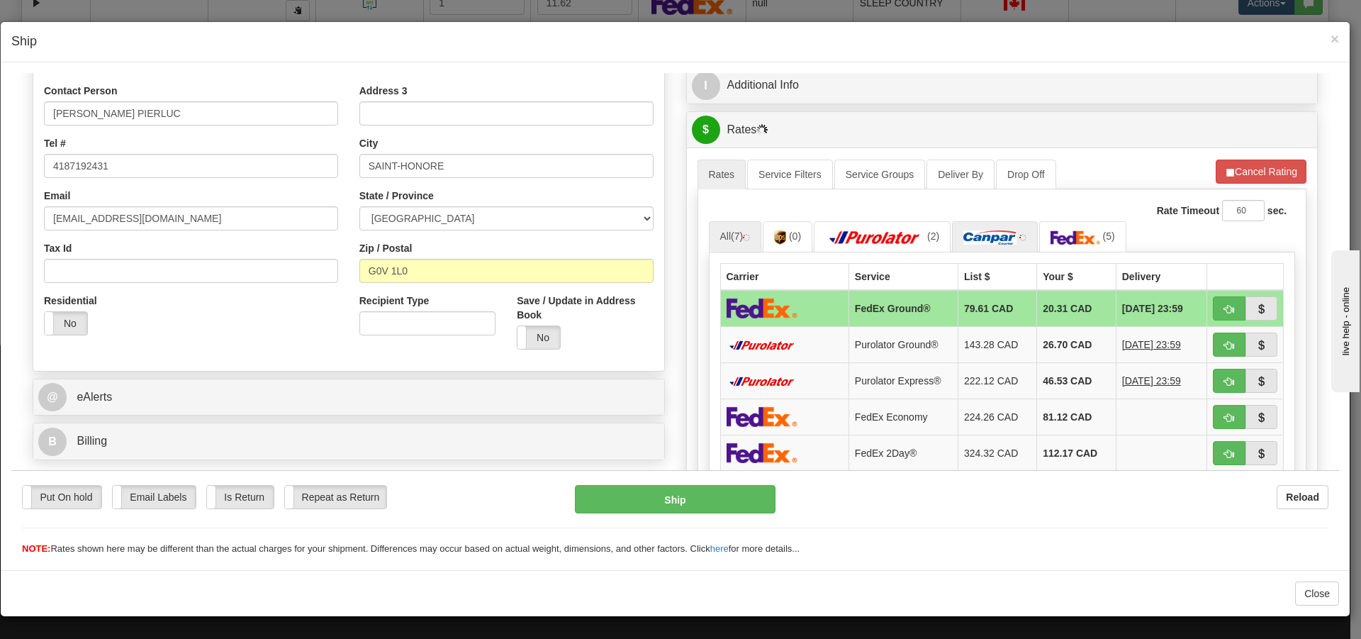
scroll to position [354, 0]
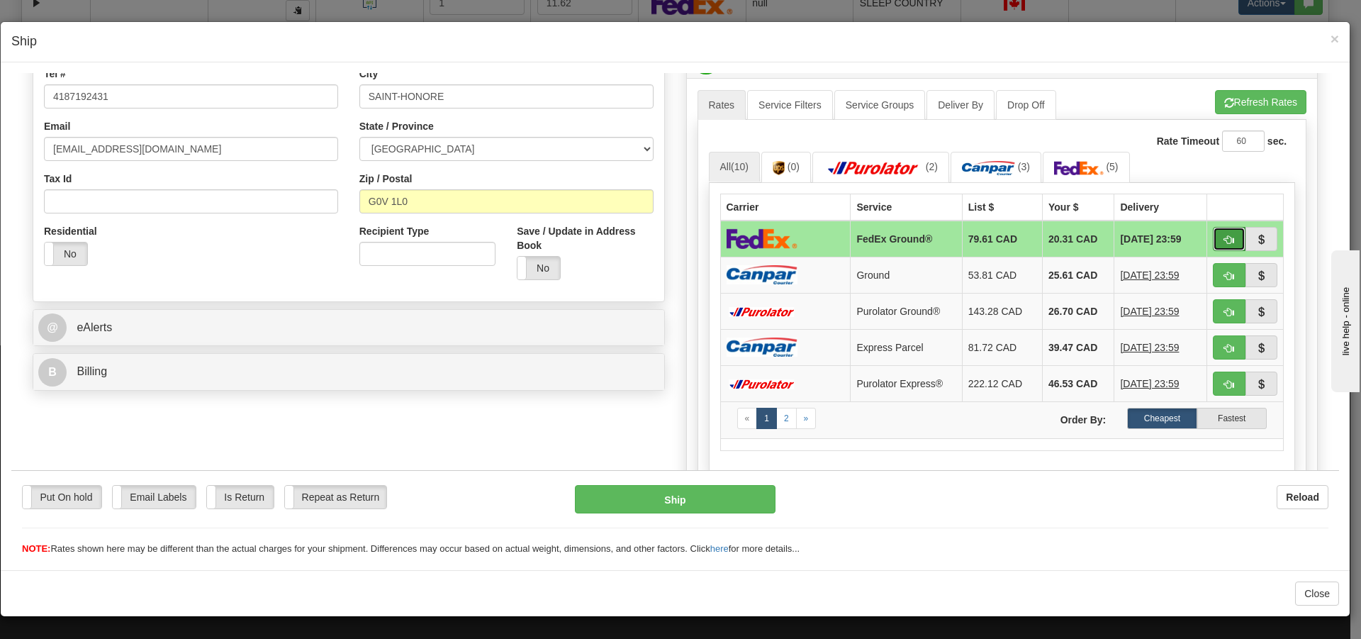
click at [1224, 240] on span "button" at bounding box center [1229, 239] width 10 height 9
type input "92"
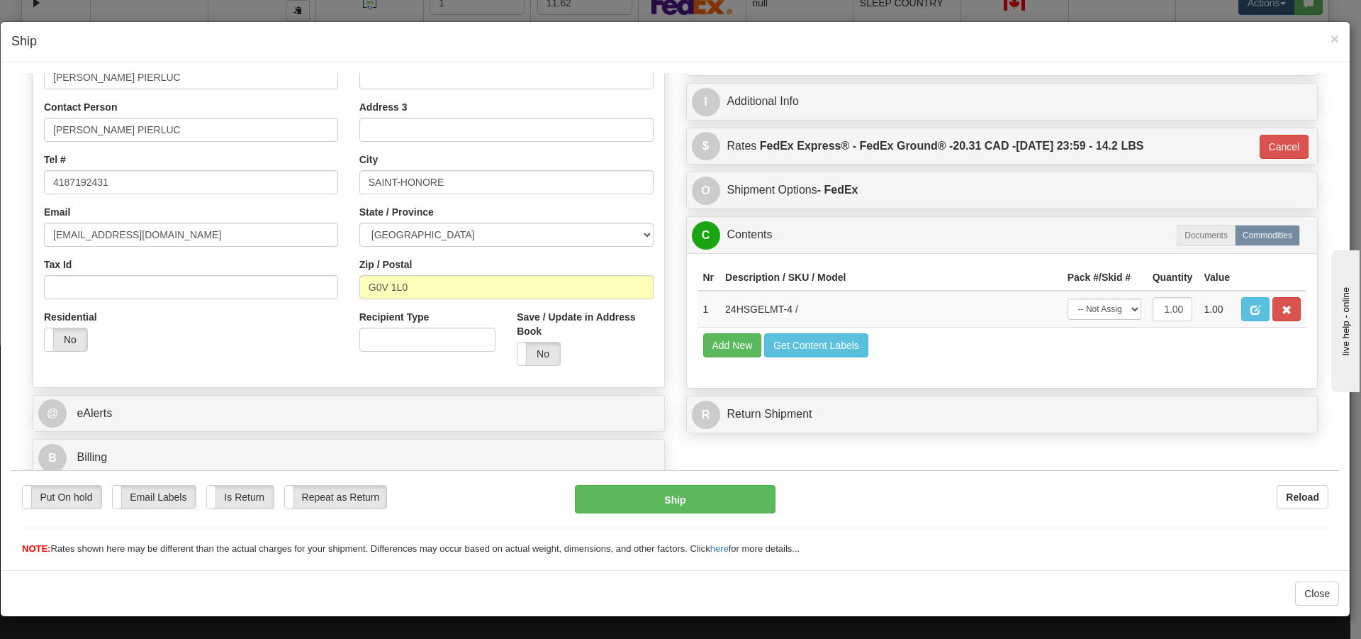
scroll to position [269, 0]
click at [1069, 306] on select "-- Not Assigned -- Package 1" at bounding box center [1104, 308] width 74 height 21
select select "0"
click at [1067, 298] on select "-- Not Assigned -- Package 1" at bounding box center [1104, 308] width 74 height 21
click at [636, 493] on button "Ship" at bounding box center [675, 498] width 200 height 28
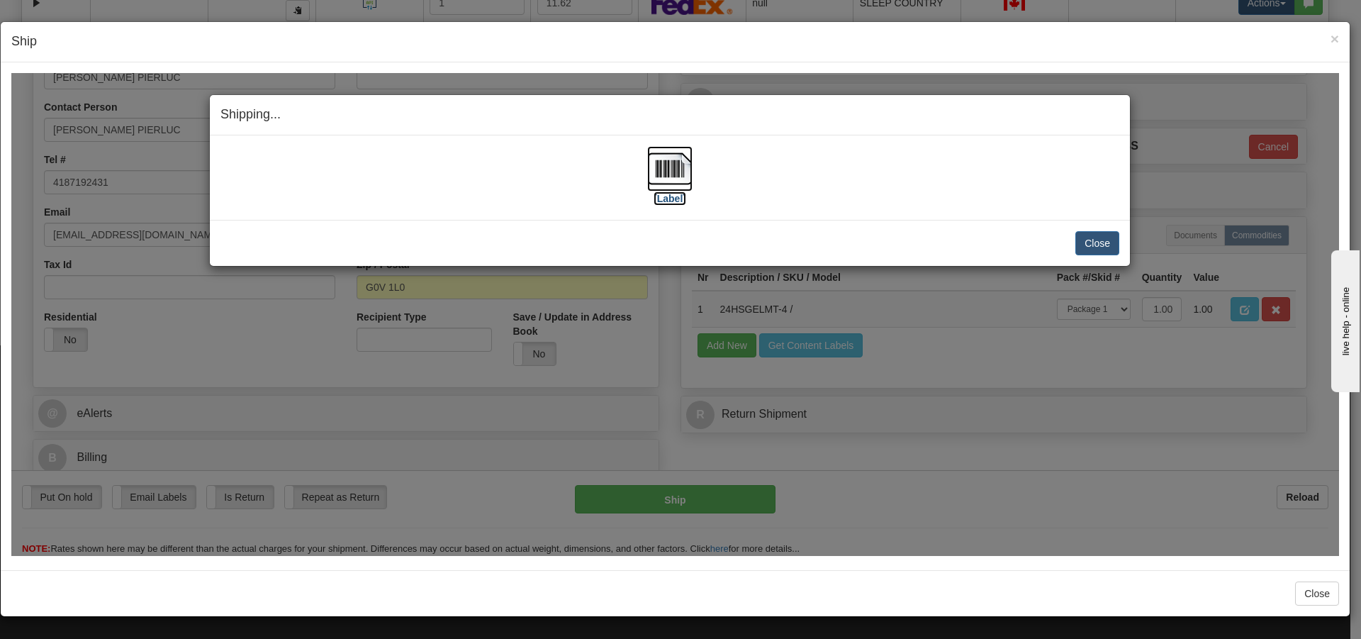
click at [677, 182] on img at bounding box center [669, 167] width 45 height 45
click at [1103, 239] on button "Close" at bounding box center [1097, 242] width 44 height 24
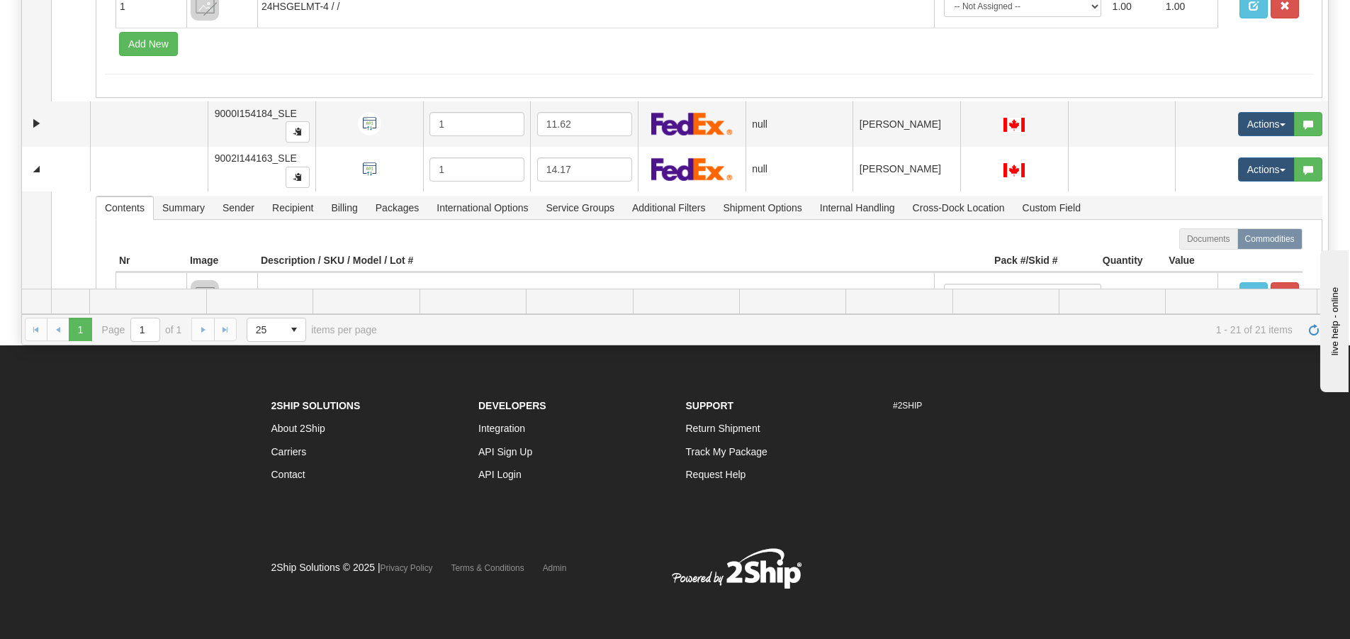
scroll to position [1473, 0]
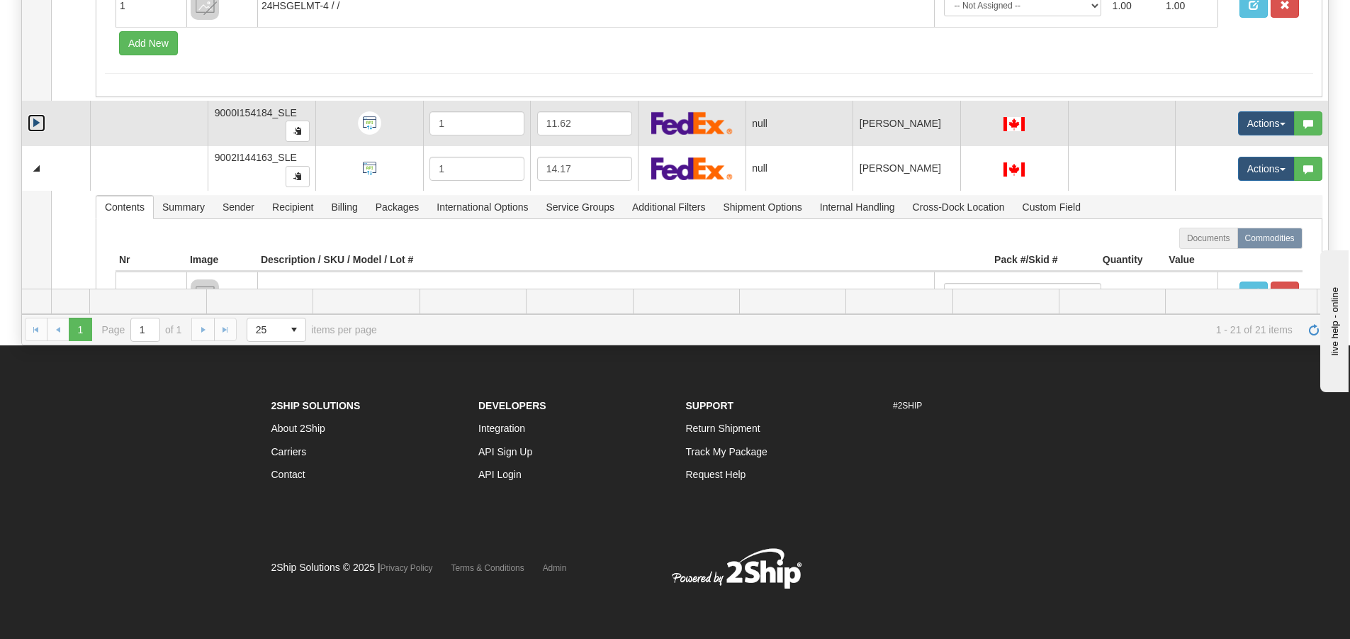
click at [30, 126] on link "Expand" at bounding box center [37, 123] width 18 height 18
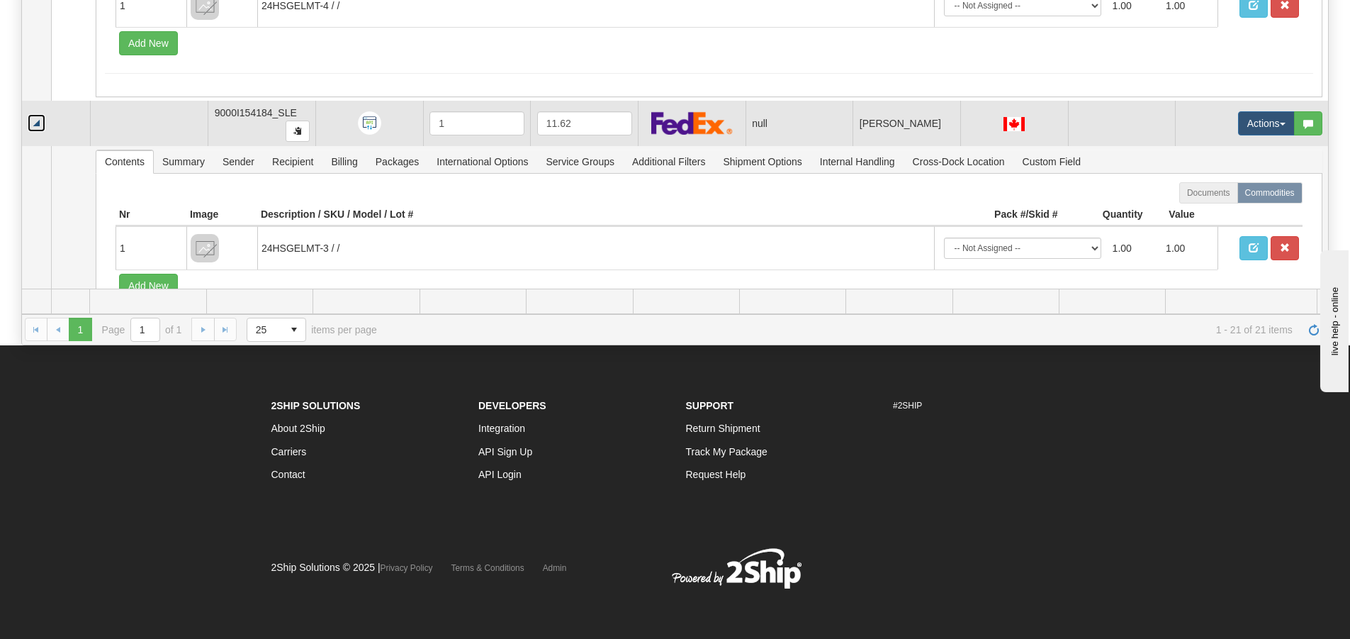
click at [30, 126] on link "Collapse" at bounding box center [37, 123] width 18 height 18
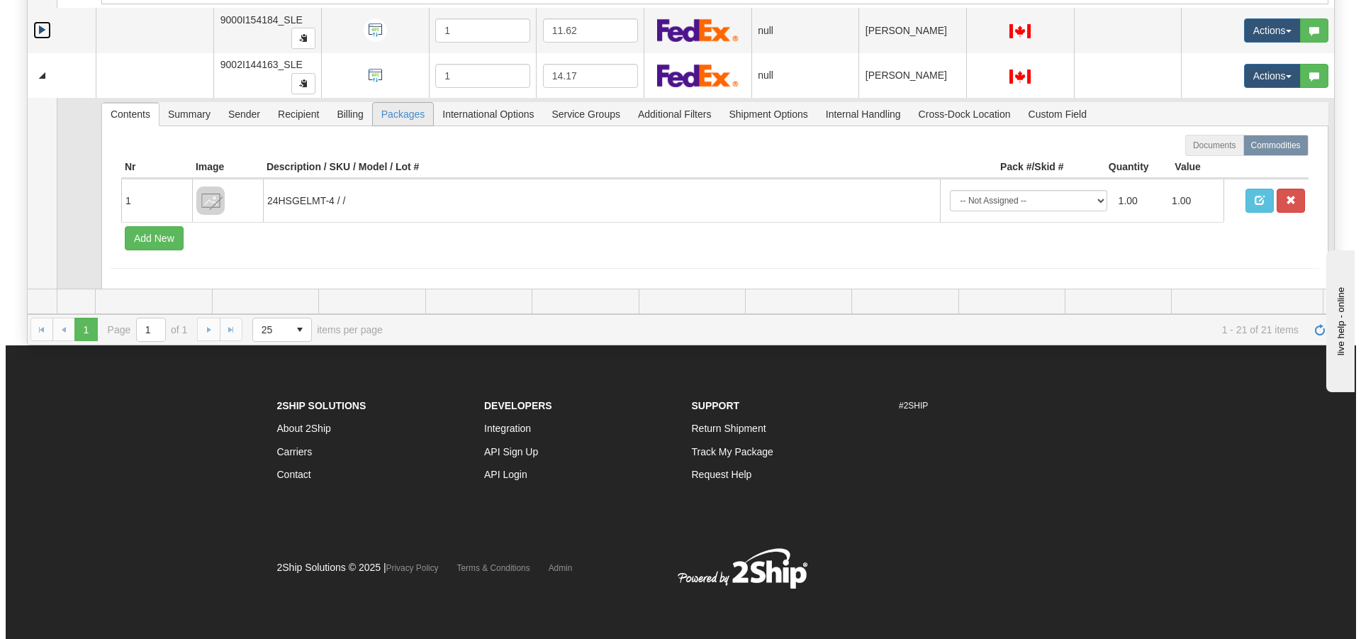
scroll to position [1573, 0]
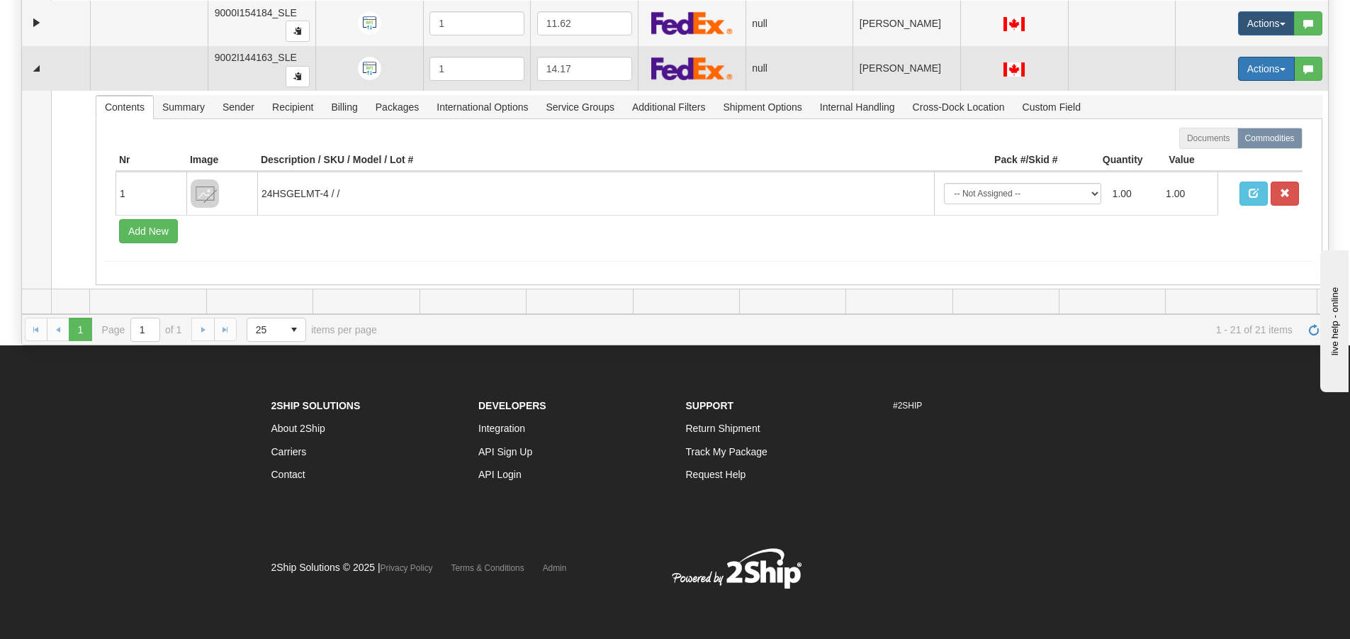
click at [1261, 67] on button "Actions" at bounding box center [1266, 69] width 57 height 24
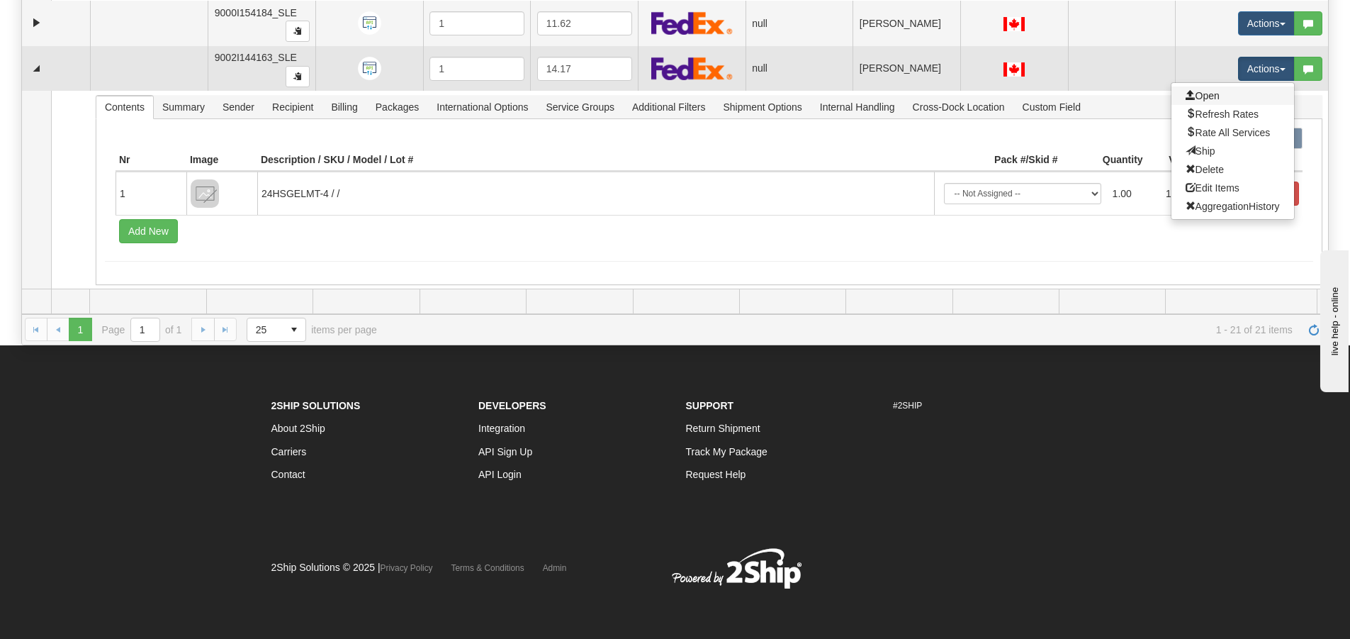
click at [1222, 96] on link "Open" at bounding box center [1232, 95] width 123 height 18
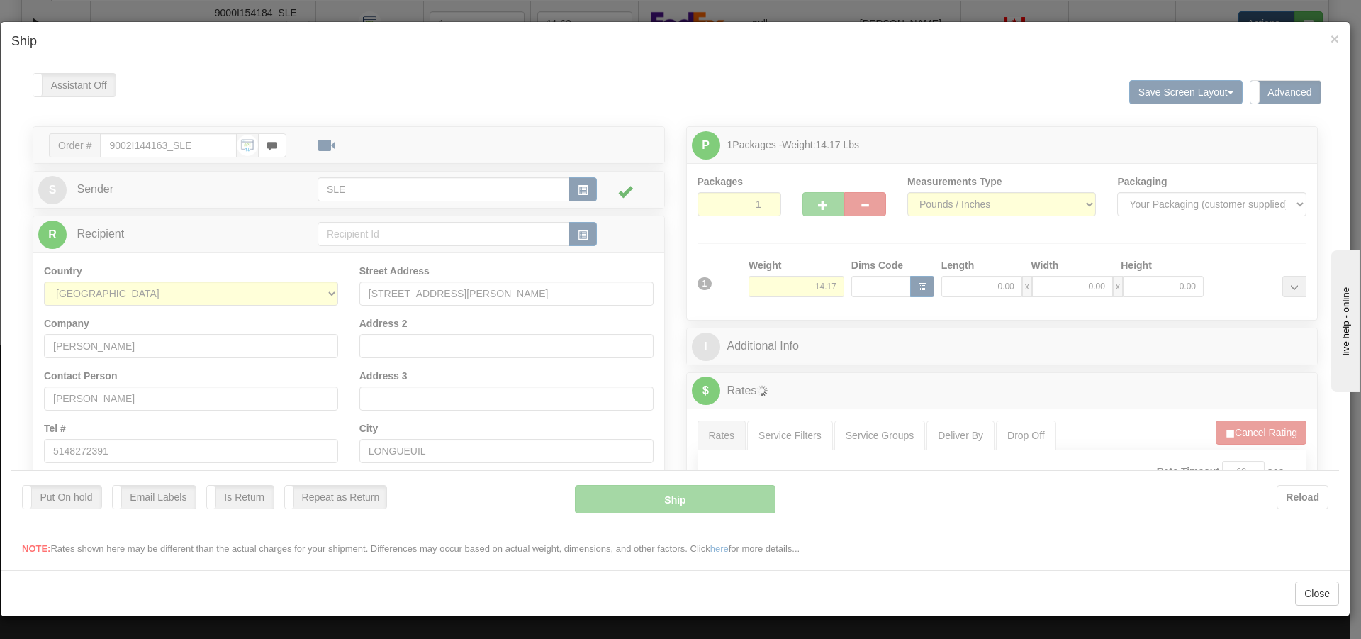
scroll to position [0, 0]
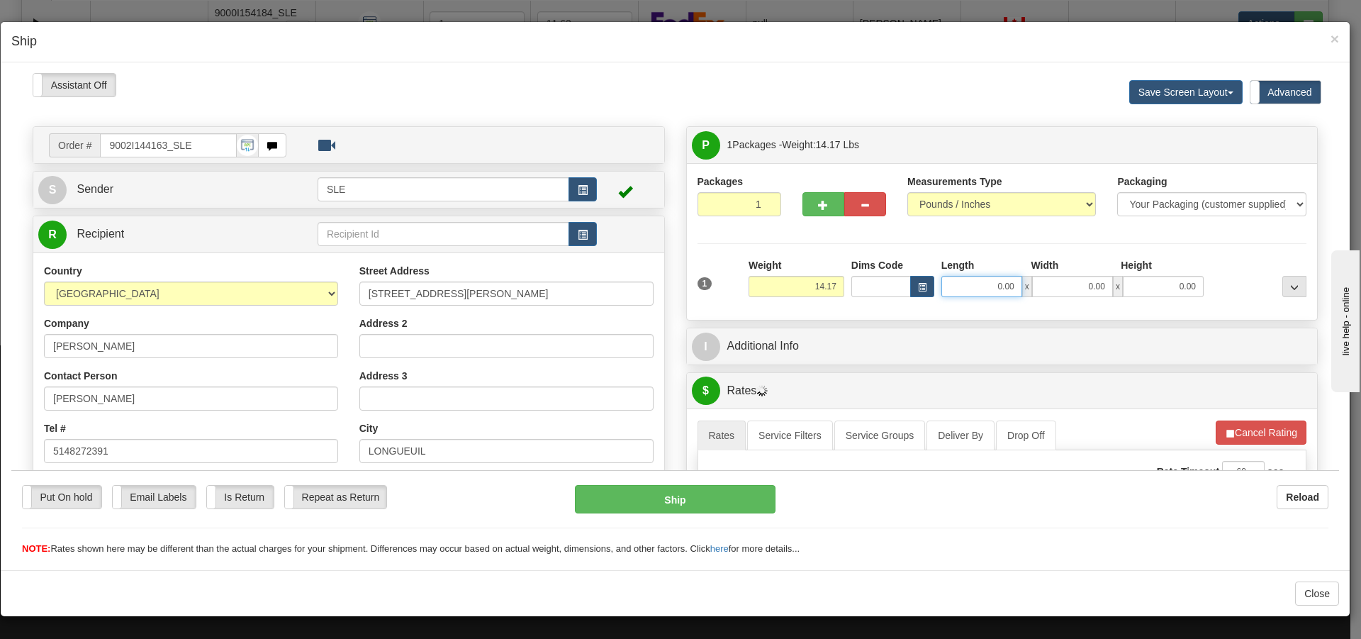
click at [1003, 289] on input "0.00" at bounding box center [981, 285] width 81 height 21
type input "12.75"
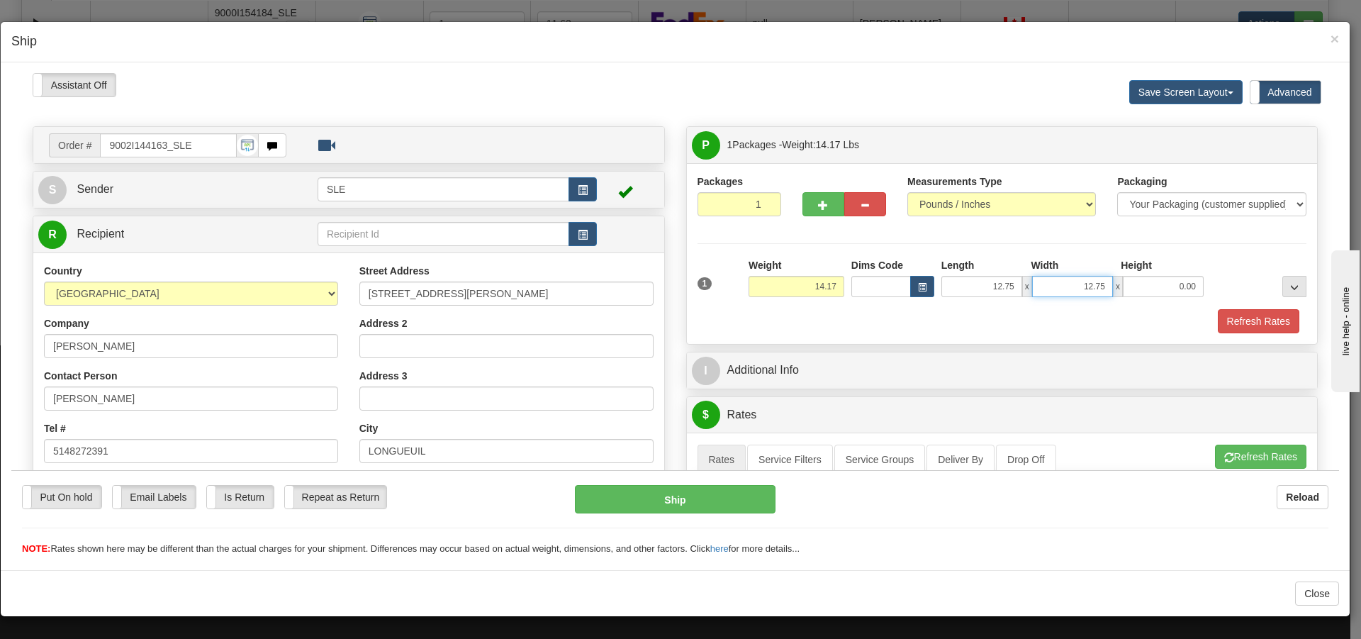
type input "12.75"
type input "23.00"
click at [1278, 455] on button "Refresh Rates" at bounding box center [1260, 456] width 91 height 24
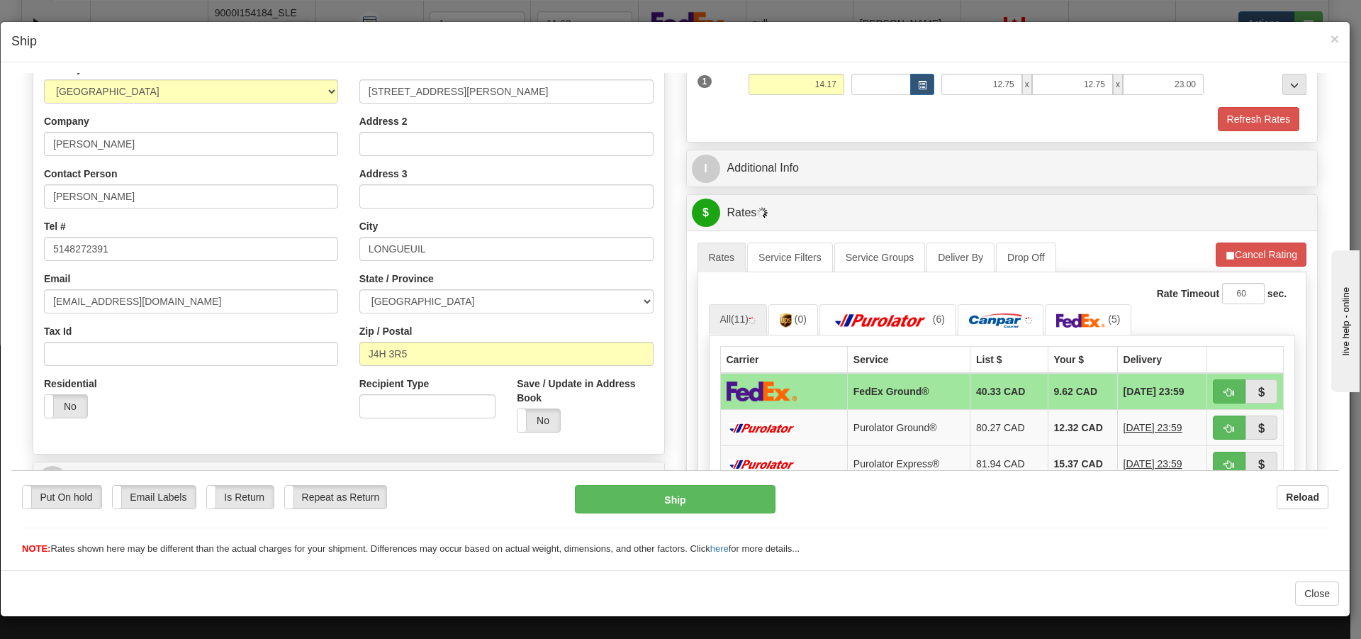
scroll to position [213, 0]
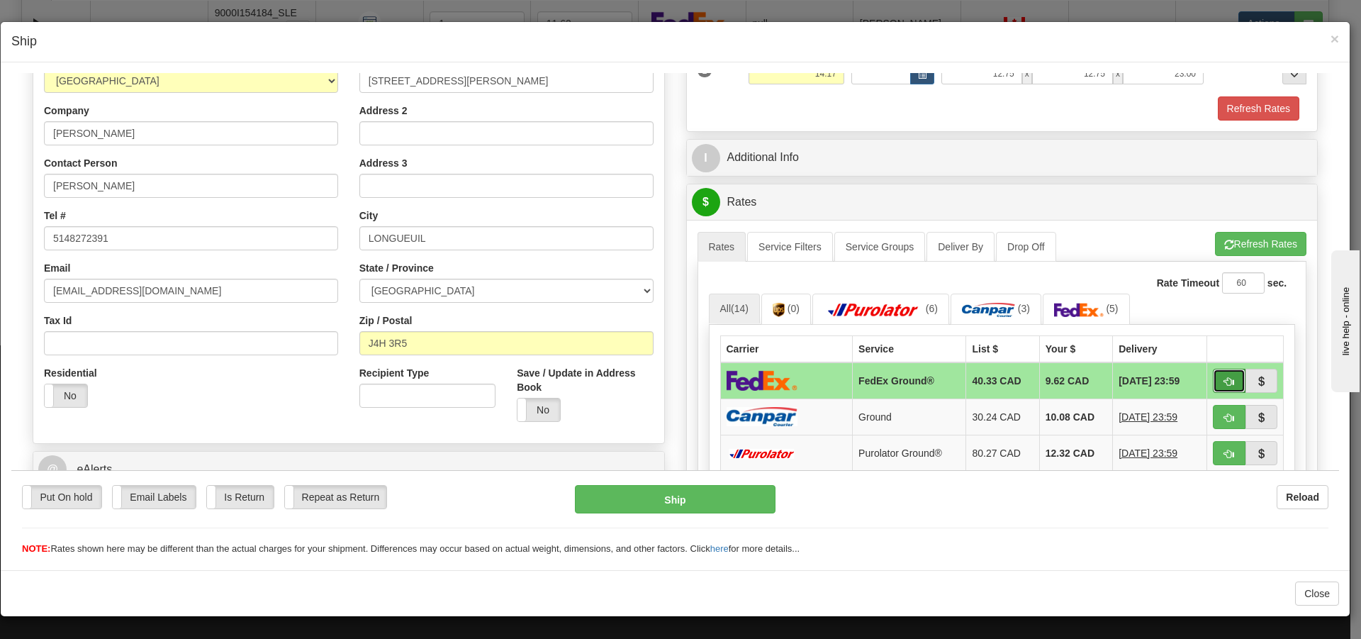
click at [1213, 376] on button "button" at bounding box center [1229, 380] width 33 height 24
type input "92"
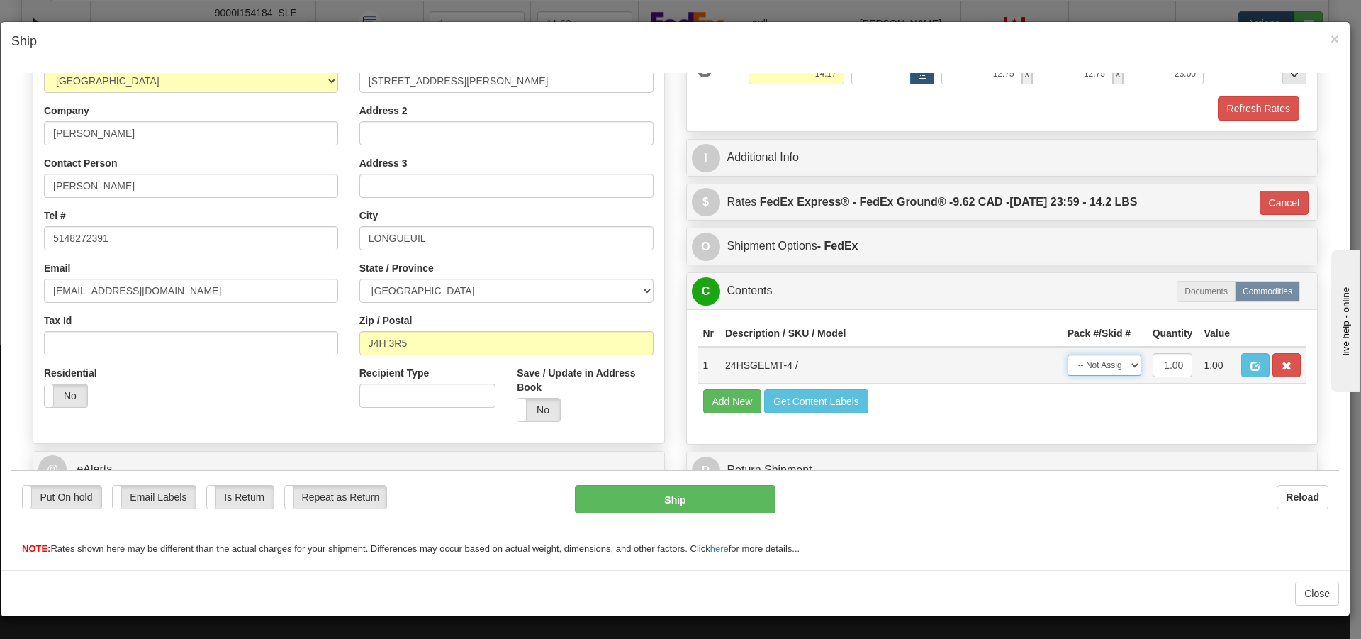
click at [1101, 361] on select "-- Not Assigned -- Package 1" at bounding box center [1104, 364] width 74 height 21
select select "0"
click at [1067, 354] on select "-- Not Assigned -- Package 1" at bounding box center [1104, 364] width 74 height 21
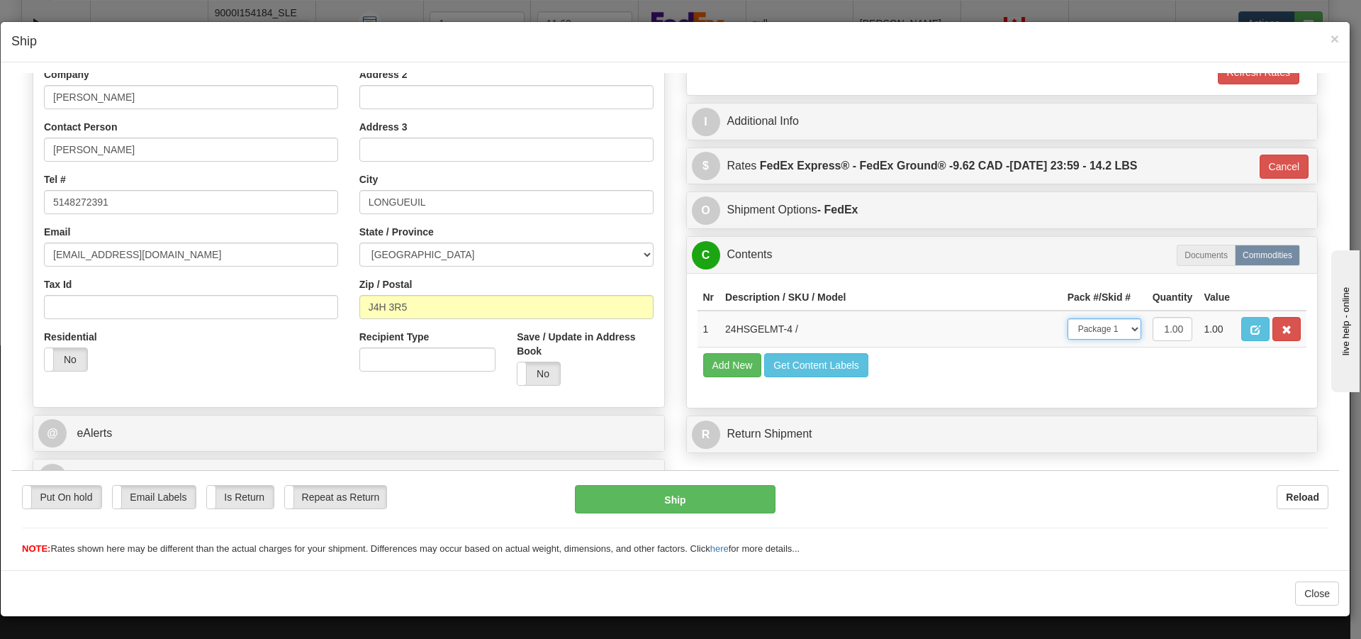
scroll to position [269, 0]
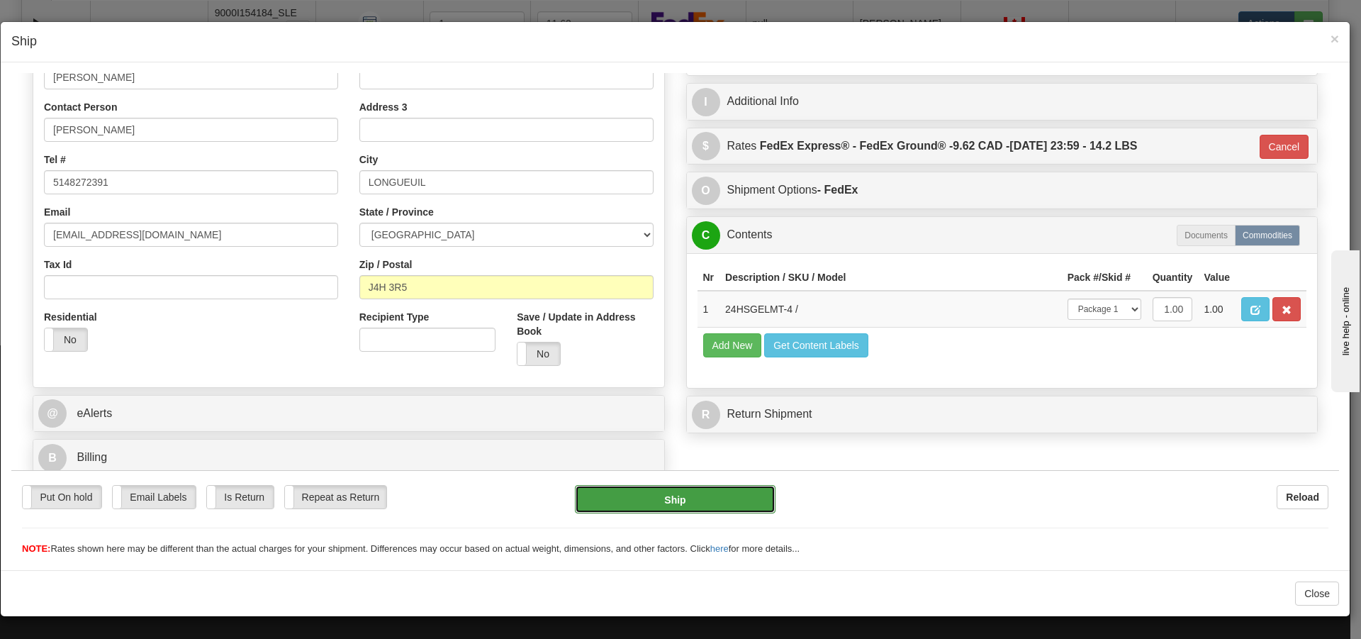
click at [707, 495] on button "Ship" at bounding box center [675, 498] width 200 height 28
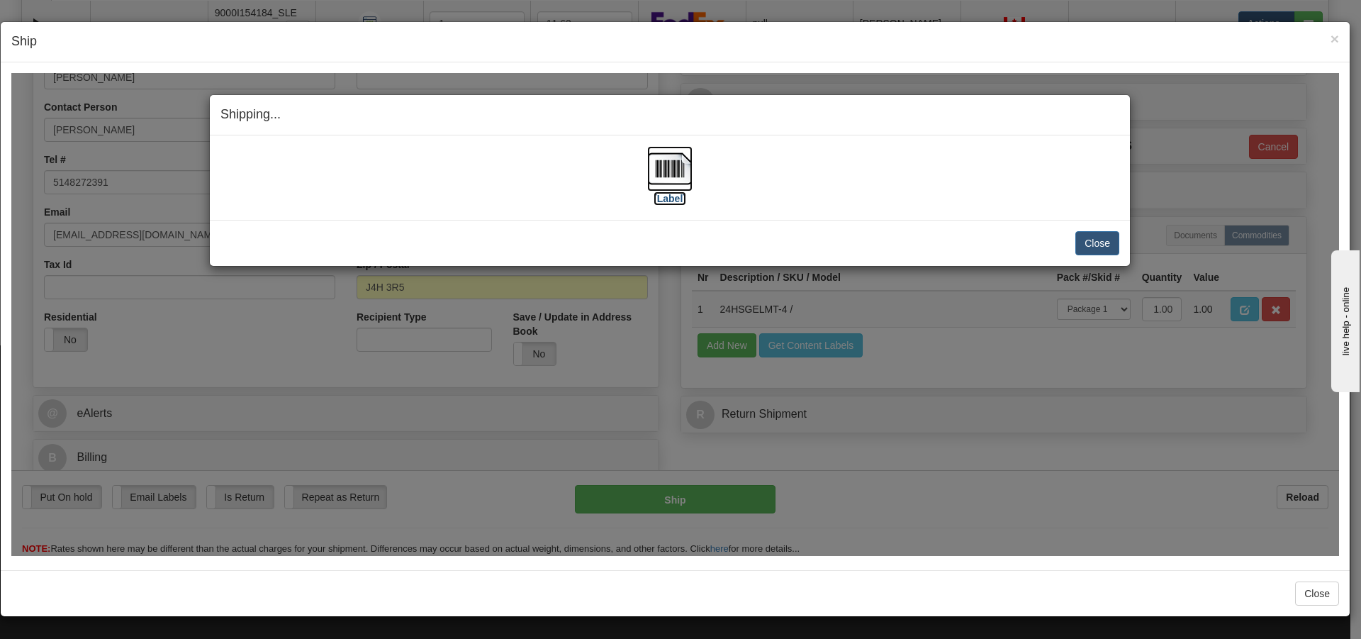
click at [651, 171] on img at bounding box center [669, 167] width 45 height 45
click at [1090, 243] on button "Close" at bounding box center [1097, 242] width 44 height 24
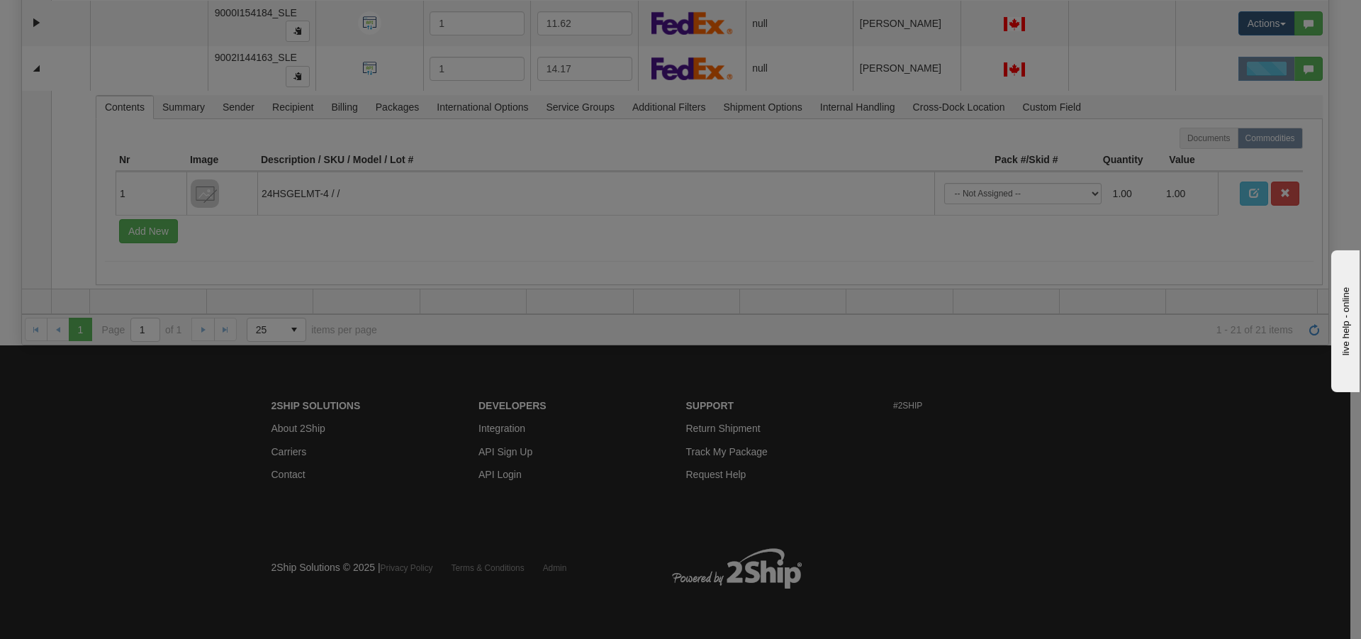
scroll to position [1376, 0]
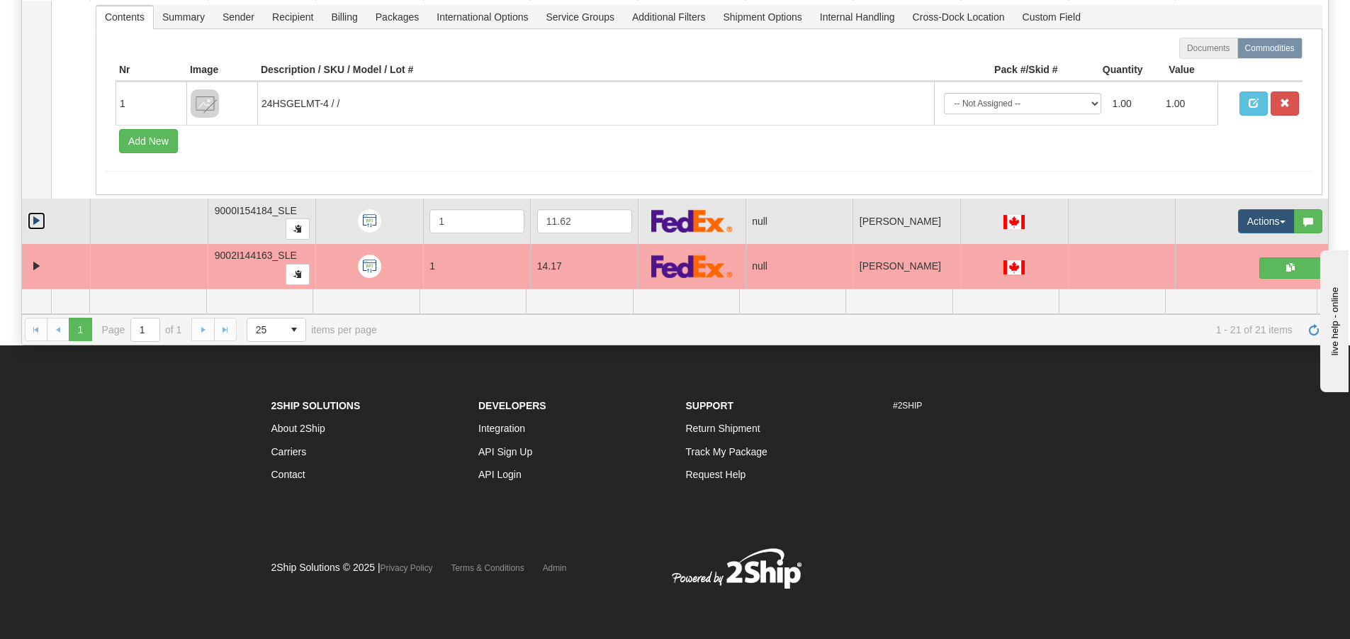
click at [33, 221] on link "Expand" at bounding box center [37, 221] width 18 height 18
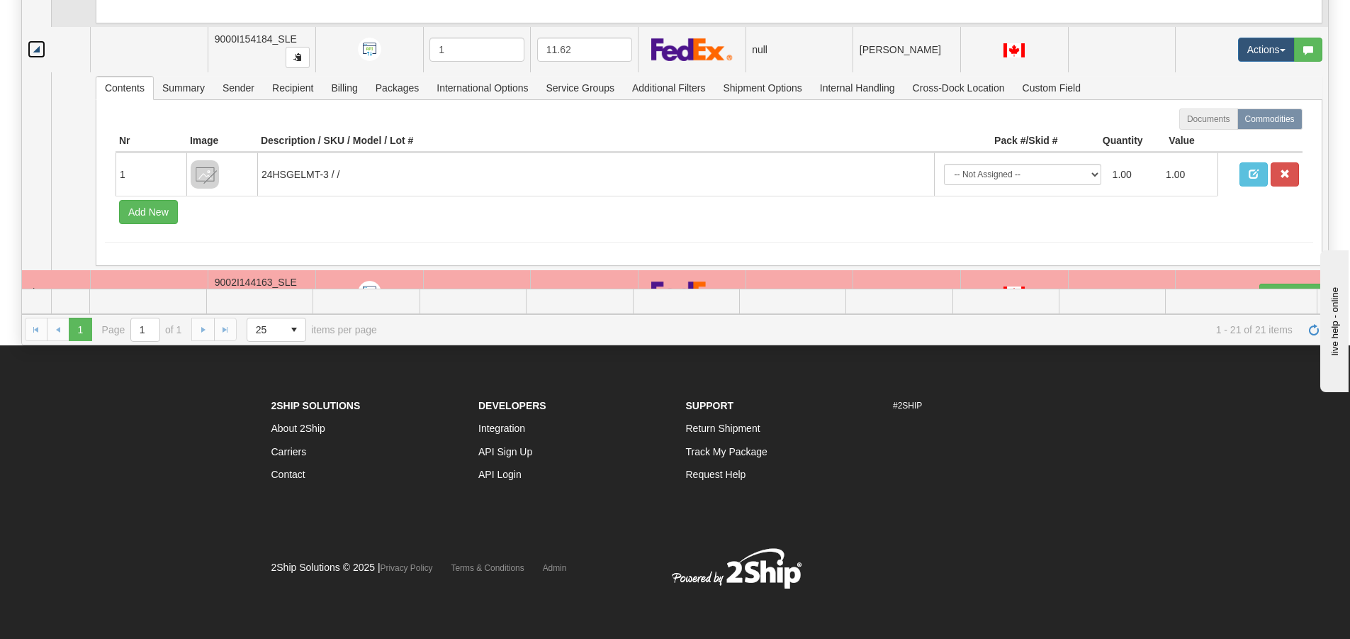
scroll to position [1573, 0]
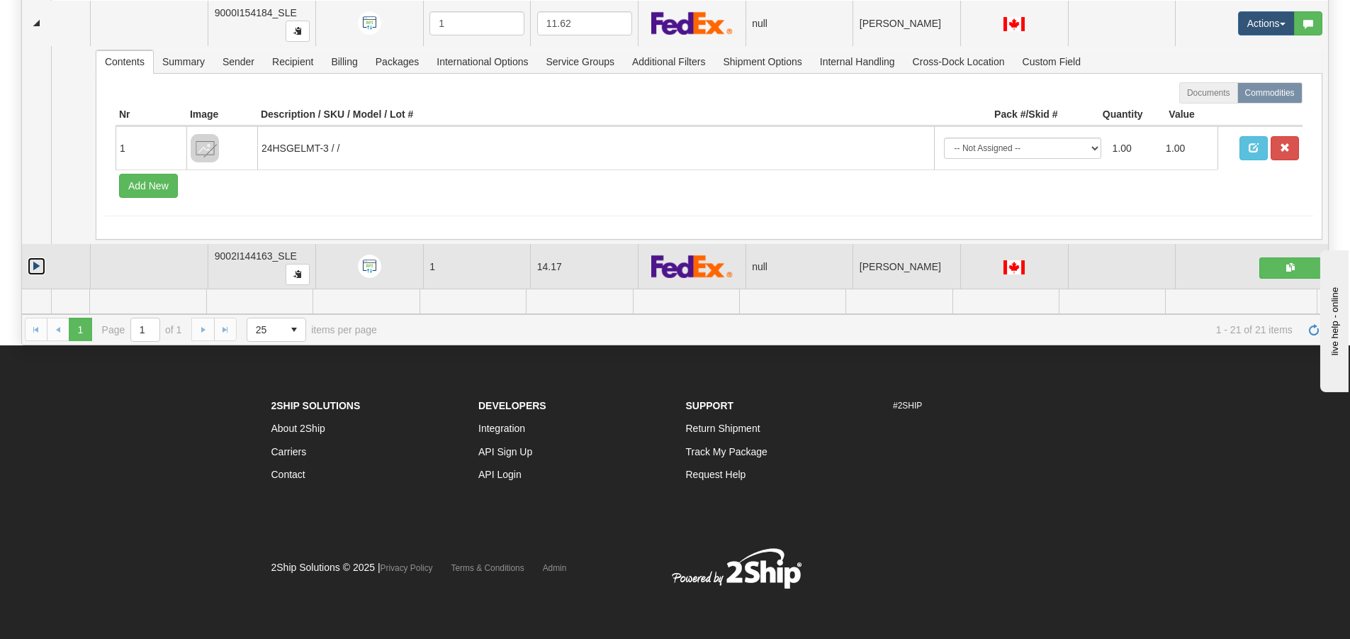
click at [31, 262] on link "Collapse" at bounding box center [37, 266] width 18 height 18
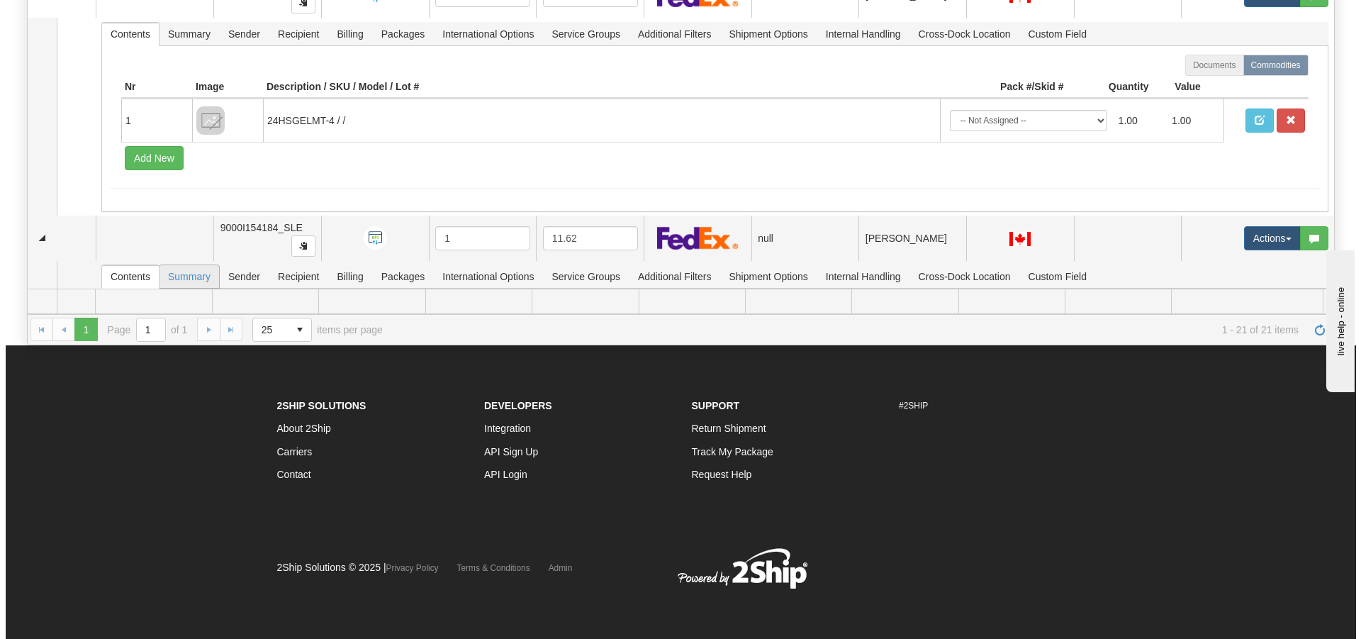
scroll to position [1326, 0]
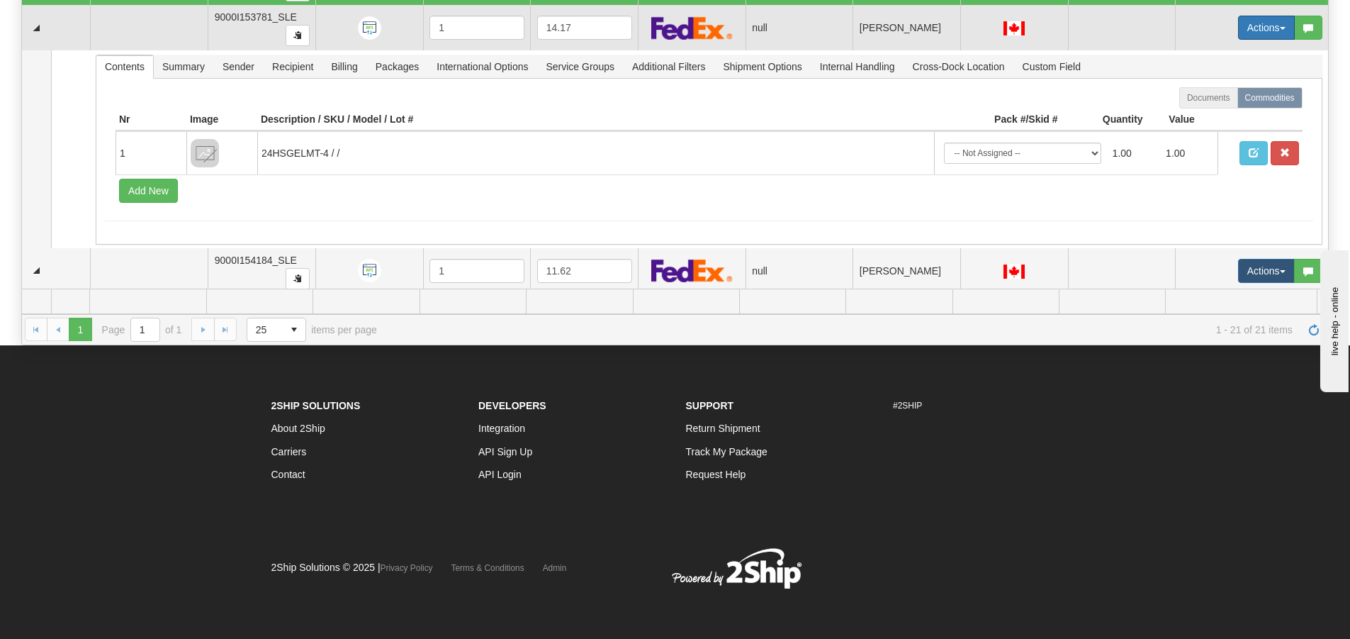
click at [1240, 23] on button "Actions" at bounding box center [1266, 28] width 57 height 24
click at [1188, 55] on span "Open" at bounding box center [1203, 54] width 34 height 11
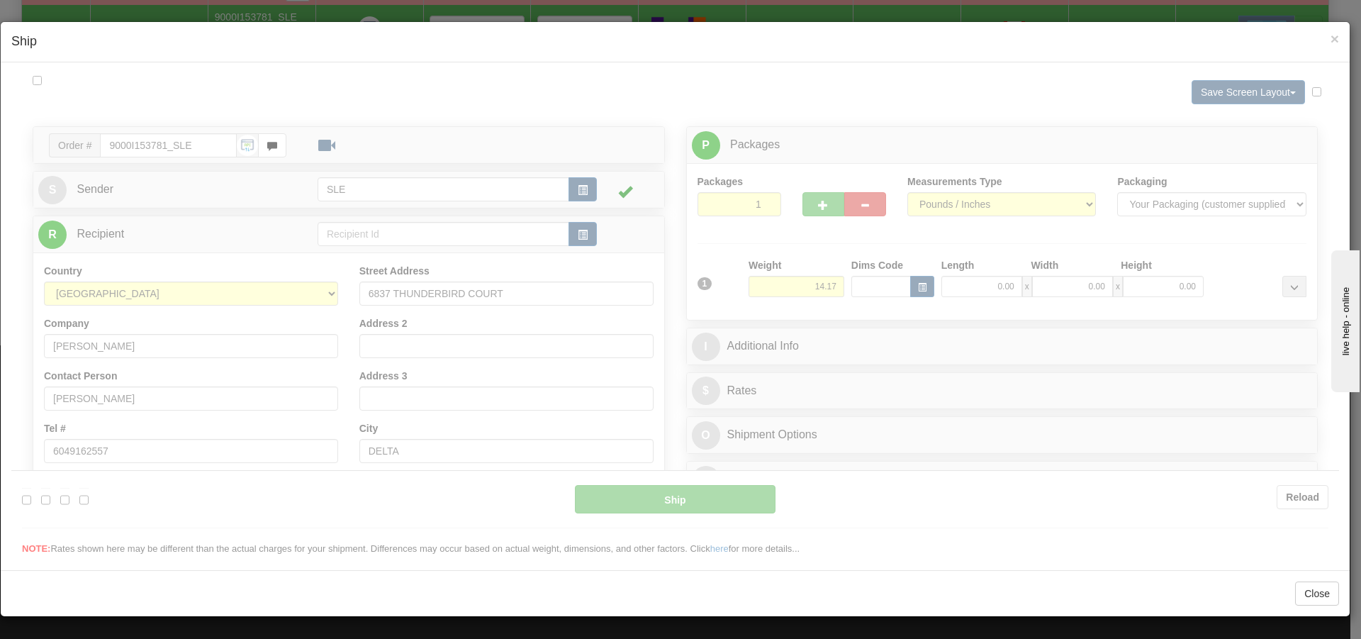
scroll to position [0, 0]
type input "15:20"
type input "16:00"
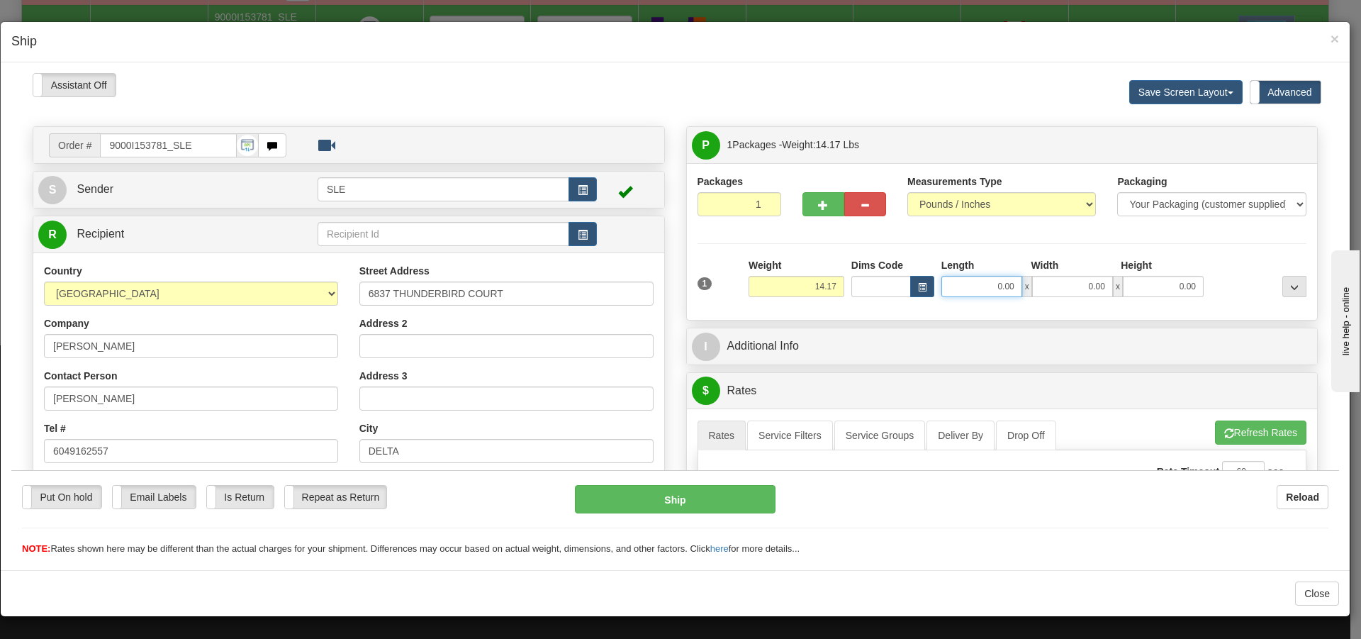
click at [1003, 283] on input "0.00" at bounding box center [981, 285] width 81 height 21
type input "12.75"
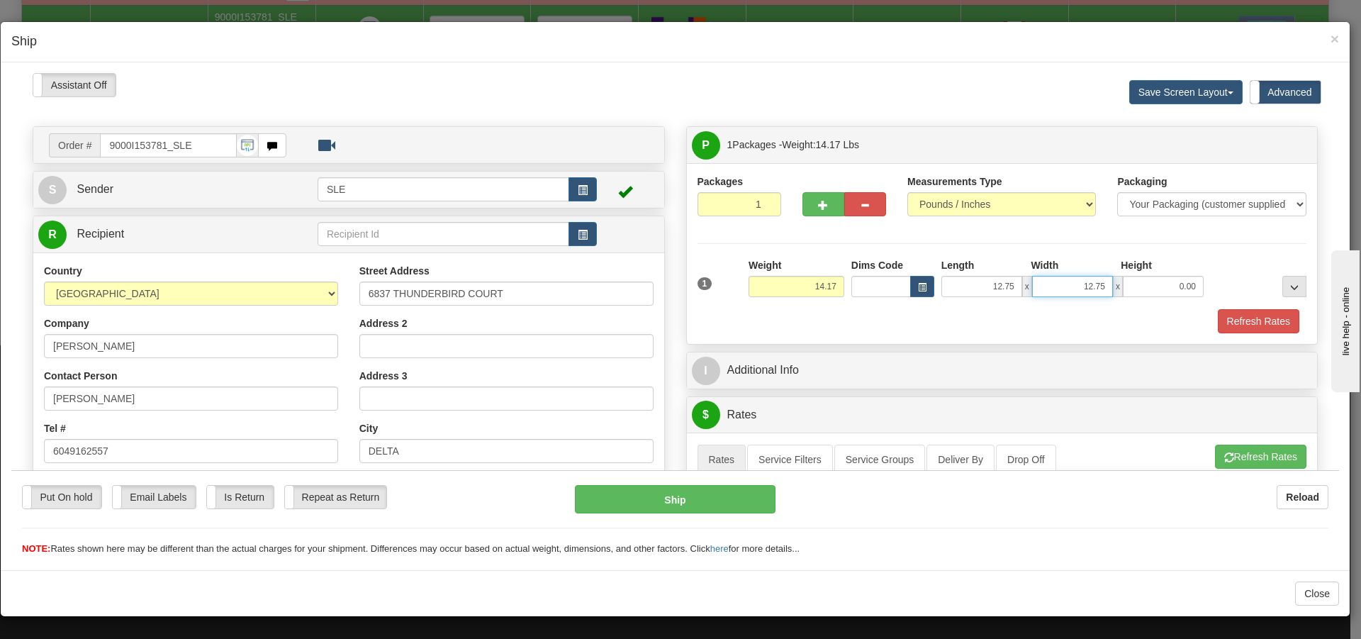
type input "12.75"
type input "23.00"
click at [1244, 461] on button "Refresh Rates" at bounding box center [1260, 456] width 91 height 24
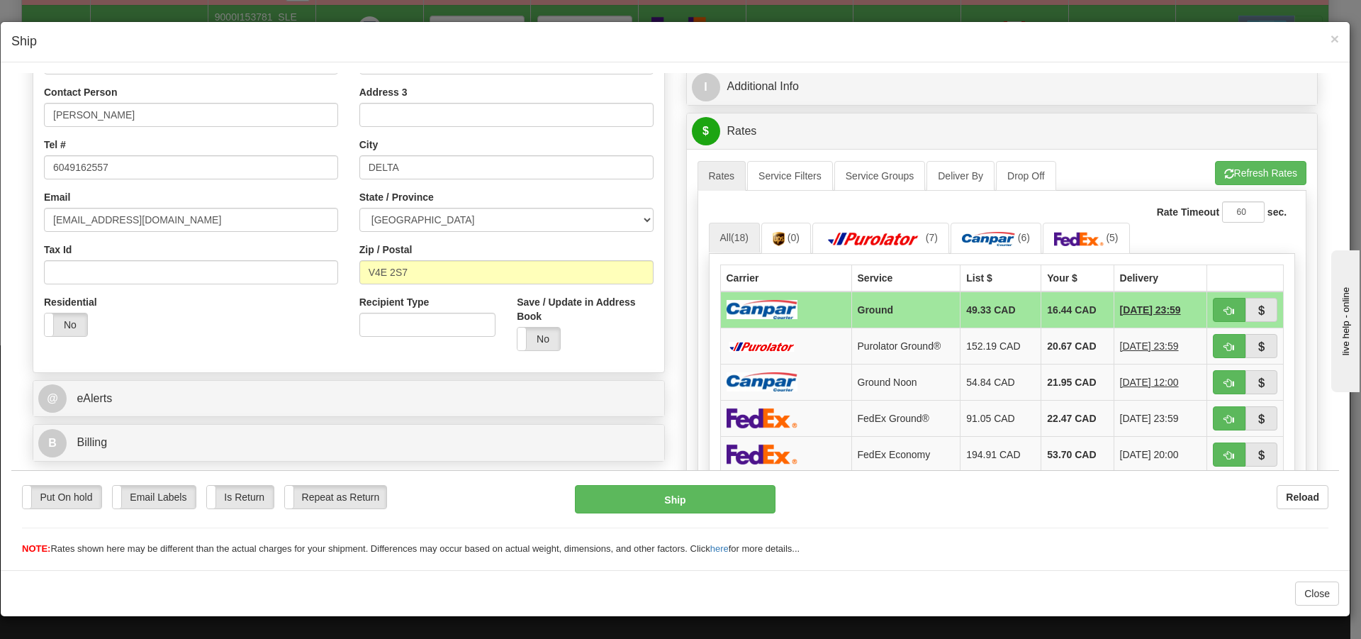
scroll to position [354, 0]
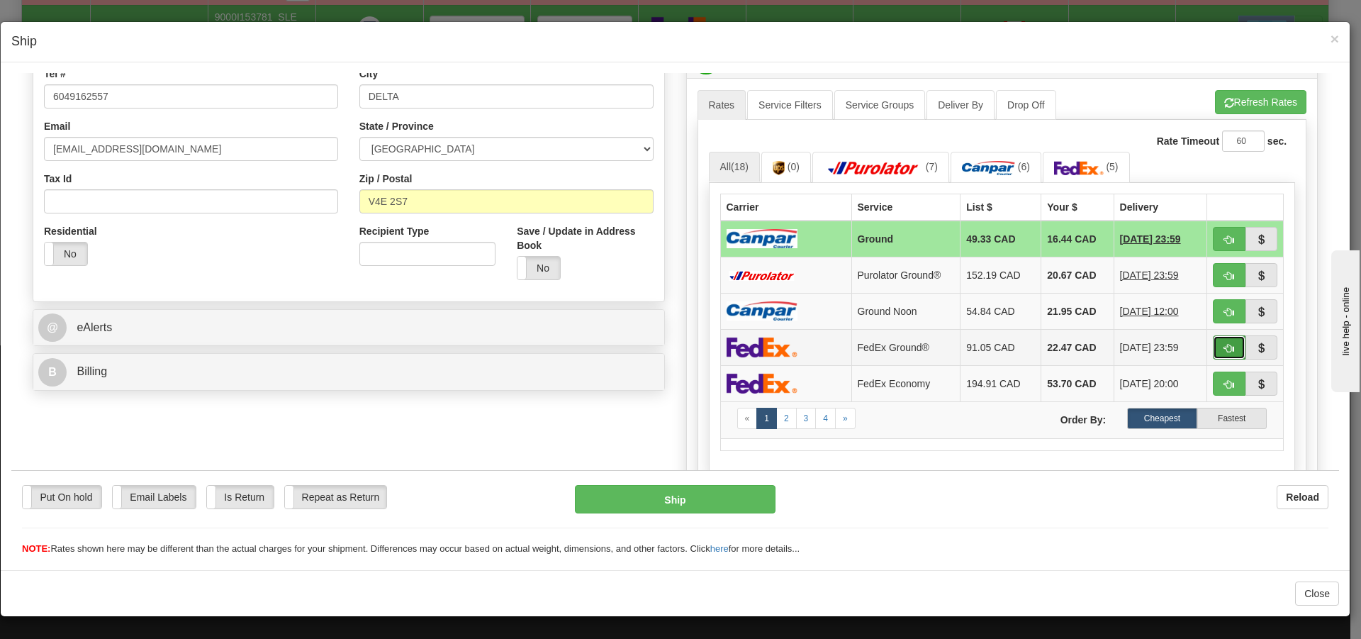
click at [1224, 347] on span "button" at bounding box center [1229, 347] width 10 height 9
type input "92"
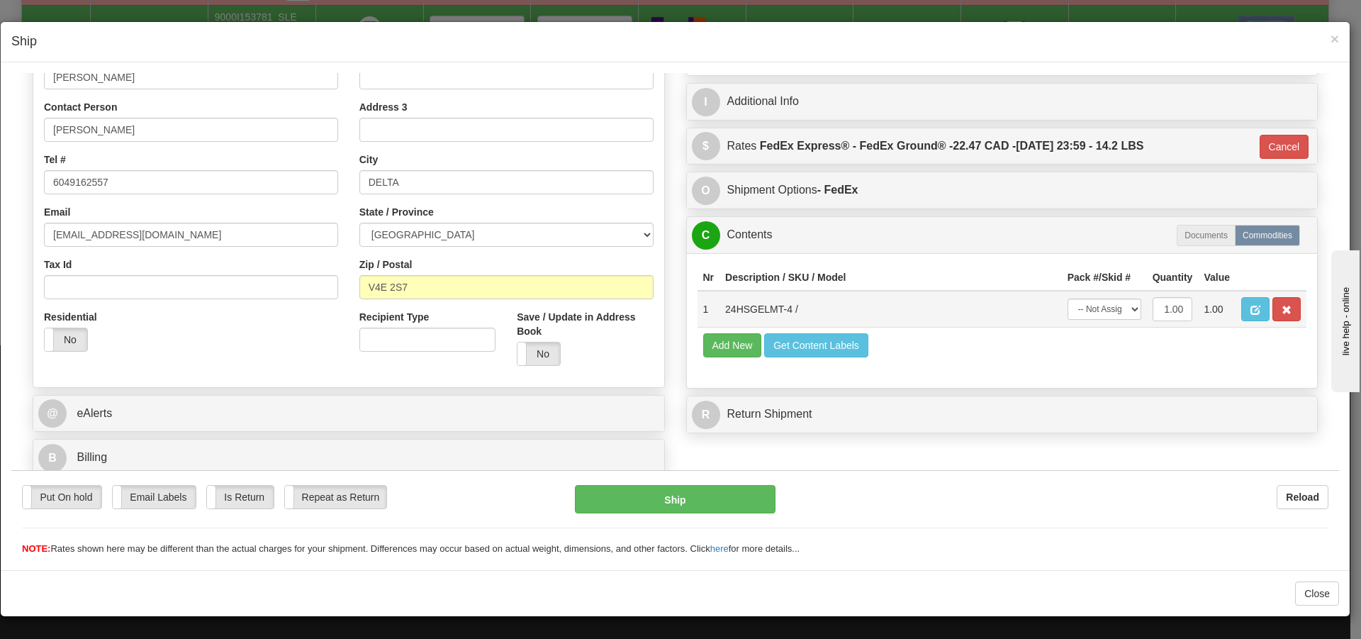
scroll to position [269, 0]
click at [1119, 313] on select "-- Not Assigned -- Package 1" at bounding box center [1104, 308] width 74 height 21
select select "0"
click at [1067, 298] on select "-- Not Assigned -- Package 1" at bounding box center [1104, 308] width 74 height 21
click at [698, 502] on button "Ship" at bounding box center [675, 498] width 200 height 28
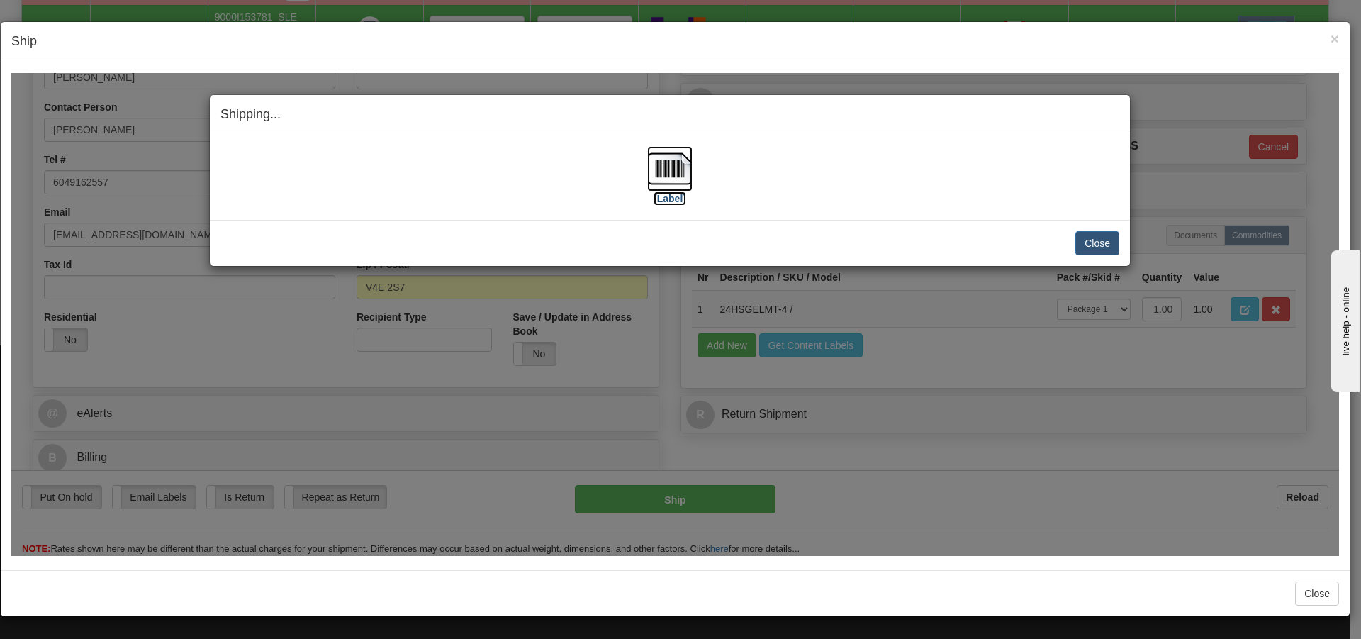
click at [653, 172] on img at bounding box center [669, 167] width 45 height 45
click at [1109, 247] on button "Close" at bounding box center [1097, 242] width 44 height 24
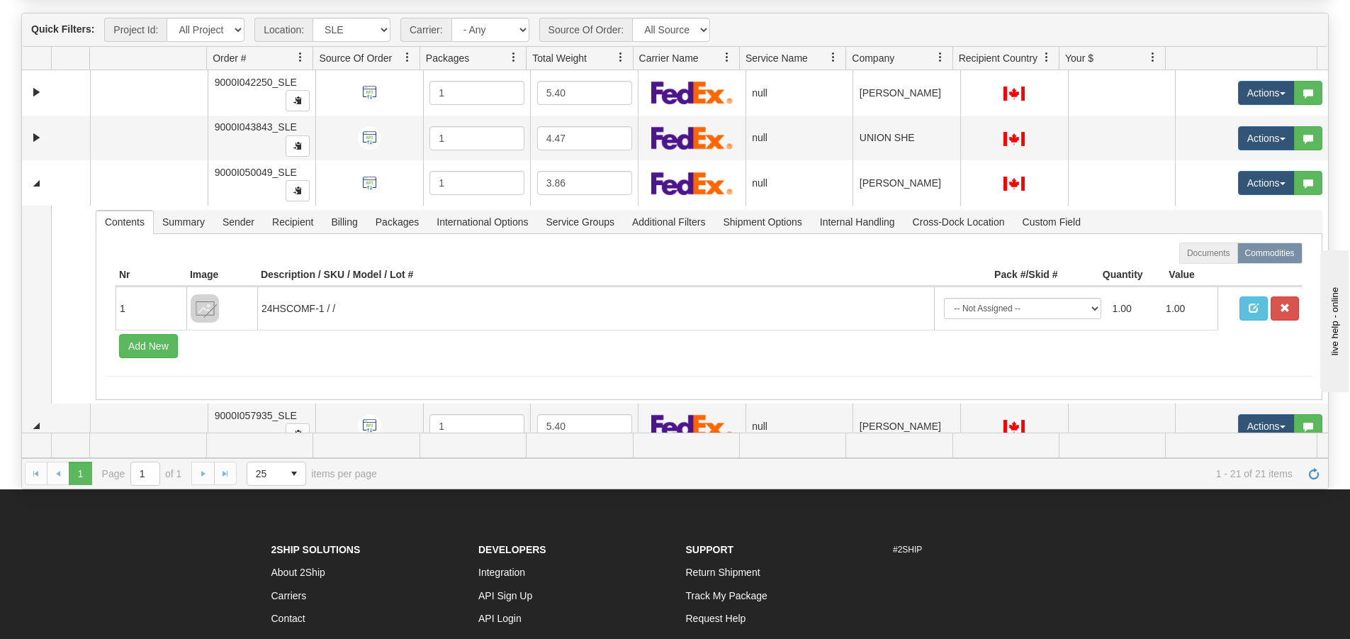
scroll to position [0, 0]
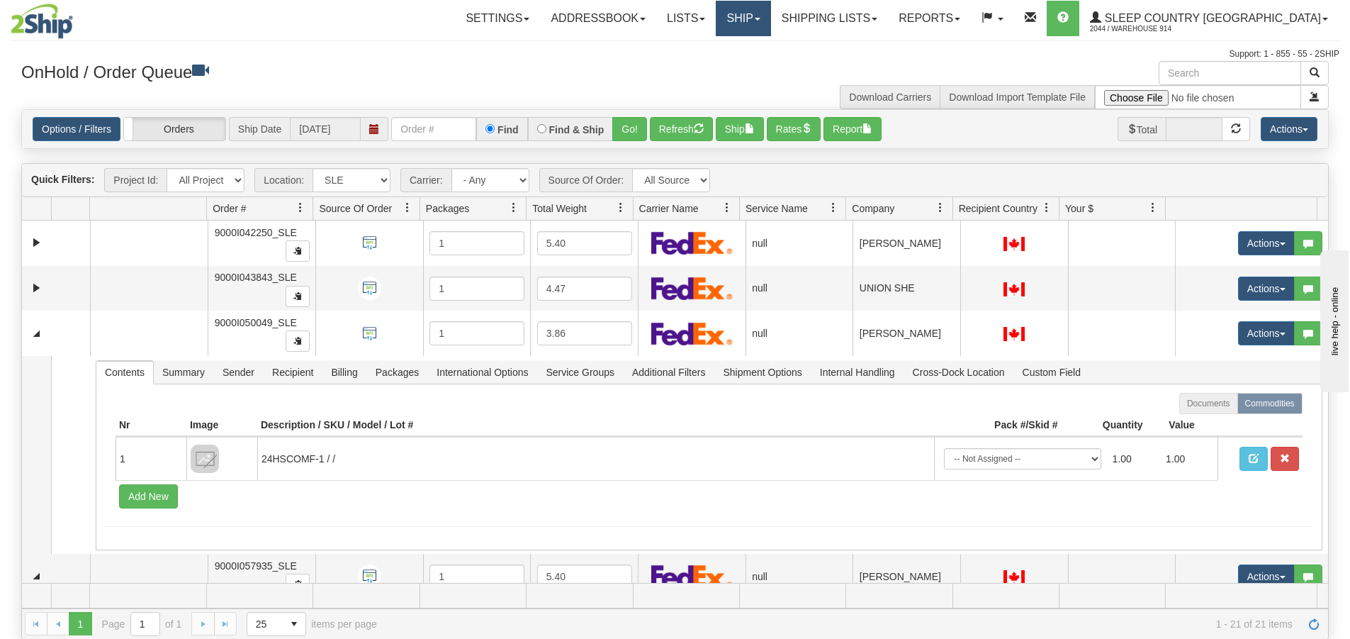
click at [770, 22] on link "Ship" at bounding box center [743, 18] width 55 height 35
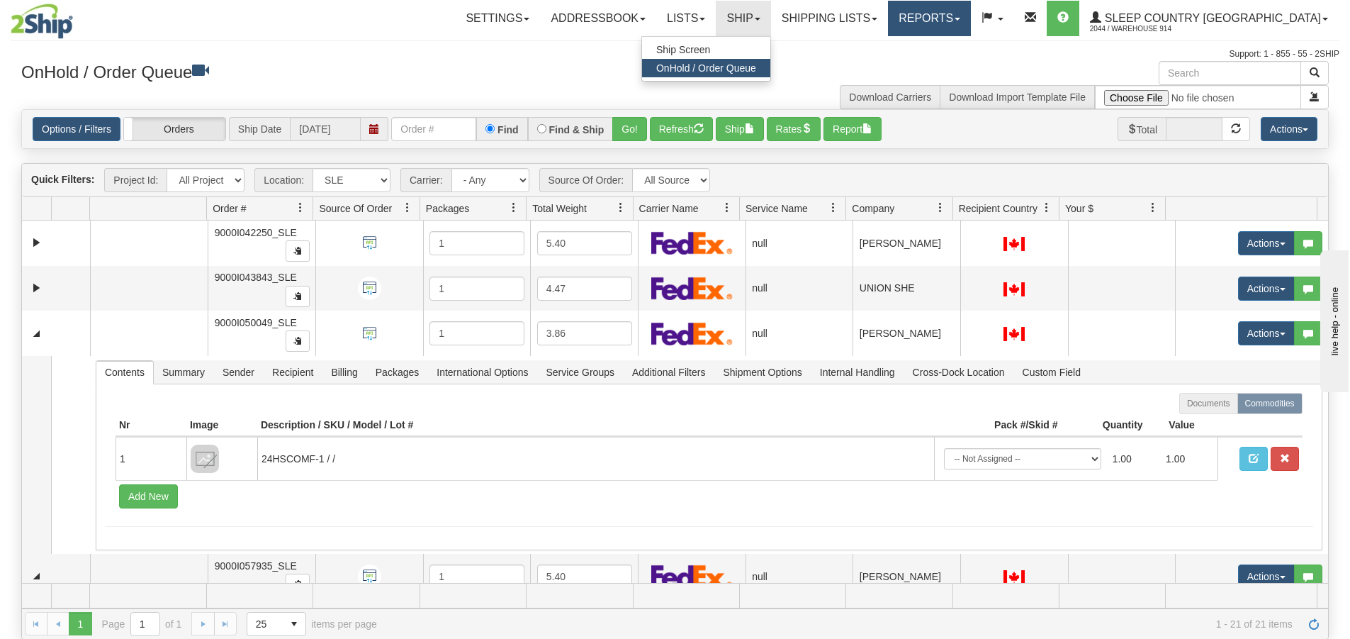
click at [971, 21] on link "Reports" at bounding box center [929, 18] width 83 height 35
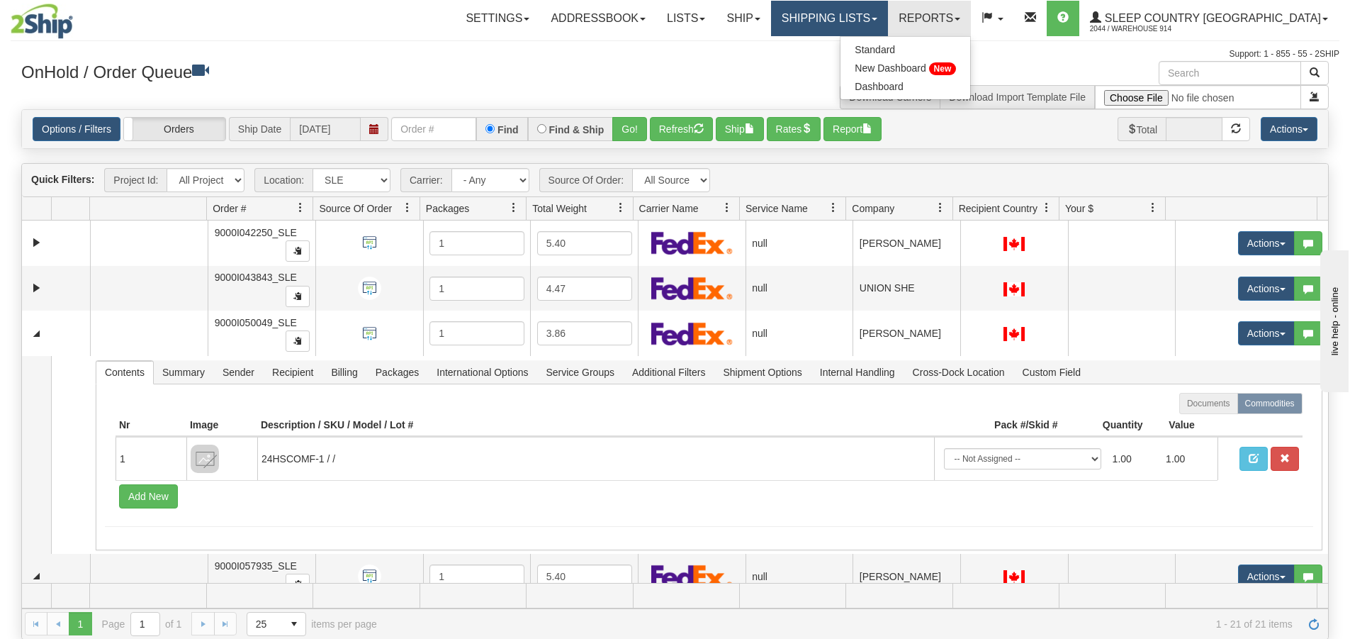
click at [888, 25] on link "Shipping lists" at bounding box center [829, 18] width 117 height 35
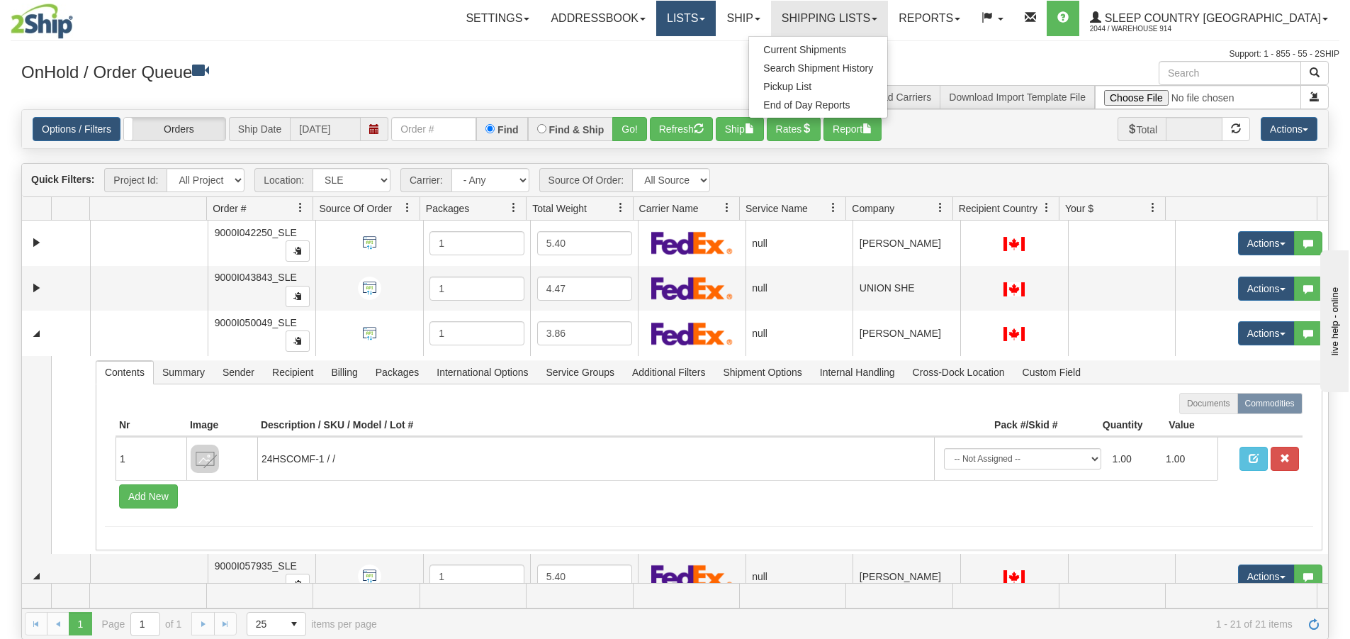
click at [716, 25] on link "Lists" at bounding box center [686, 18] width 60 height 35
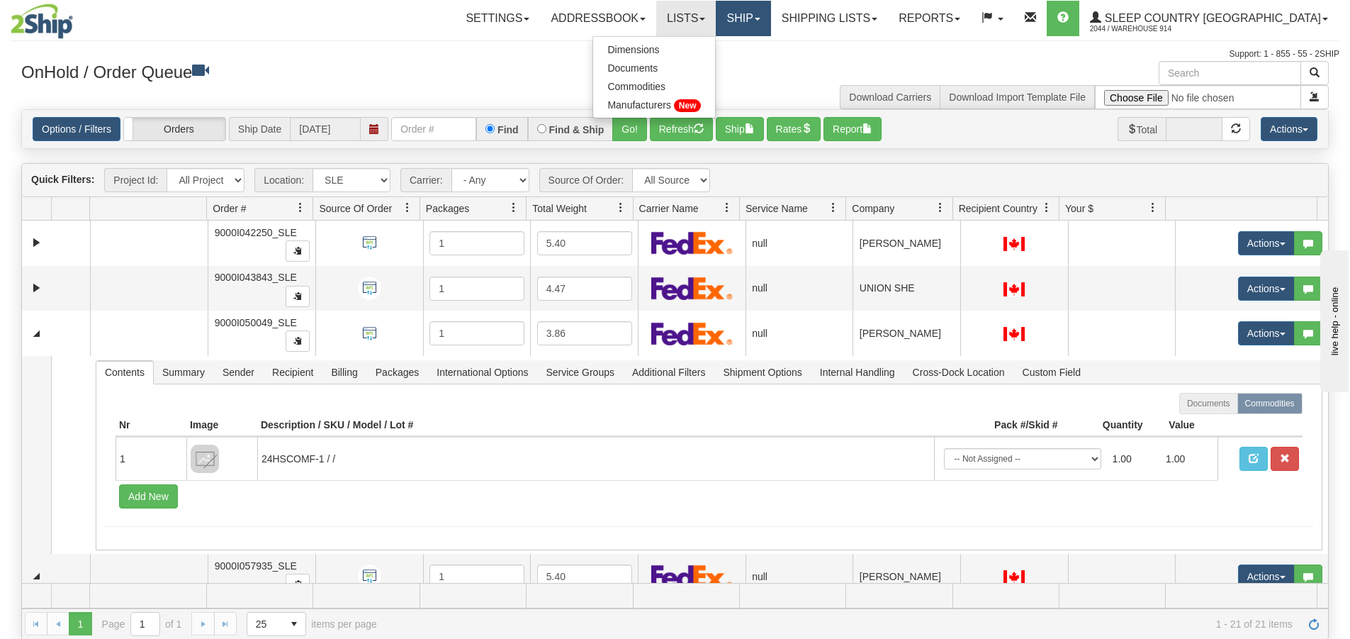
click at [770, 26] on link "Ship" at bounding box center [743, 18] width 55 height 35
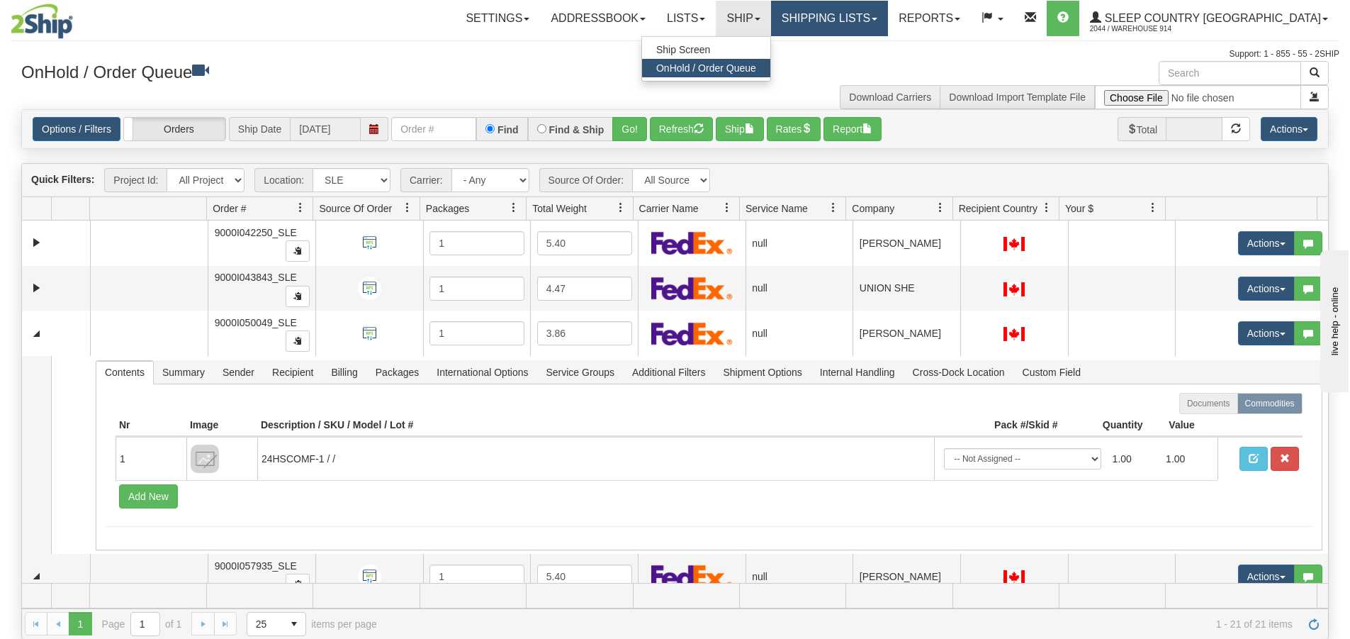
click at [888, 18] on link "Shipping lists" at bounding box center [829, 18] width 117 height 35
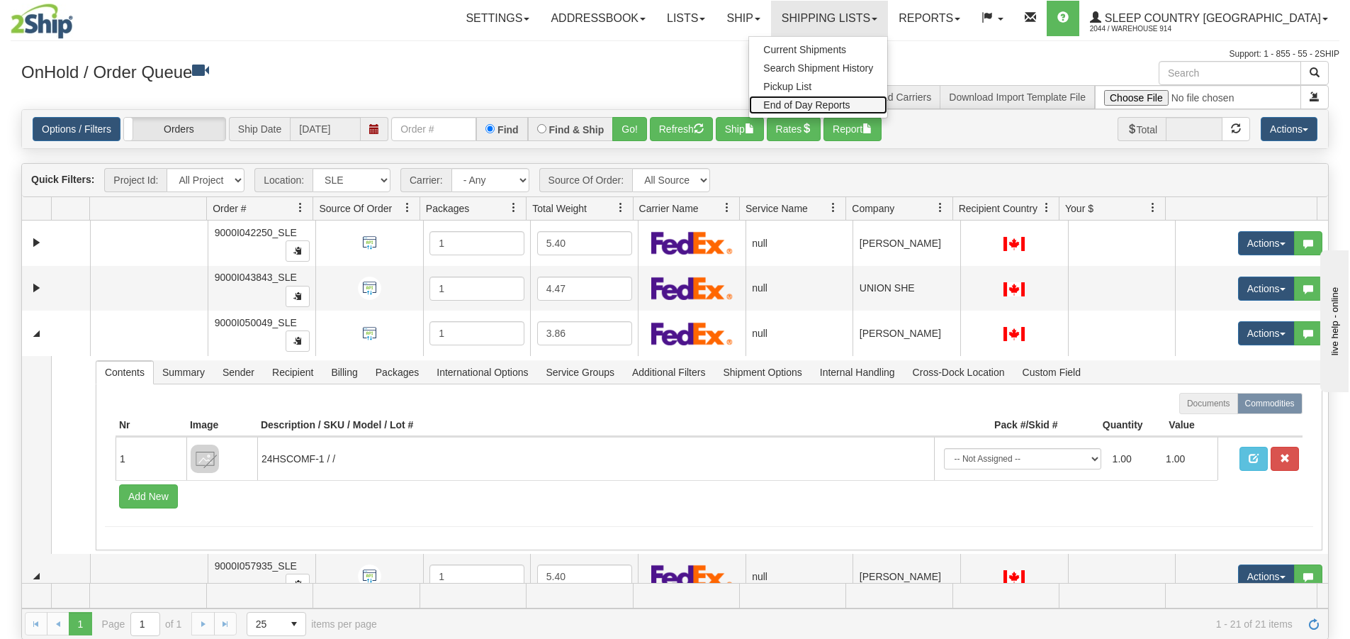
click at [850, 108] on span "End of Day Reports" at bounding box center [806, 104] width 86 height 11
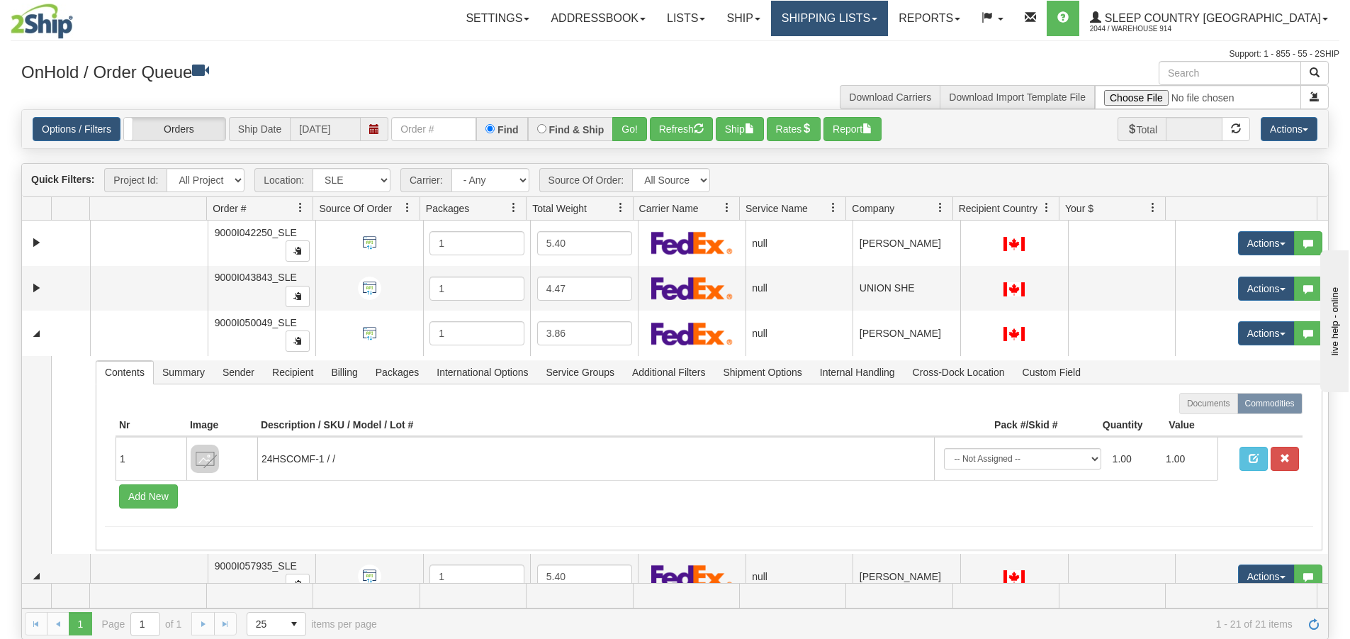
click at [888, 22] on link "Shipping lists" at bounding box center [829, 18] width 117 height 35
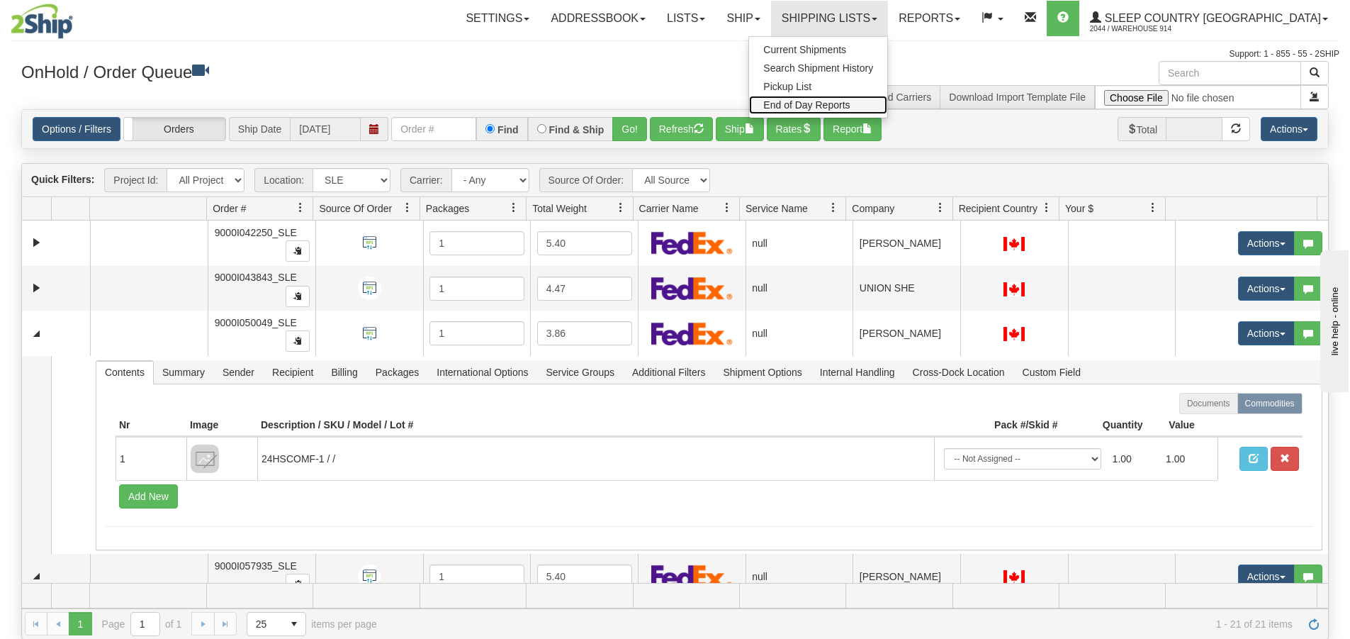
click at [850, 108] on span "End of Day Reports" at bounding box center [806, 104] width 86 height 11
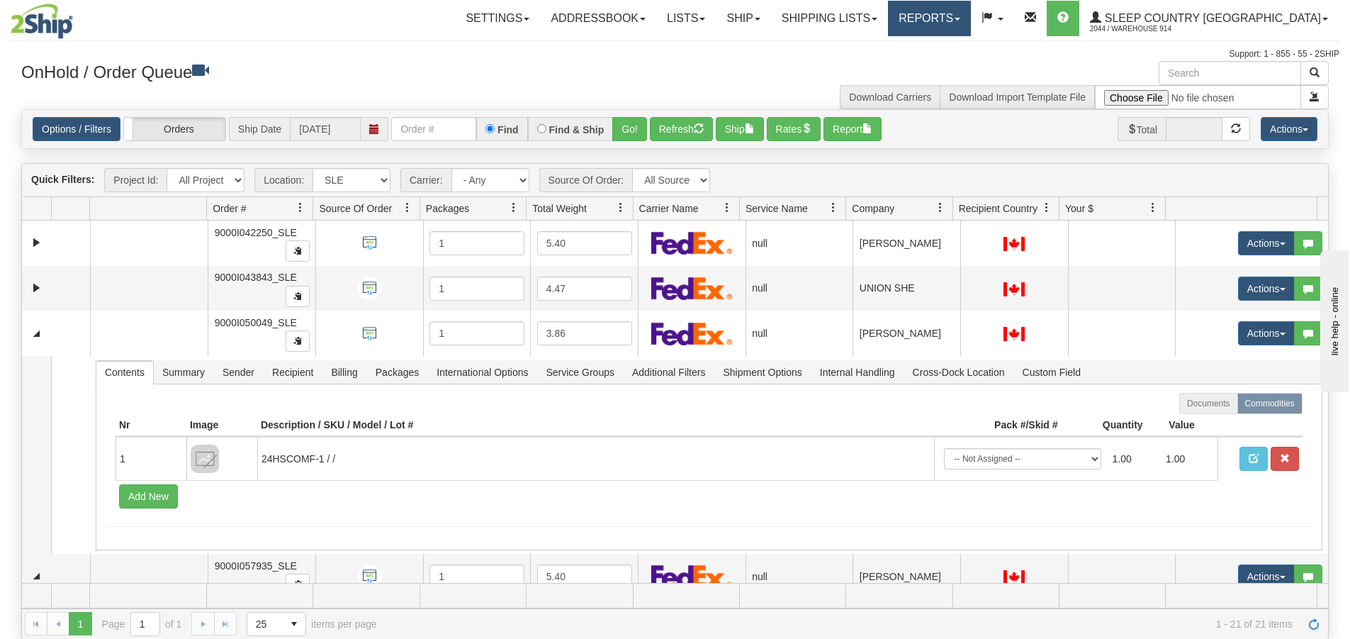
click at [971, 18] on link "Reports" at bounding box center [929, 18] width 83 height 35
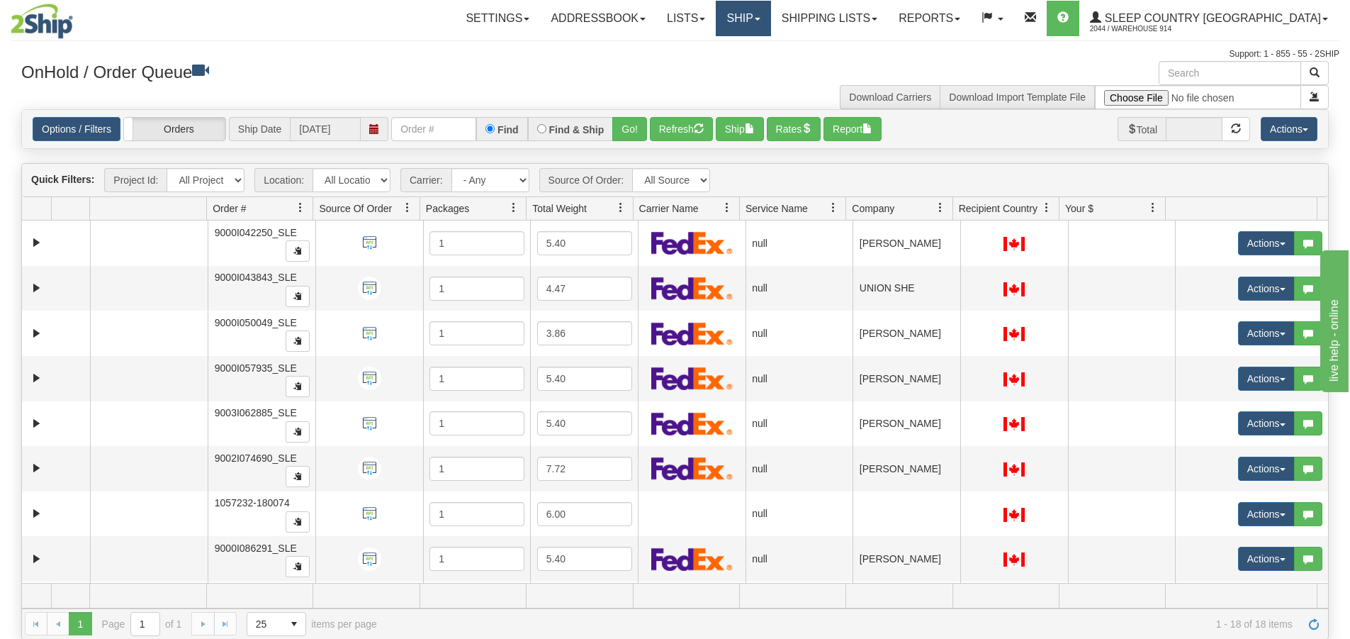
click at [760, 18] on span at bounding box center [758, 19] width 6 height 3
click at [386, 179] on select "All Locations 914 9009 CASPC END SLE BEDDN ZINUC" at bounding box center [352, 180] width 78 height 24
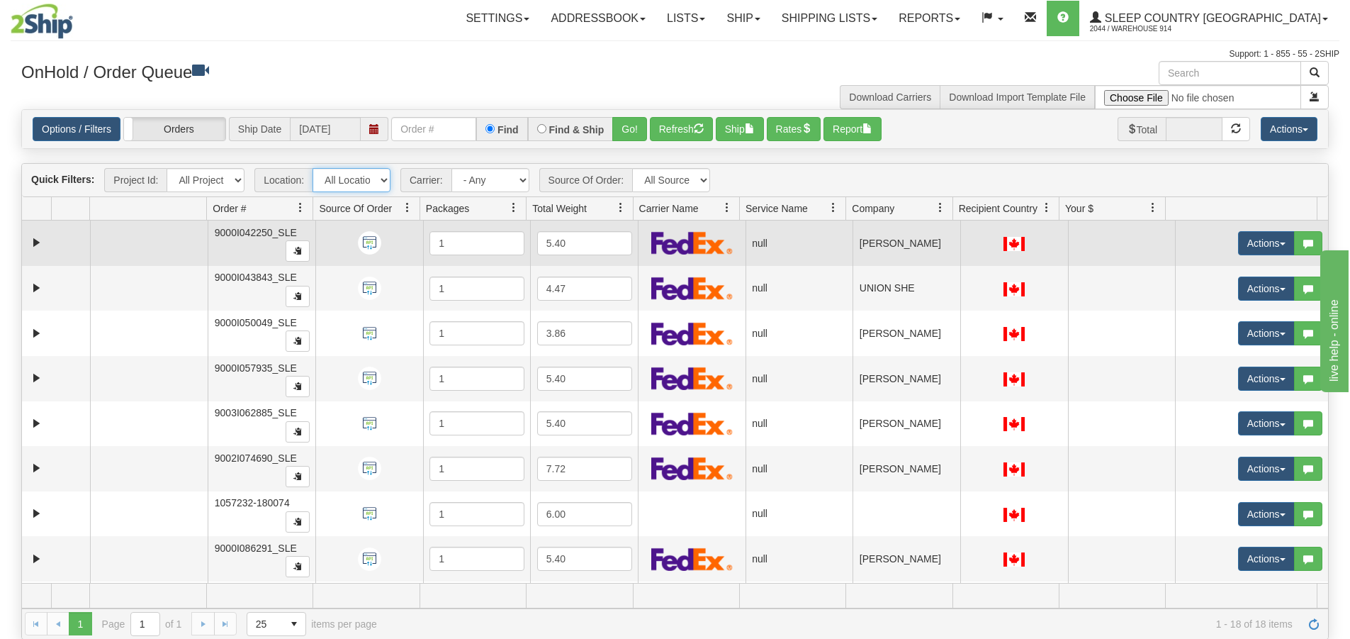
select select "7603"
click at [313, 168] on select "All Locations 914 9009 CASPC END SLE BEDDN ZINUC" at bounding box center [352, 180] width 78 height 24
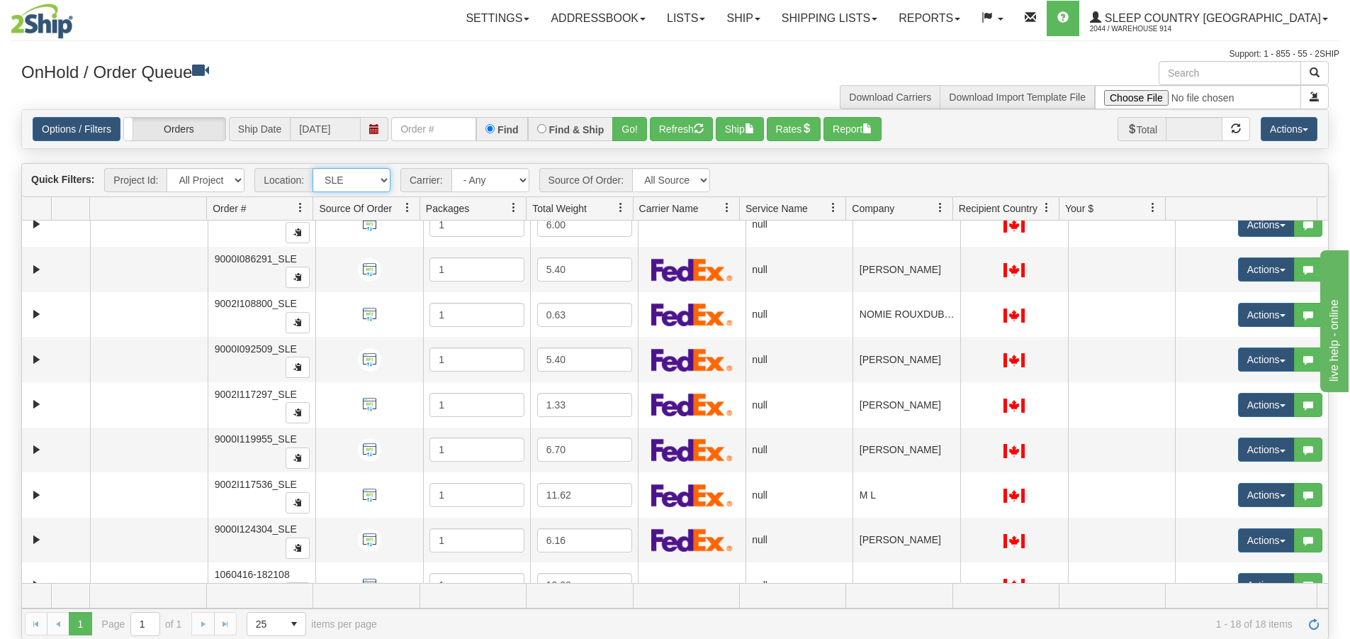
scroll to position [425, 0]
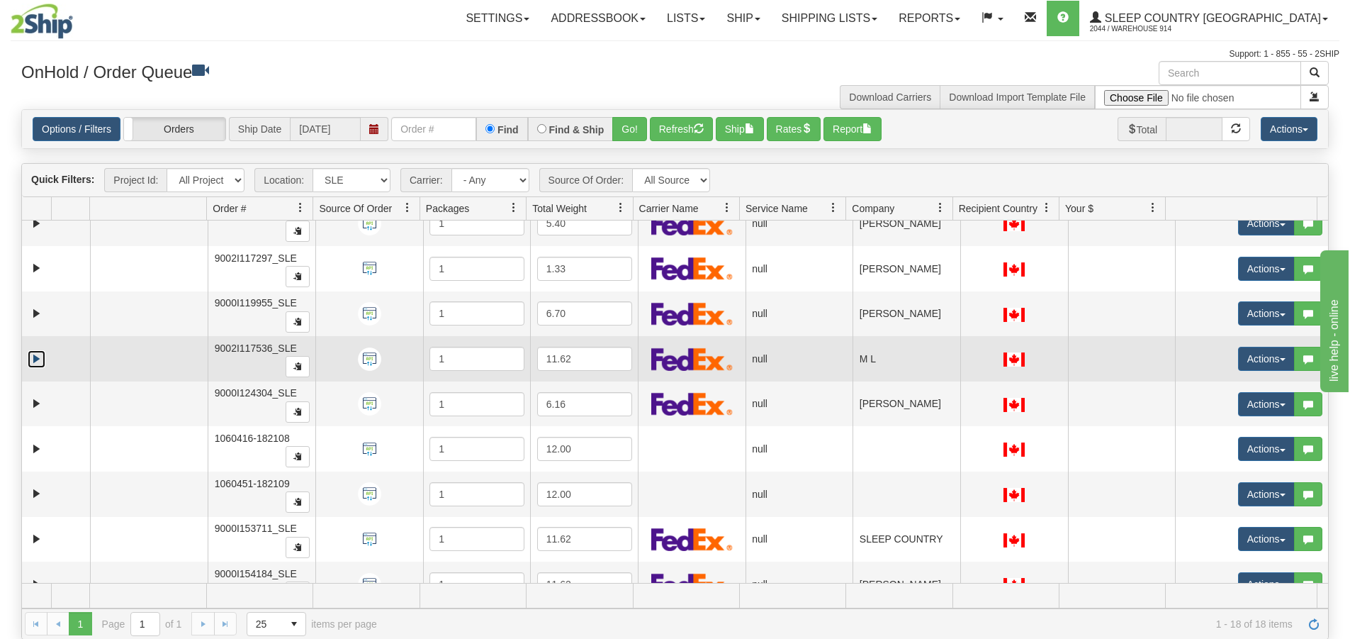
click at [33, 356] on link "Expand" at bounding box center [37, 359] width 18 height 18
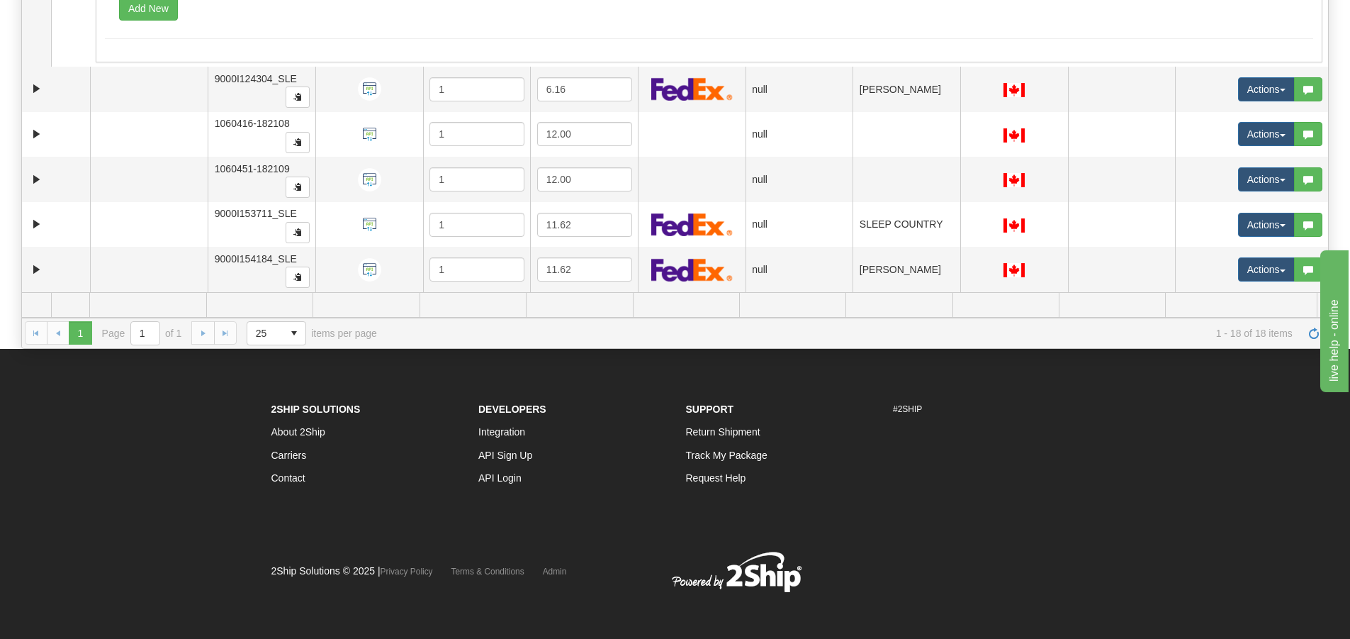
scroll to position [294, 0]
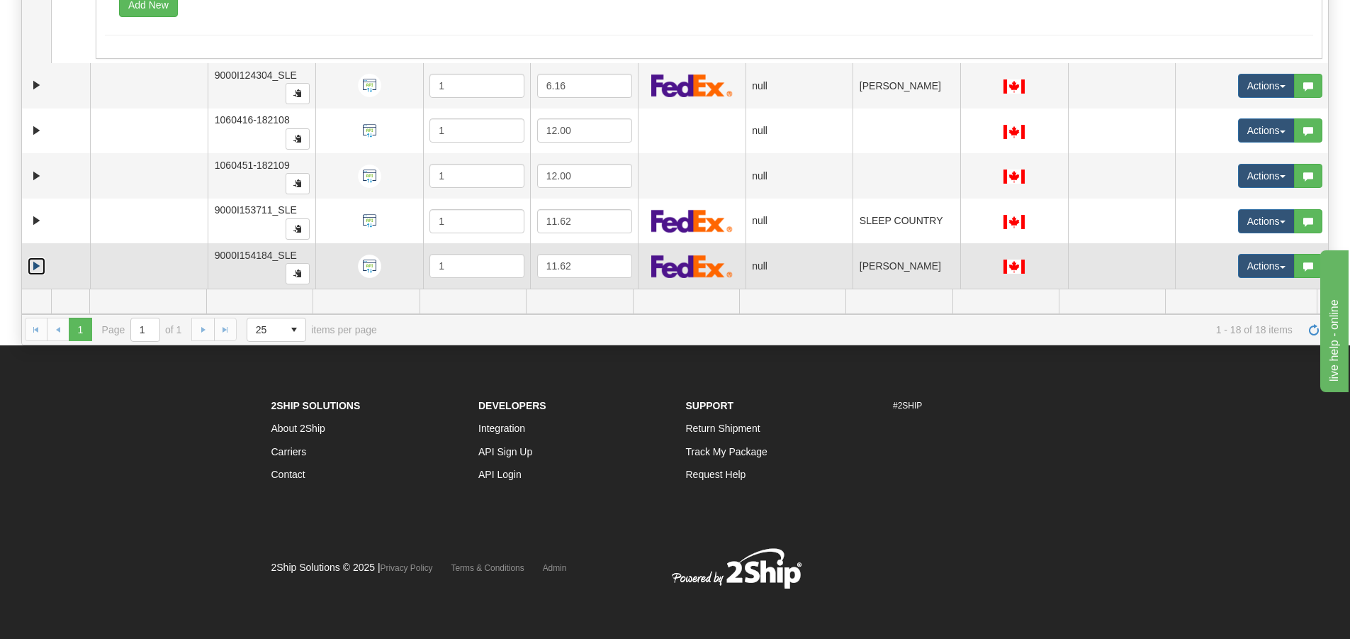
click at [30, 266] on link "Expand" at bounding box center [37, 266] width 18 height 18
click at [40, 267] on link "Collapse" at bounding box center [37, 266] width 18 height 18
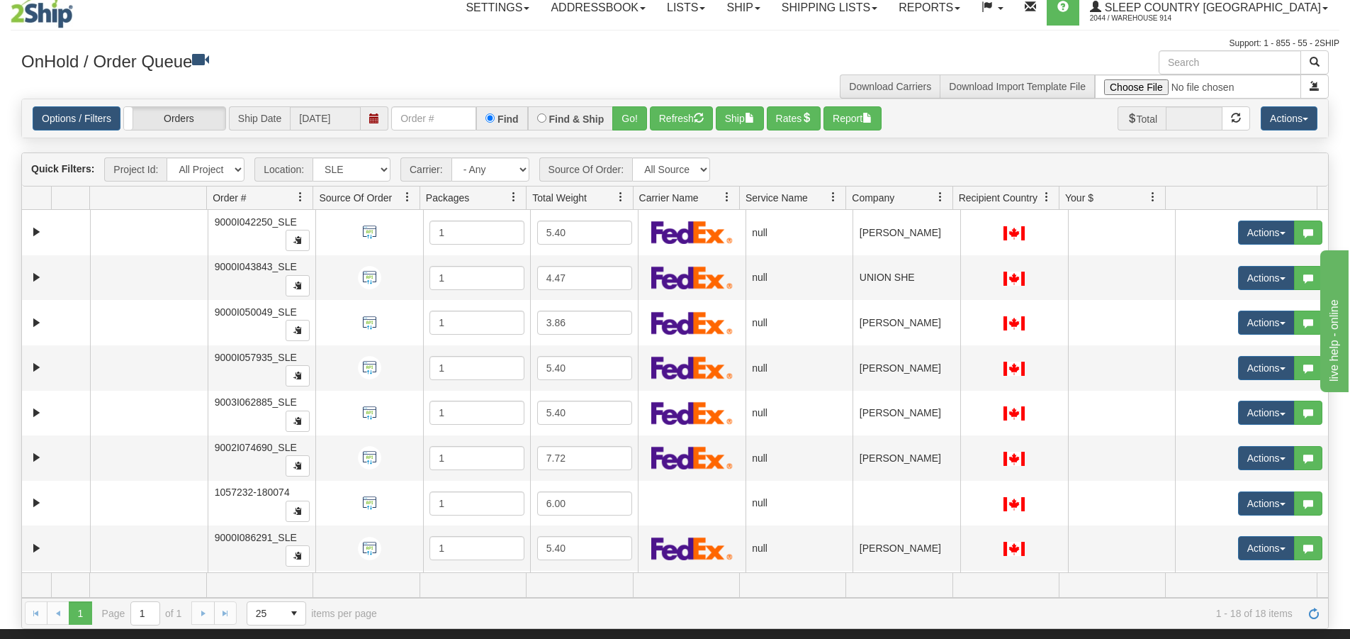
scroll to position [0, 0]
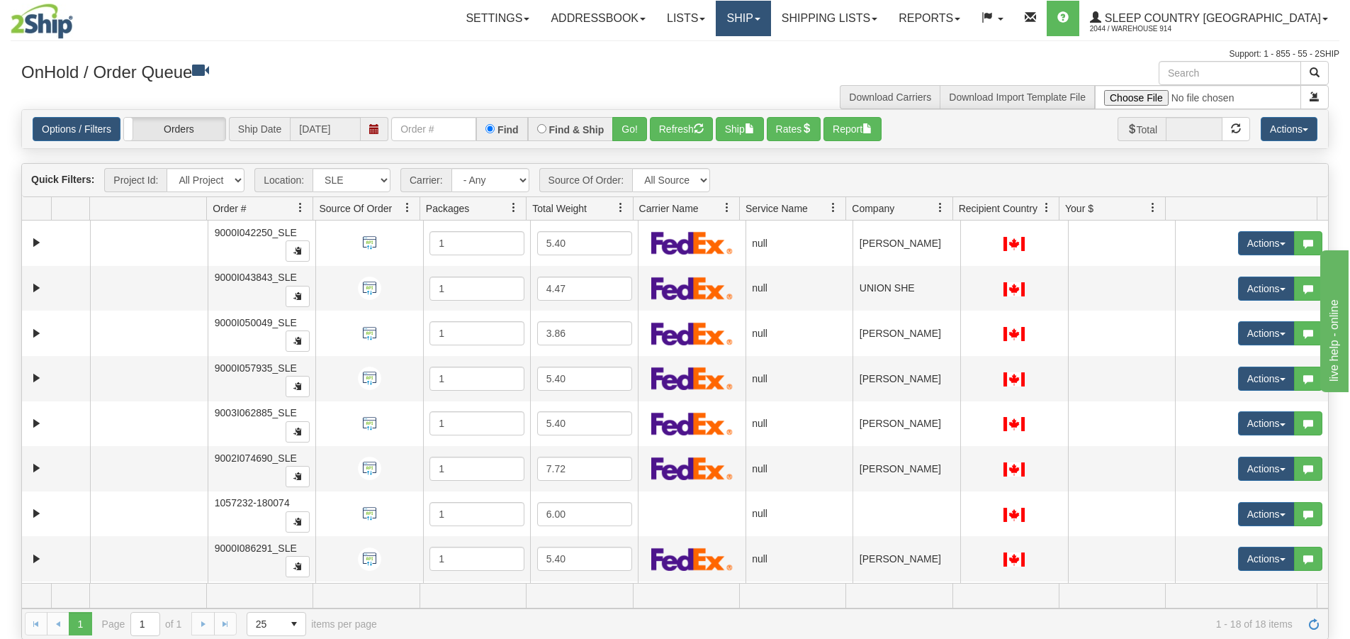
click at [770, 26] on link "Ship" at bounding box center [743, 18] width 55 height 35
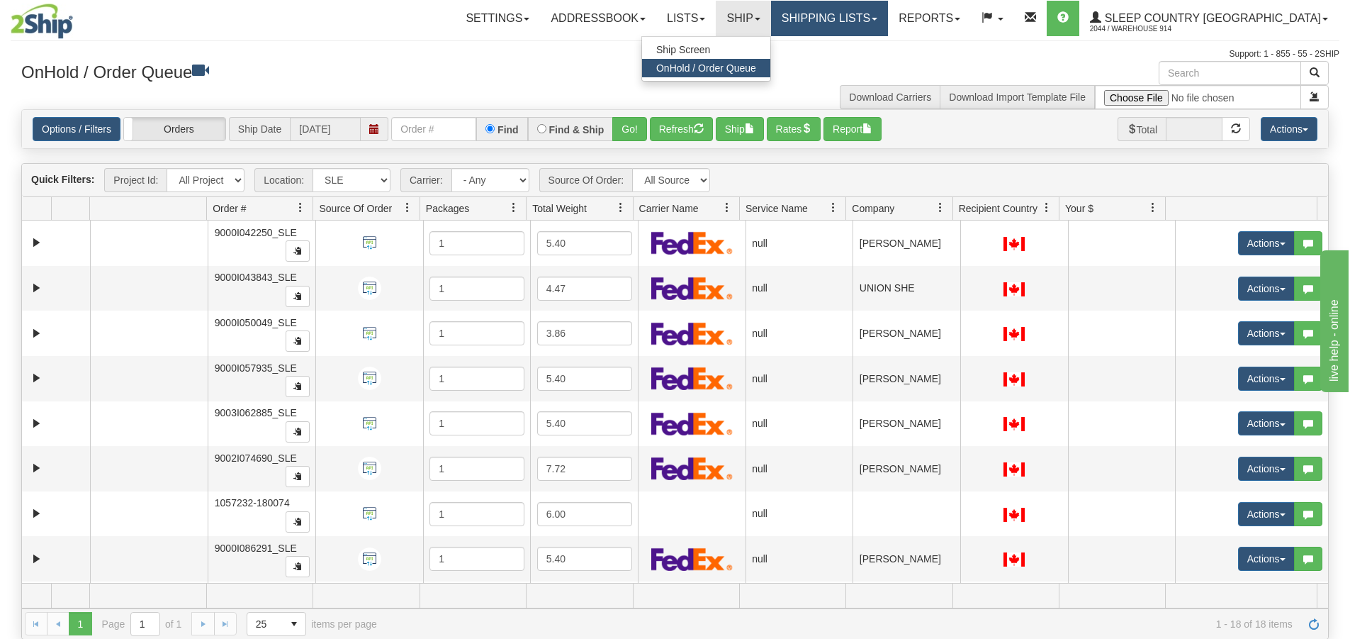
click at [888, 23] on link "Shipping lists" at bounding box center [829, 18] width 117 height 35
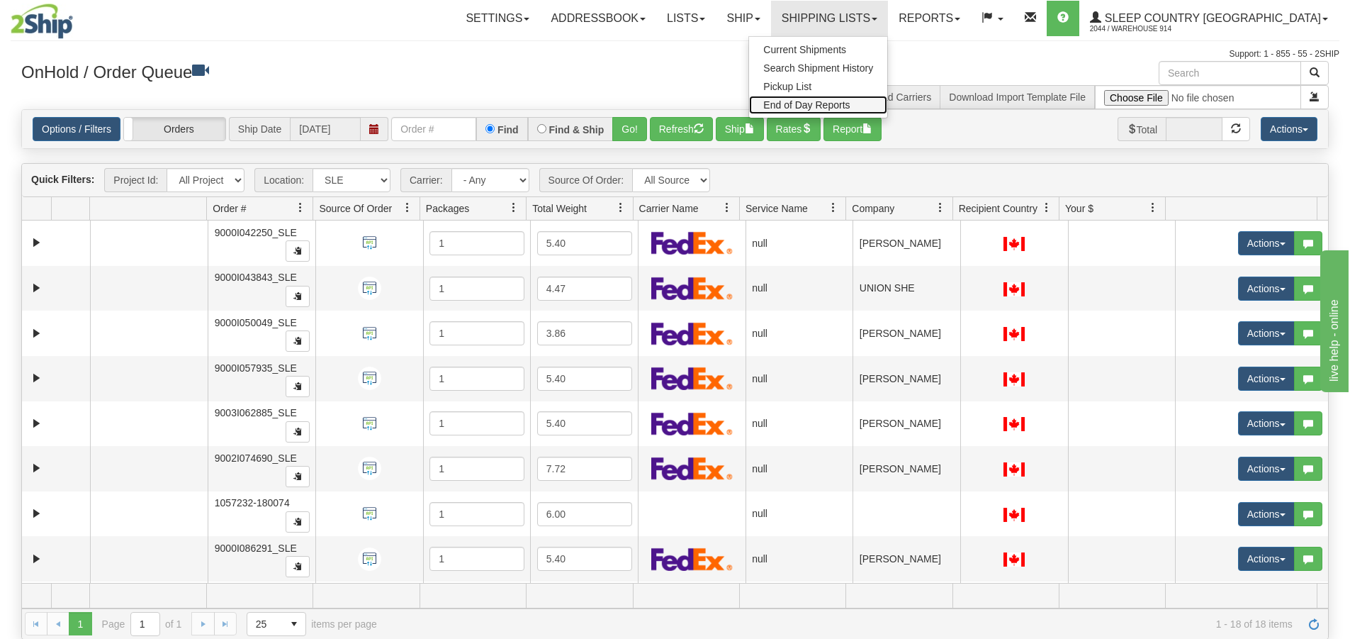
click at [850, 105] on span "End of Day Reports" at bounding box center [806, 104] width 86 height 11
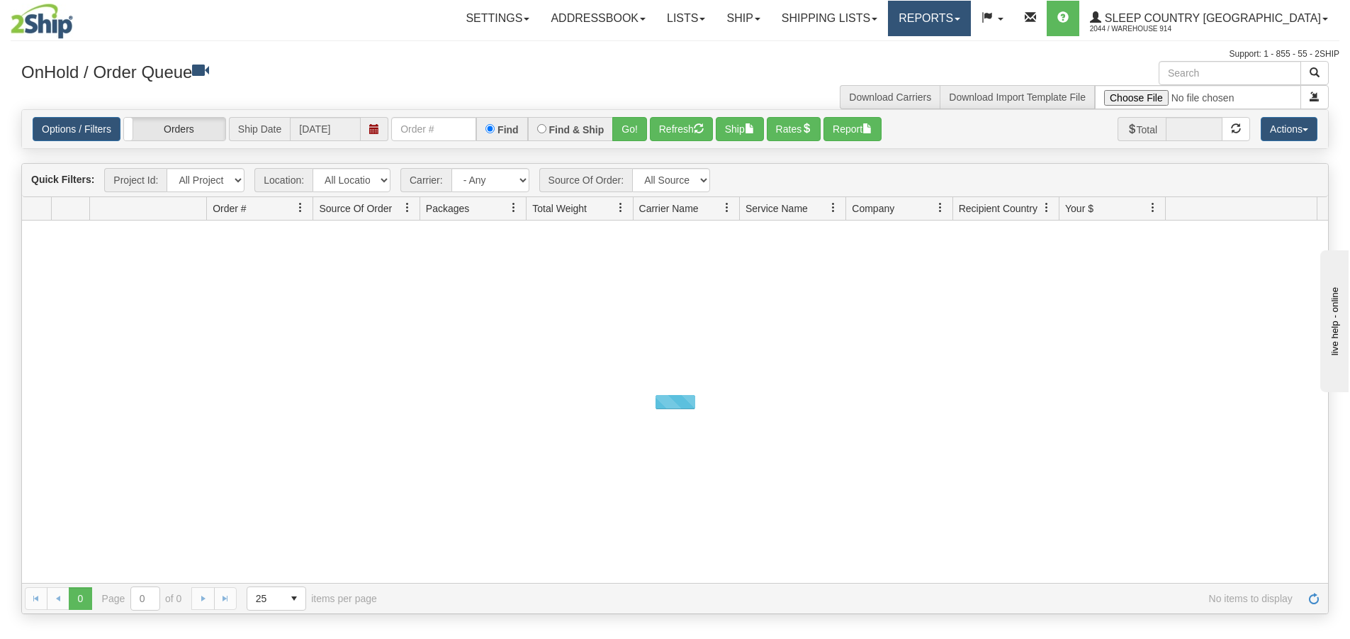
click at [971, 14] on link "Reports" at bounding box center [929, 18] width 83 height 35
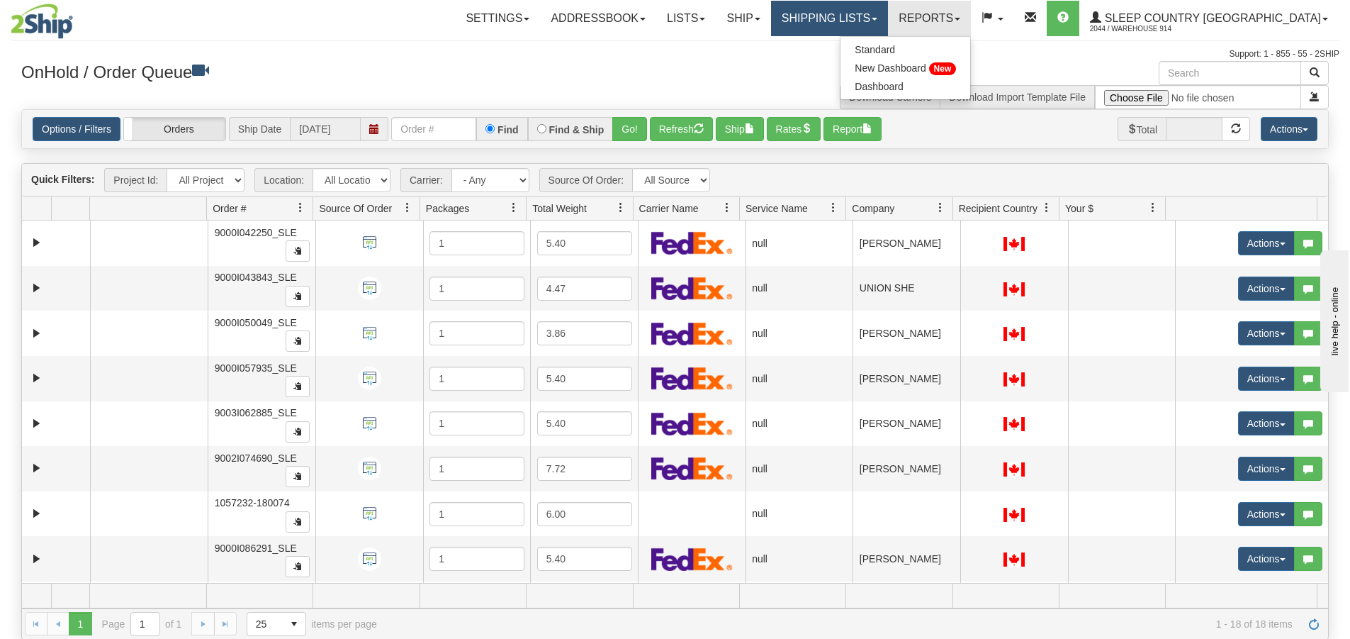
click at [888, 9] on link "Shipping lists" at bounding box center [829, 18] width 117 height 35
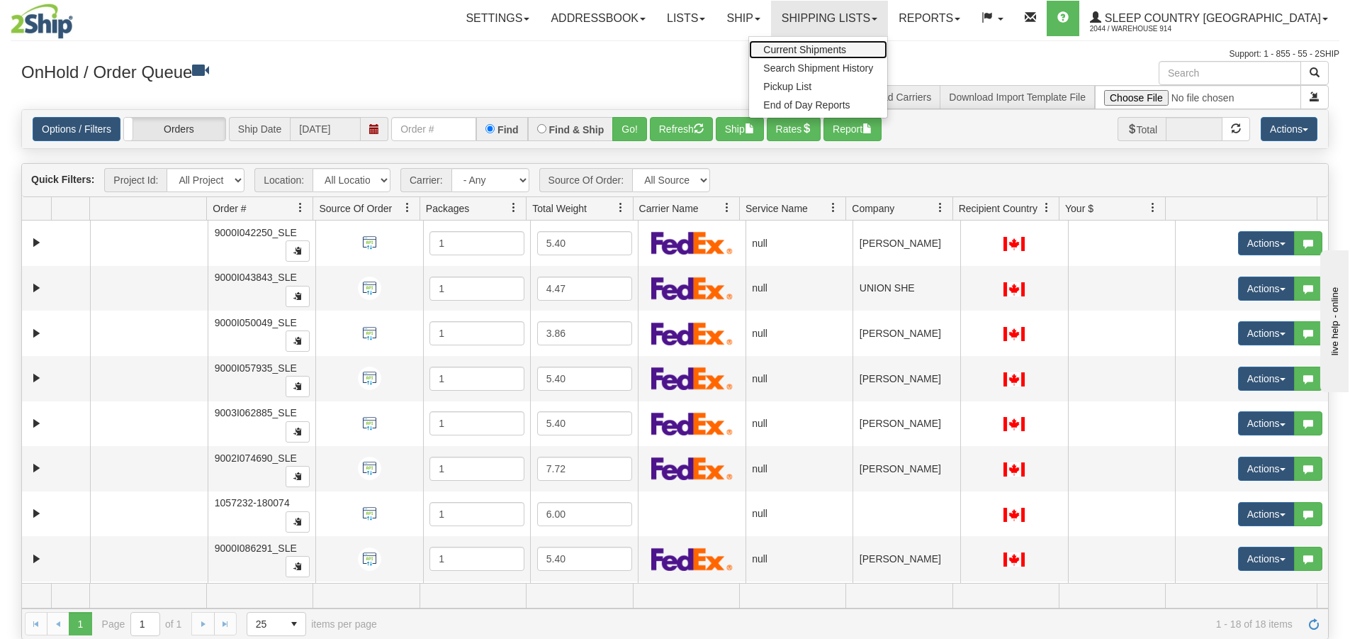
click at [846, 50] on span "Current Shipments" at bounding box center [804, 49] width 83 height 11
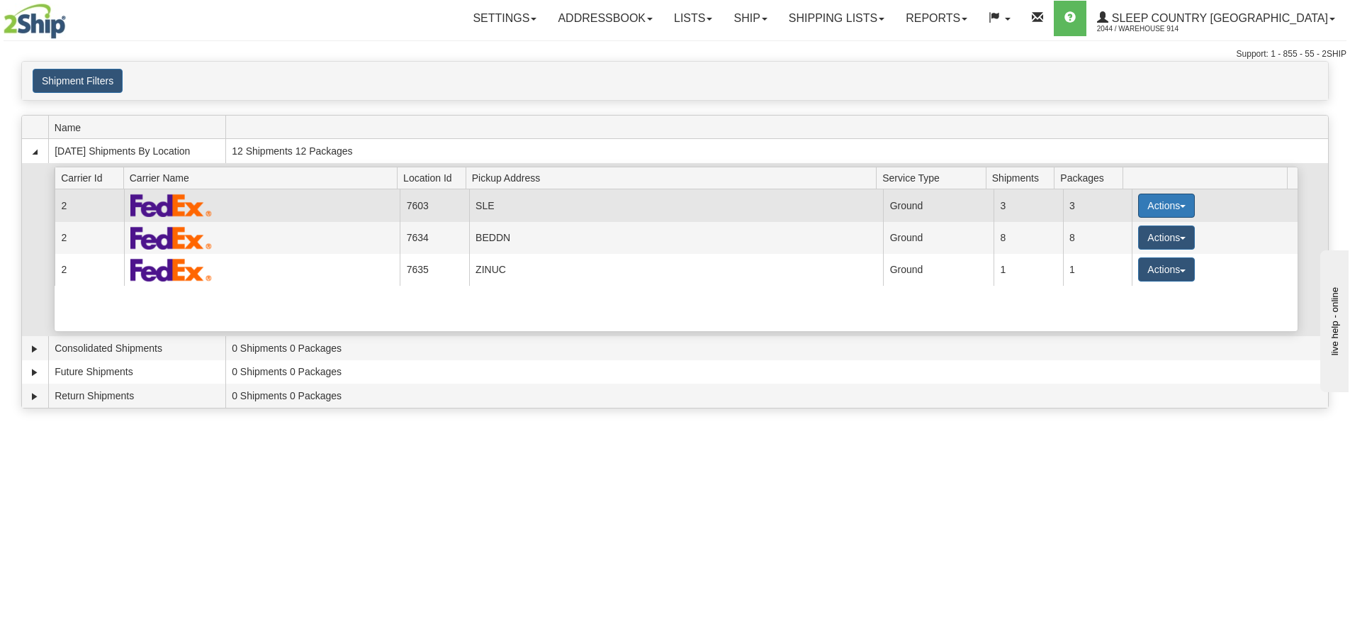
click at [1175, 198] on button "Actions" at bounding box center [1166, 205] width 57 height 24
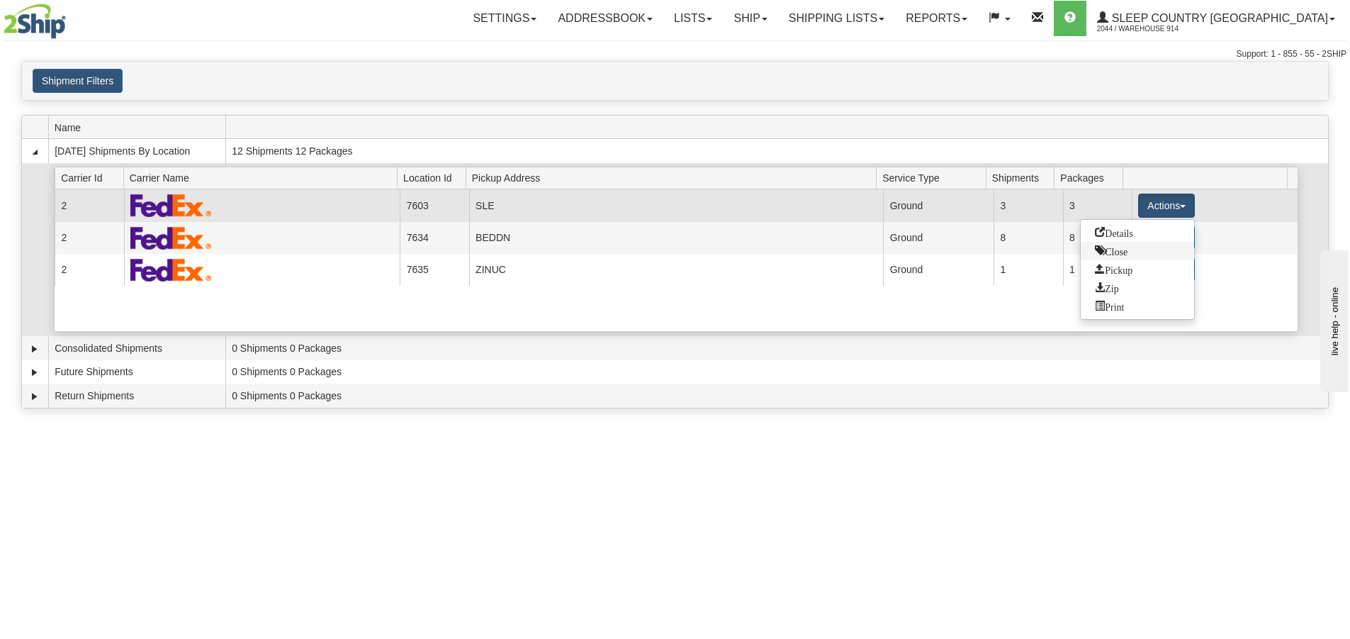
click at [1116, 252] on span "Close" at bounding box center [1111, 250] width 33 height 10
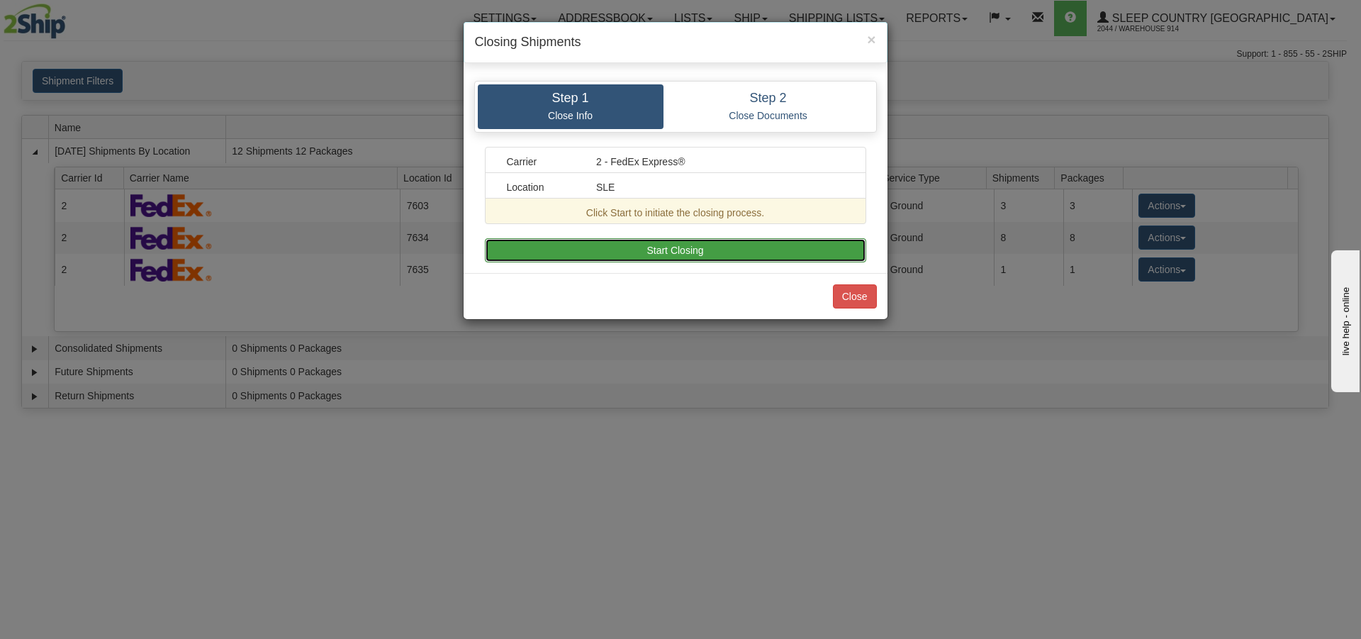
click at [650, 249] on button "Start Closing" at bounding box center [675, 250] width 381 height 24
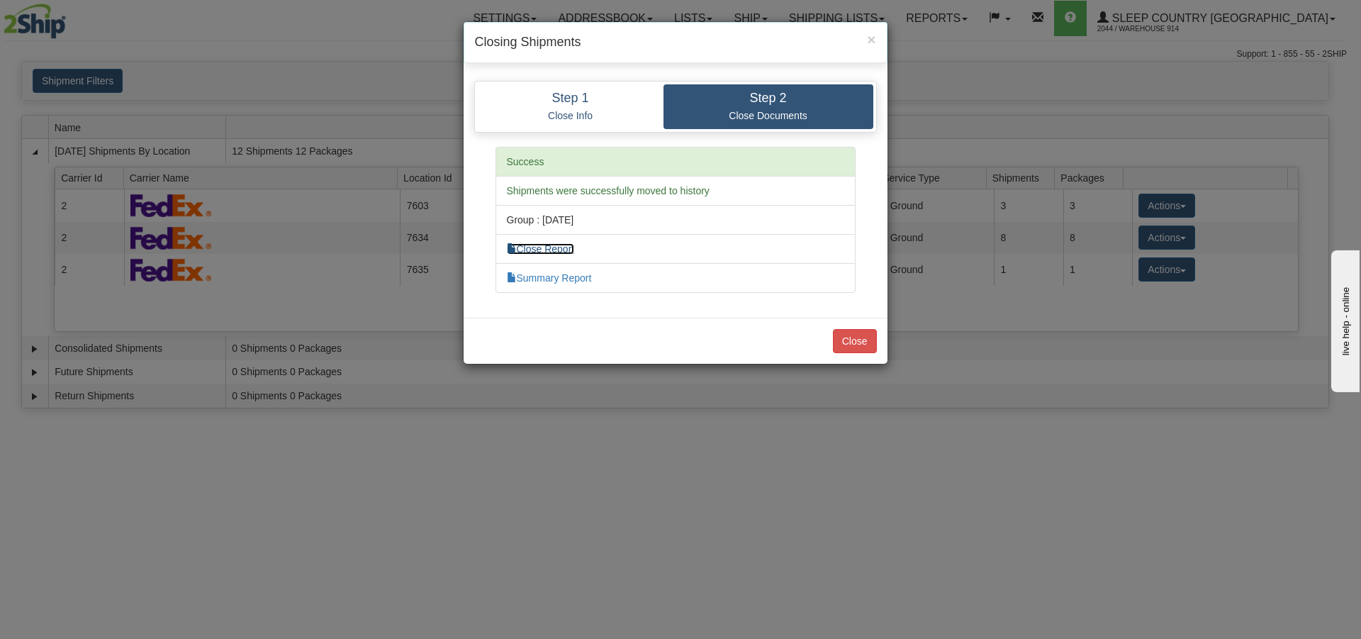
click at [557, 250] on link "Close Report" at bounding box center [541, 248] width 68 height 11
